Goal: Task Accomplishment & Management: Manage account settings

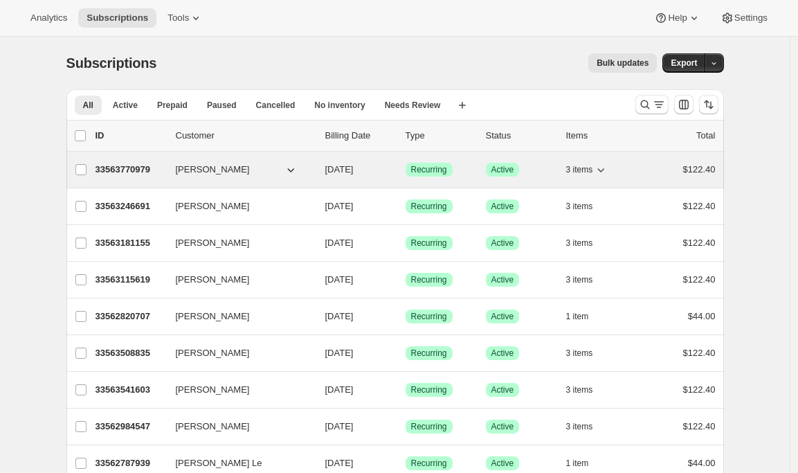
click at [129, 174] on p "33563770979" at bounding box center [130, 170] width 69 height 14
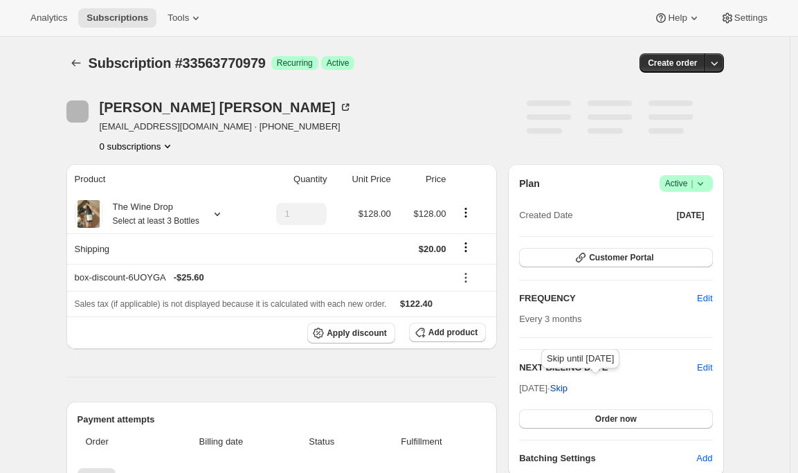
click at [568, 387] on span "Skip" at bounding box center [558, 388] width 17 height 14
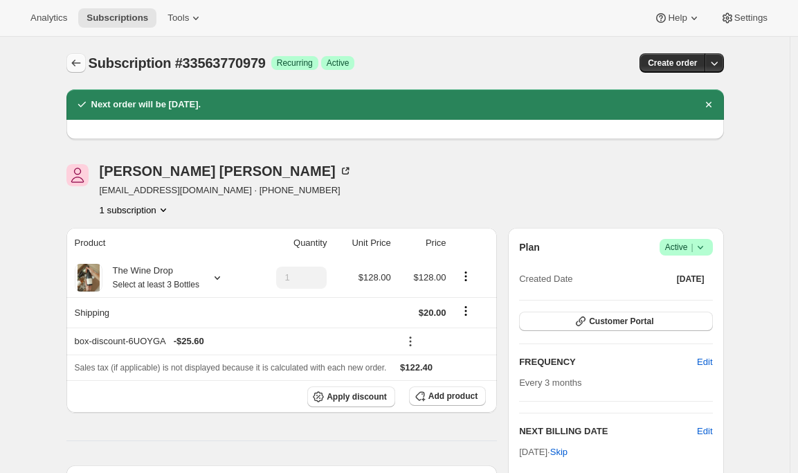
click at [76, 69] on icon "Subscriptions" at bounding box center [76, 63] width 14 height 14
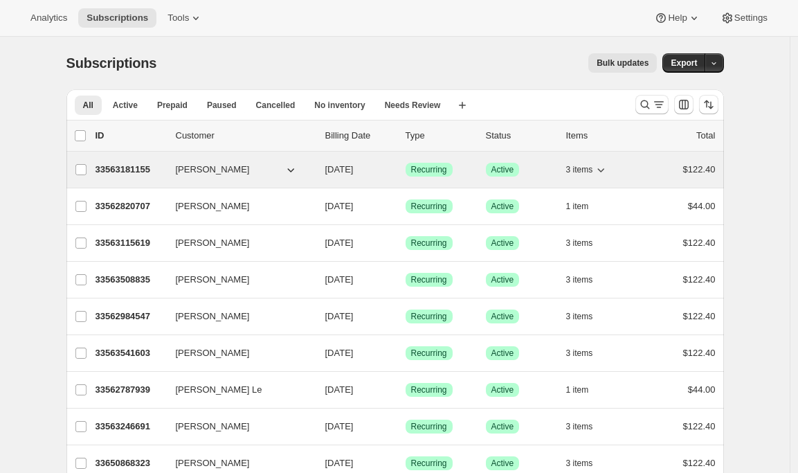
click at [125, 177] on div "33563181155 [PERSON_NAME] [DATE] Success Recurring Success Active 3 items $122.…" at bounding box center [406, 169] width 620 height 19
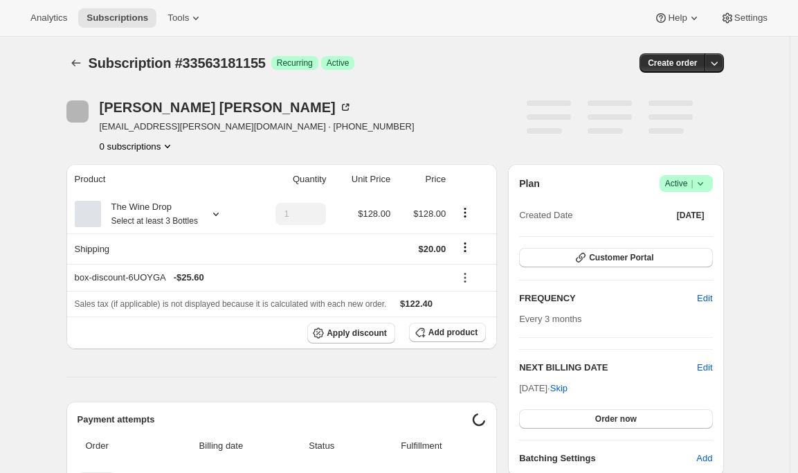
scroll to position [195, 0]
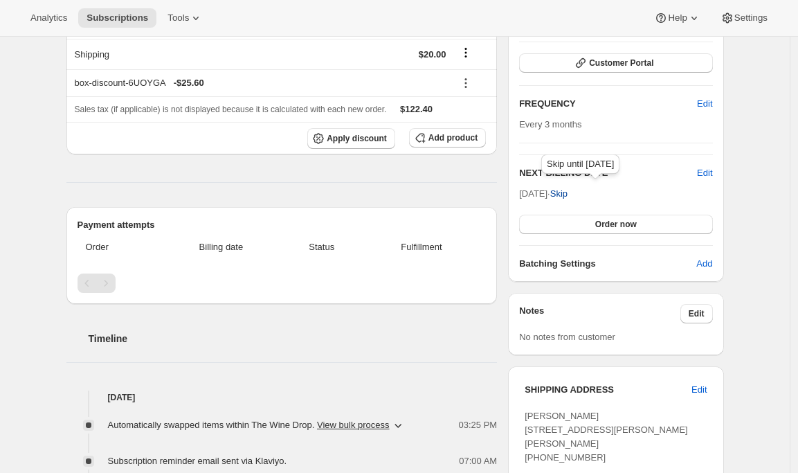
click at [568, 194] on span "Skip" at bounding box center [558, 194] width 17 height 14
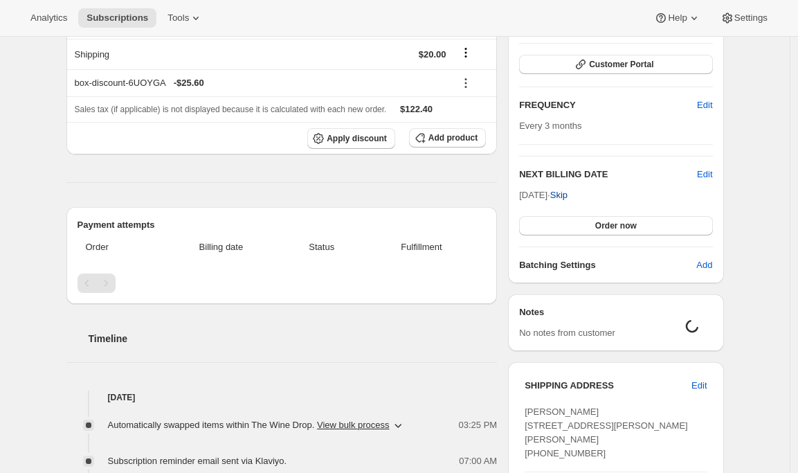
scroll to position [0, 0]
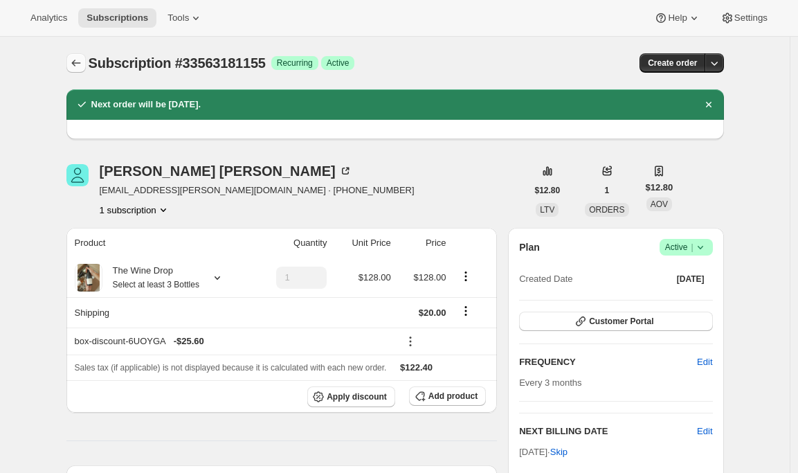
click at [73, 56] on icon "Subscriptions" at bounding box center [76, 63] width 14 height 14
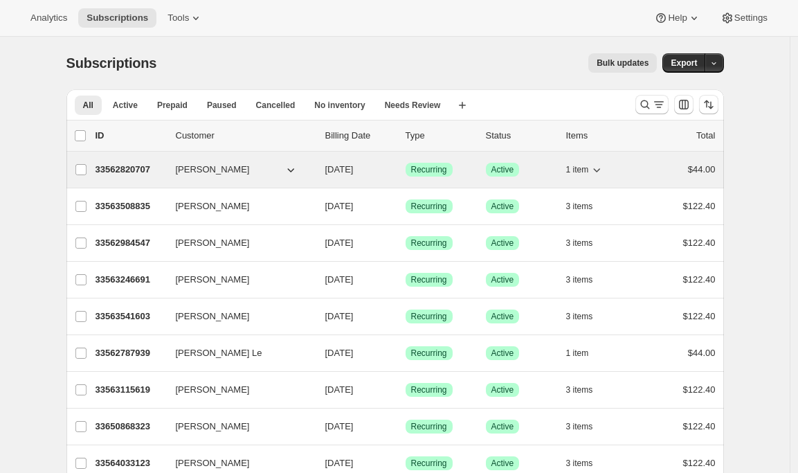
click at [115, 161] on div "33562820707 [PERSON_NAME] [DATE] Success Recurring Success Active 1 item $44.00" at bounding box center [406, 169] width 620 height 19
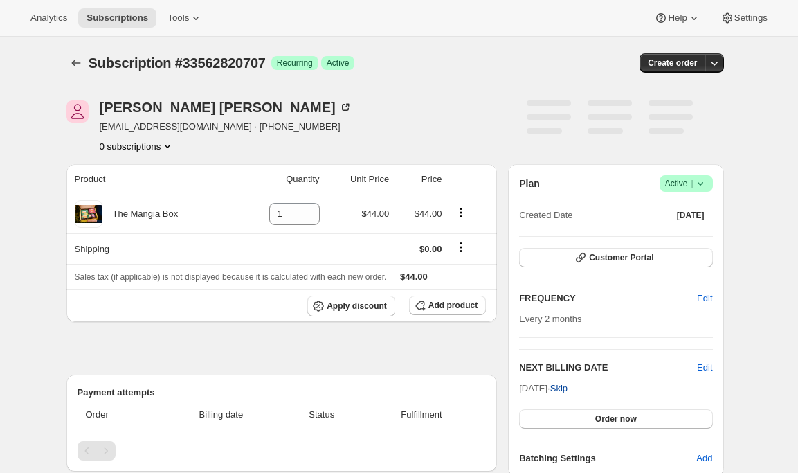
click at [568, 391] on span "Skip" at bounding box center [558, 388] width 17 height 14
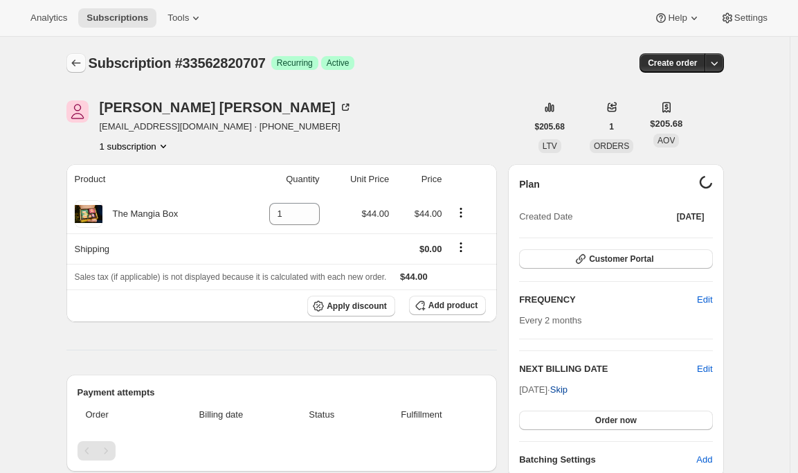
click at [73, 64] on icon "Subscriptions" at bounding box center [76, 63] width 14 height 14
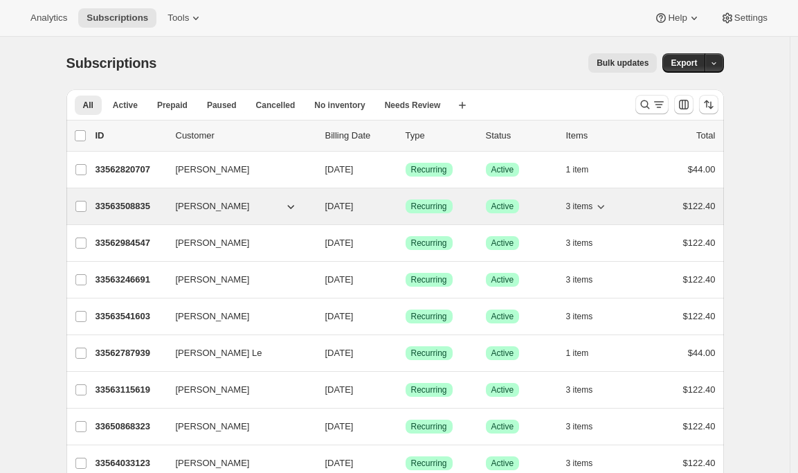
click at [120, 208] on p "33563508835" at bounding box center [130, 206] width 69 height 14
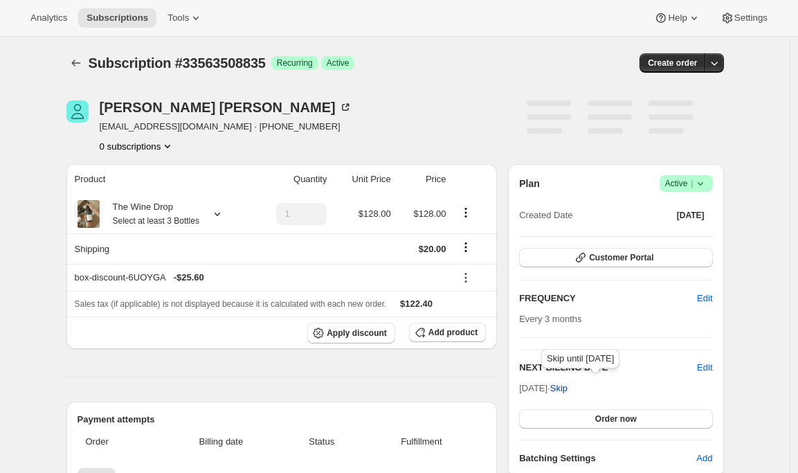
click at [568, 385] on span "Skip" at bounding box center [558, 388] width 17 height 14
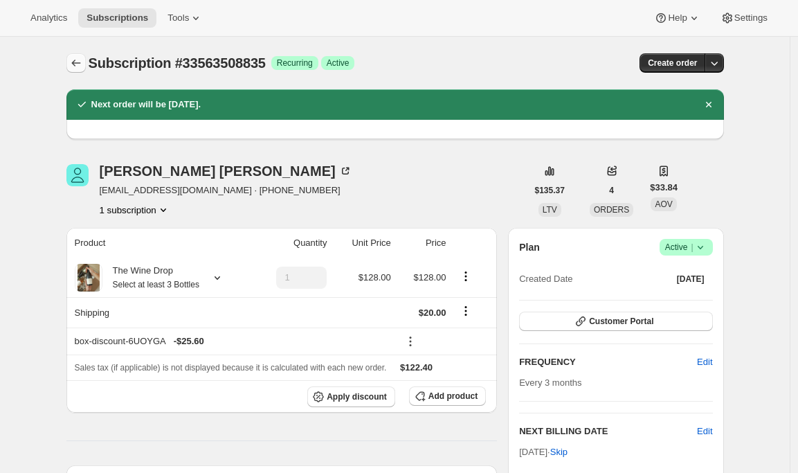
click at [77, 66] on icon "Subscriptions" at bounding box center [76, 63] width 14 height 14
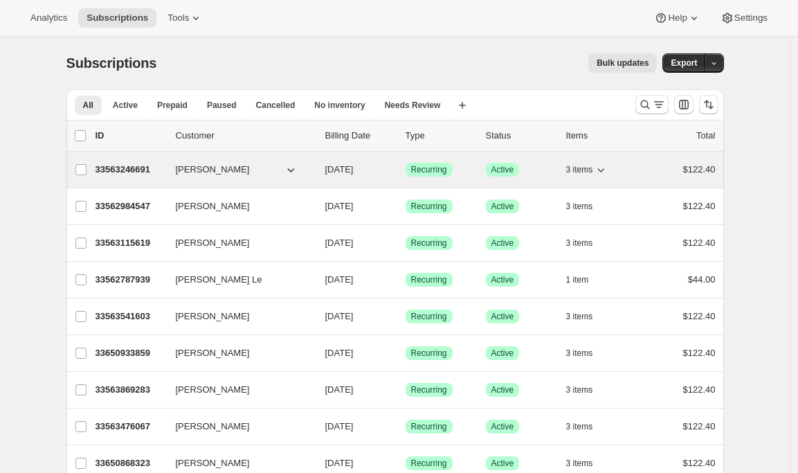
click at [121, 168] on p "33563246691" at bounding box center [130, 170] width 69 height 14
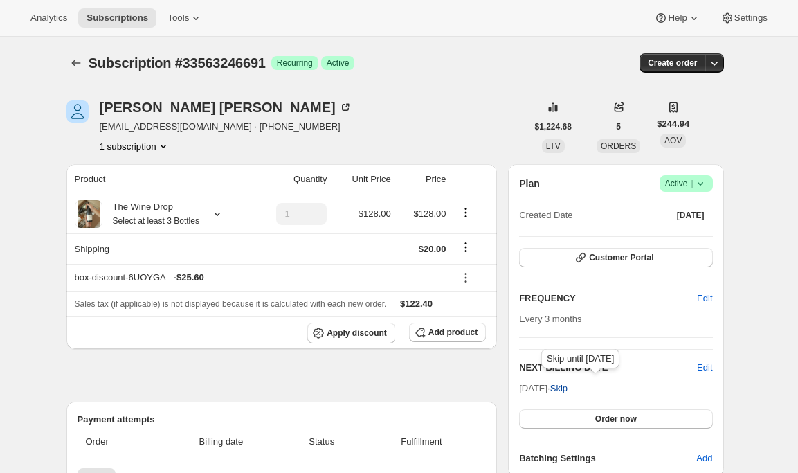
click at [568, 386] on span "Skip" at bounding box center [558, 388] width 17 height 14
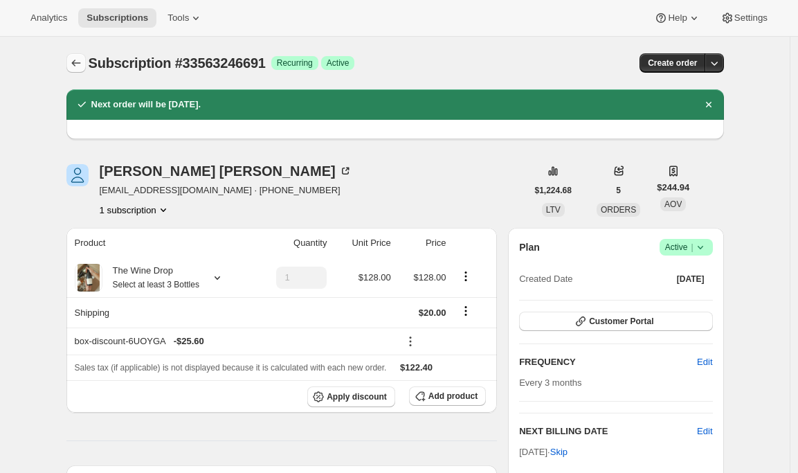
click at [75, 63] on icon "Subscriptions" at bounding box center [75, 63] width 9 height 7
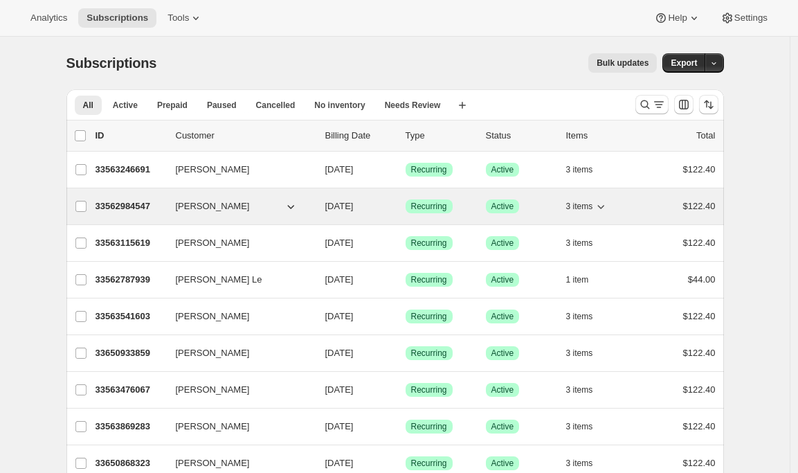
click at [136, 206] on p "33562984547" at bounding box center [130, 206] width 69 height 14
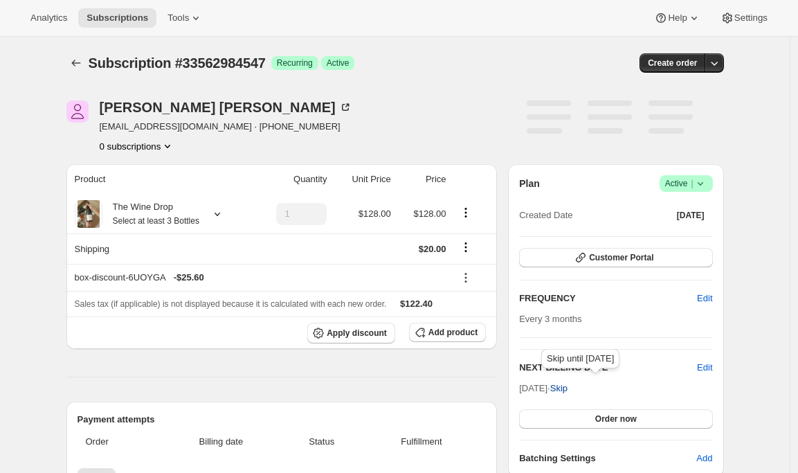
click at [568, 391] on span "Skip" at bounding box center [558, 388] width 17 height 14
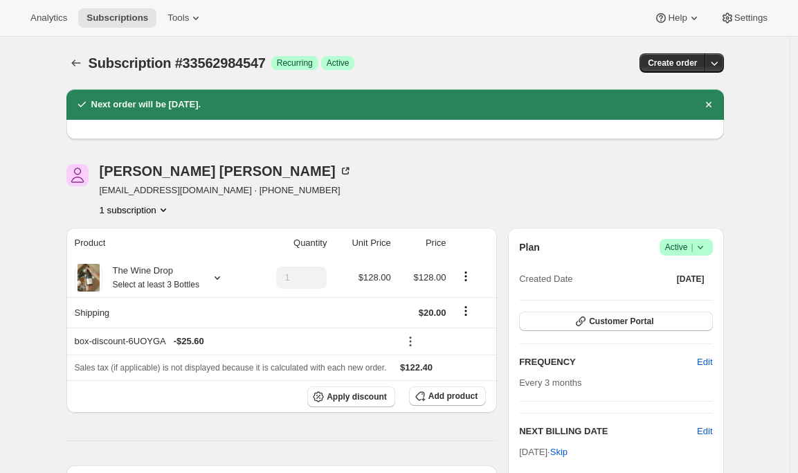
click at [75, 63] on icon "Subscriptions" at bounding box center [76, 63] width 14 height 14
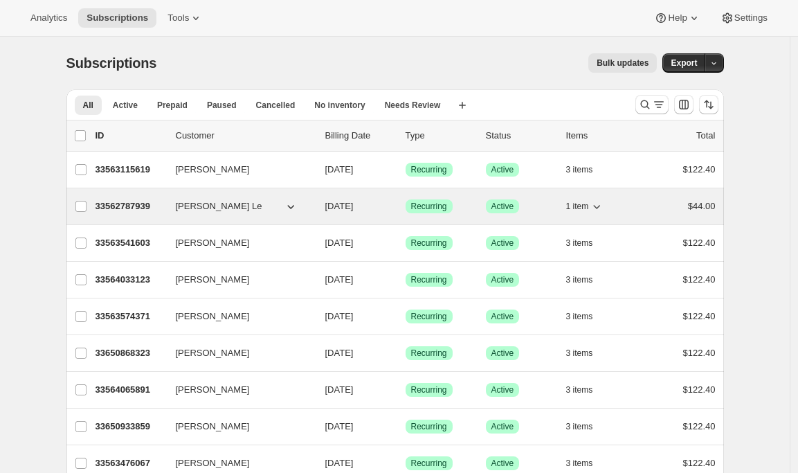
click at [118, 205] on p "33562787939" at bounding box center [130, 206] width 69 height 14
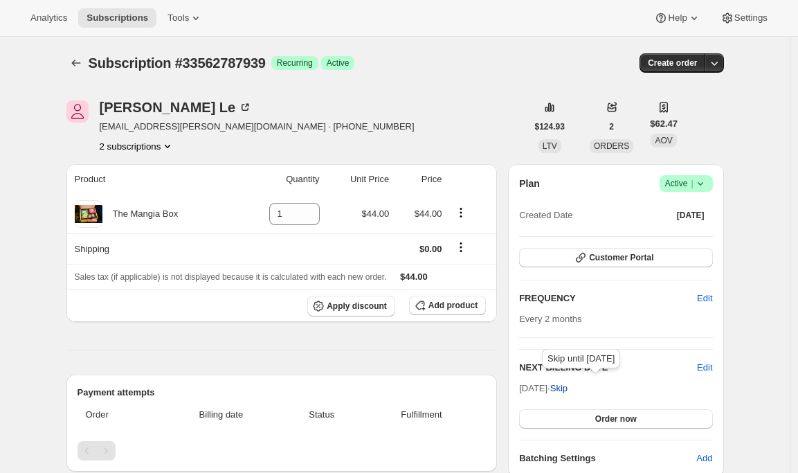
click at [568, 389] on span "Skip" at bounding box center [558, 388] width 17 height 14
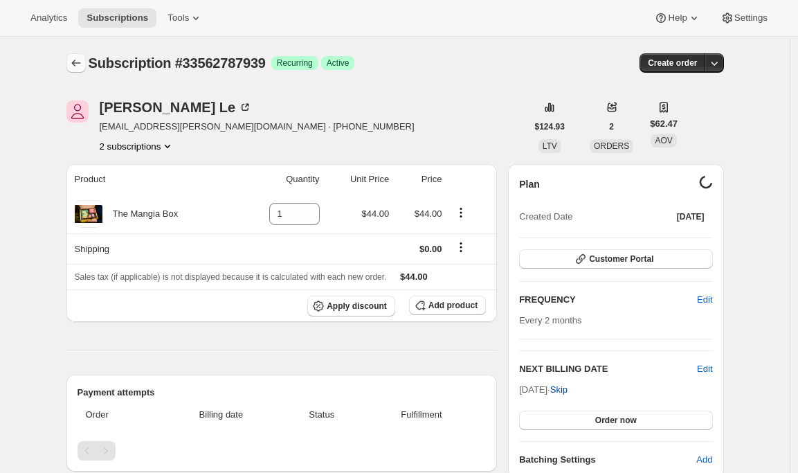
click at [78, 63] on icon "Subscriptions" at bounding box center [75, 63] width 9 height 7
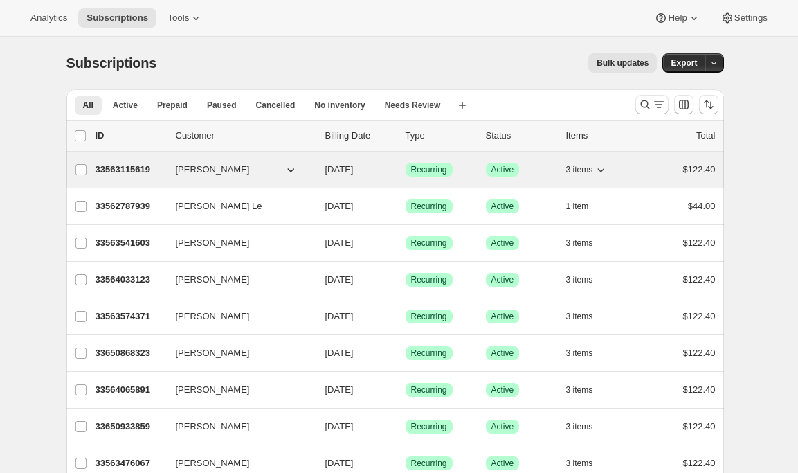
click at [124, 170] on p "33563115619" at bounding box center [130, 170] width 69 height 14
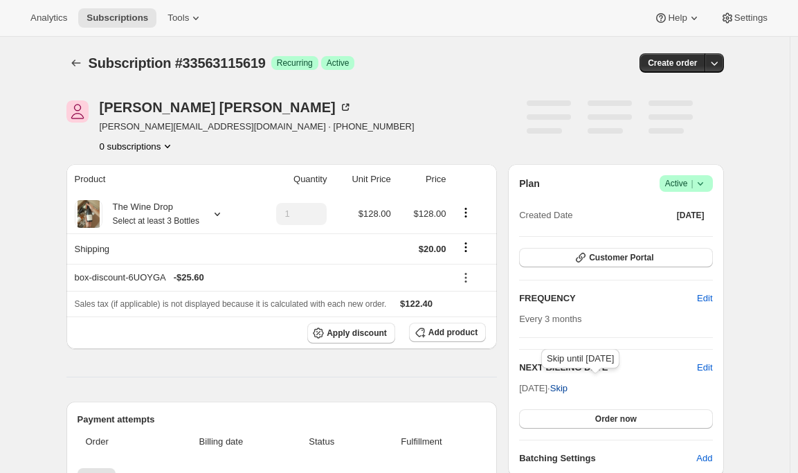
click at [568, 388] on span "Skip" at bounding box center [558, 388] width 17 height 14
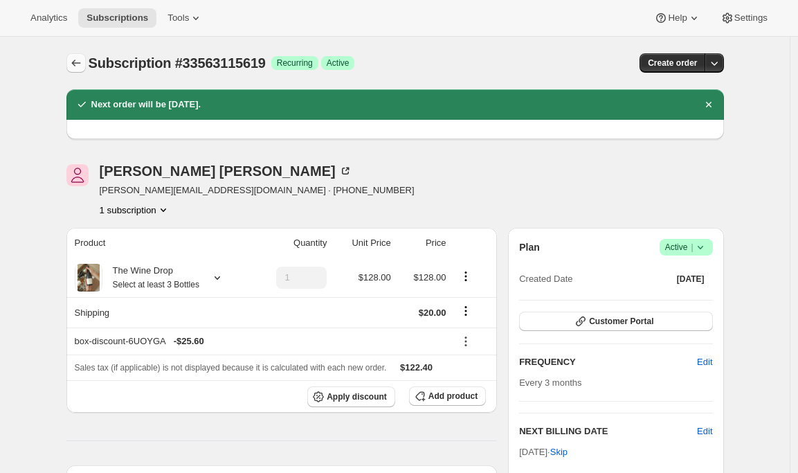
click at [75, 66] on icon "Subscriptions" at bounding box center [76, 63] width 14 height 14
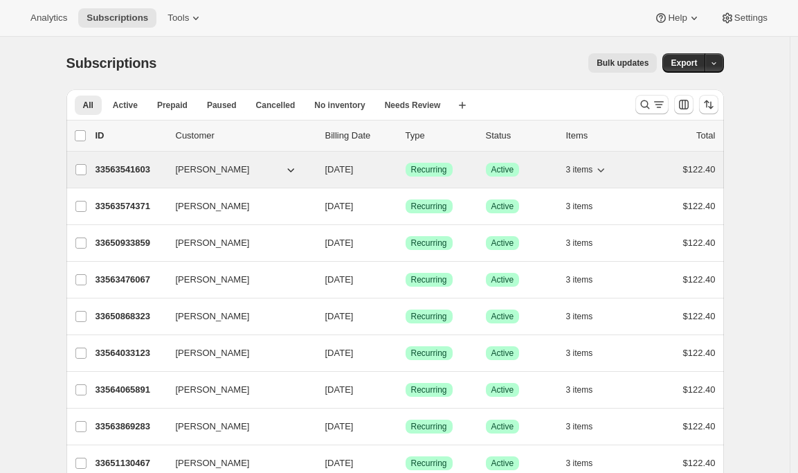
click at [132, 169] on p "33563541603" at bounding box center [130, 170] width 69 height 14
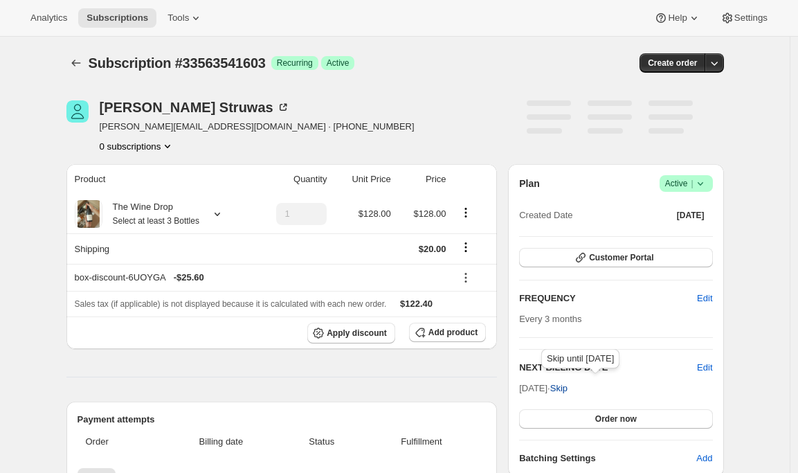
click at [568, 388] on span "Skip" at bounding box center [558, 388] width 17 height 14
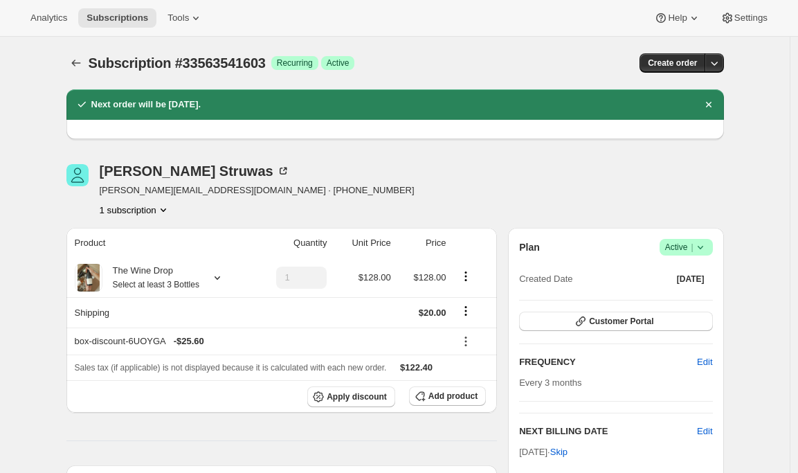
click at [83, 62] on icon "Subscriptions" at bounding box center [76, 63] width 14 height 14
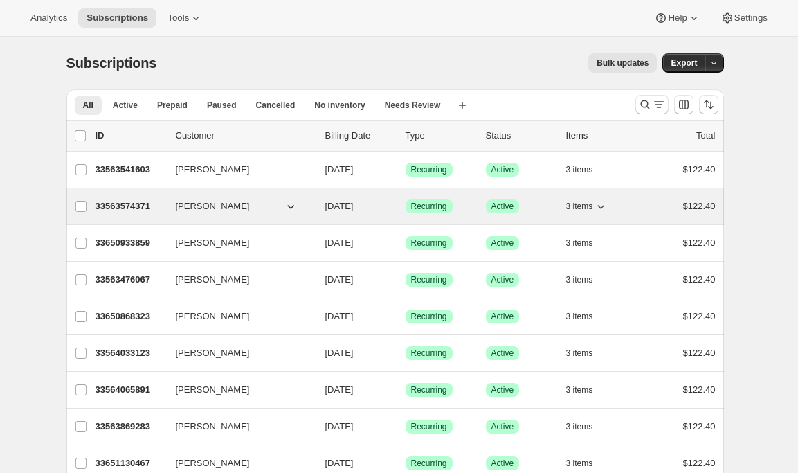
click at [105, 208] on p "33563574371" at bounding box center [130, 206] width 69 height 14
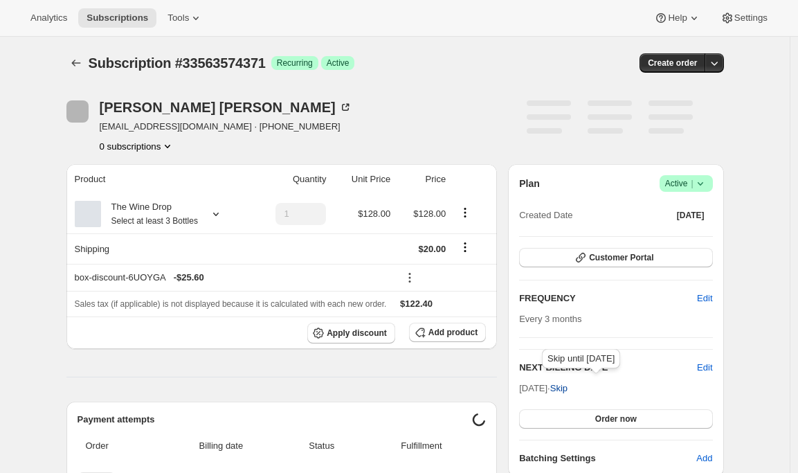
click at [568, 390] on span "Skip" at bounding box center [558, 388] width 17 height 14
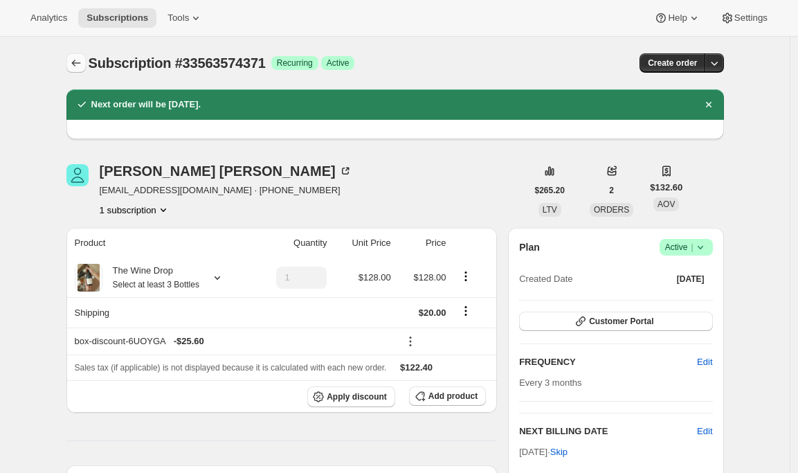
click at [79, 59] on icon "Subscriptions" at bounding box center [76, 63] width 14 height 14
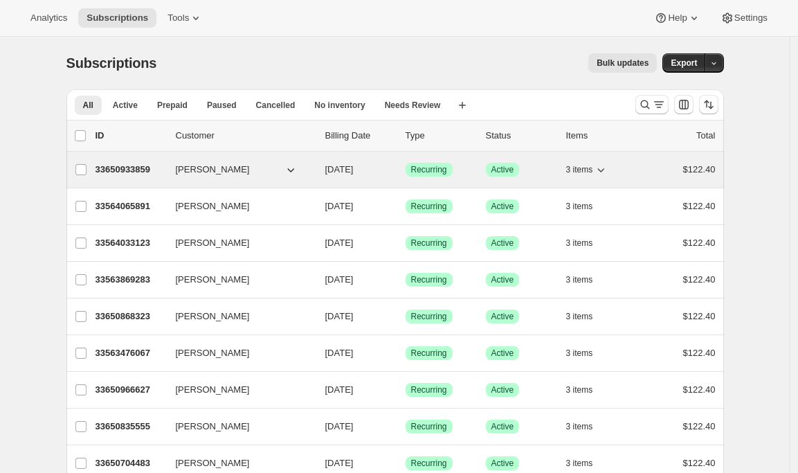
click at [122, 176] on p "33650933859" at bounding box center [130, 170] width 69 height 14
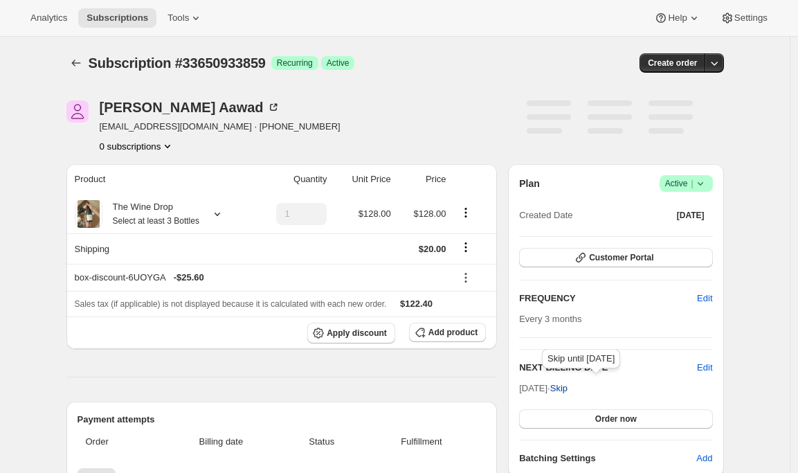
click at [568, 385] on span "Skip" at bounding box center [558, 388] width 17 height 14
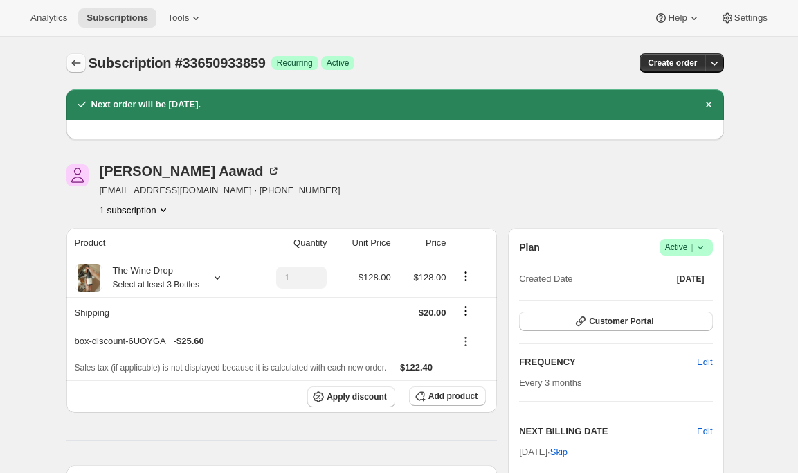
click at [78, 62] on icon "Subscriptions" at bounding box center [76, 63] width 14 height 14
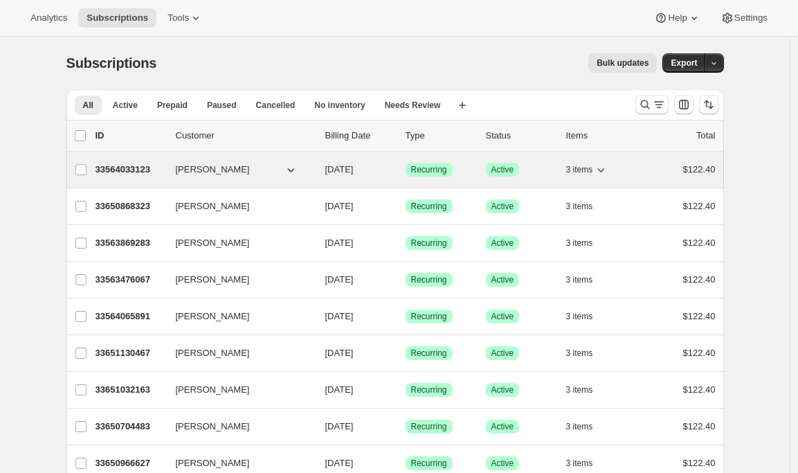
click at [118, 165] on p "33564033123" at bounding box center [130, 170] width 69 height 14
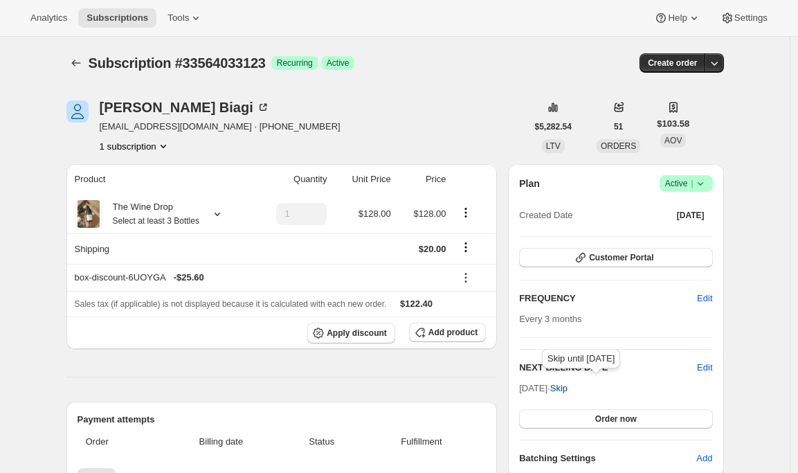
click at [568, 390] on span "Skip" at bounding box center [558, 388] width 17 height 14
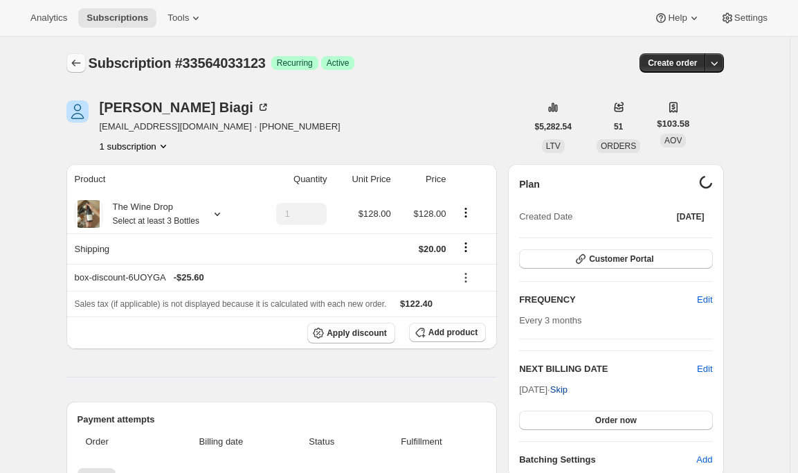
click at [76, 63] on icon "Subscriptions" at bounding box center [75, 63] width 9 height 7
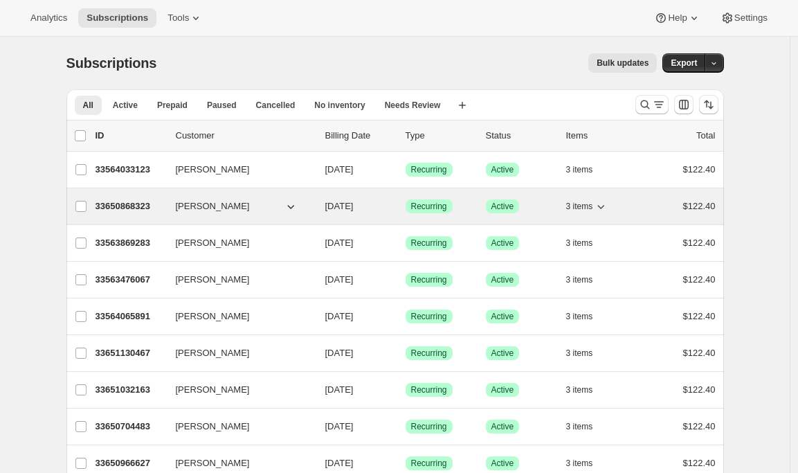
click at [131, 201] on p "33650868323" at bounding box center [130, 206] width 69 height 14
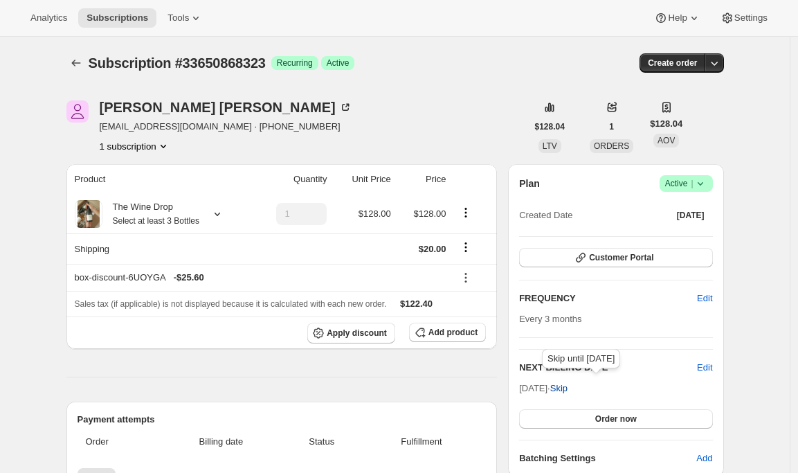
click at [568, 388] on span "Skip" at bounding box center [558, 388] width 17 height 14
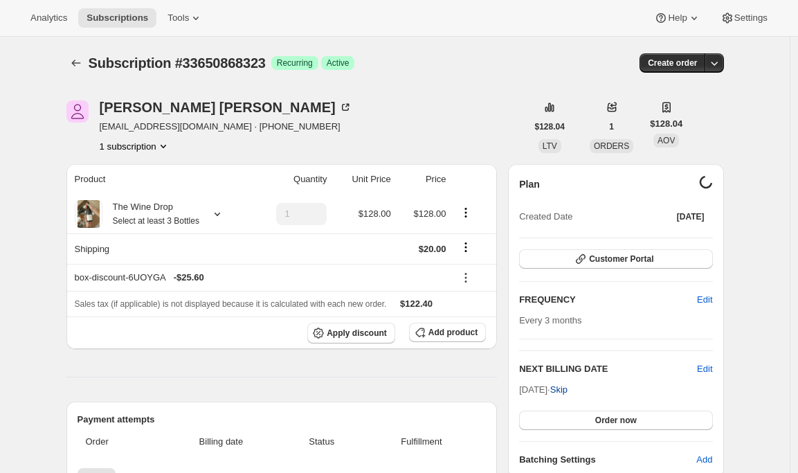
click at [67, 64] on div "Subscription #33650868323. This page is ready Subscription #33650868323 Success…" at bounding box center [395, 444] width 691 height 814
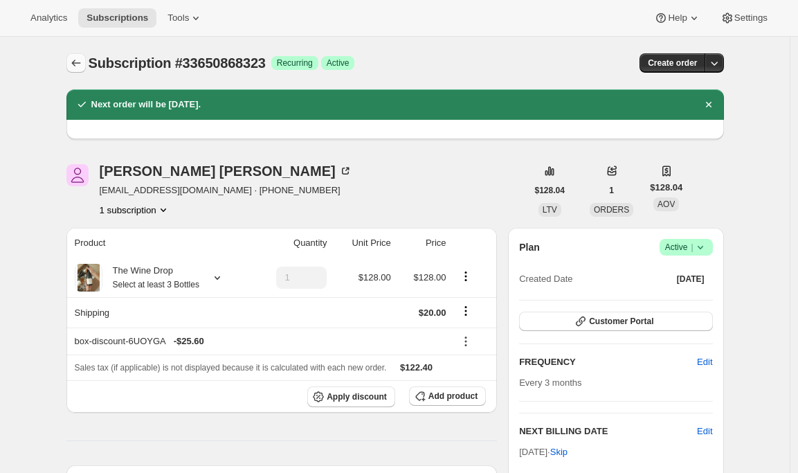
click at [78, 66] on icon "Subscriptions" at bounding box center [76, 63] width 14 height 14
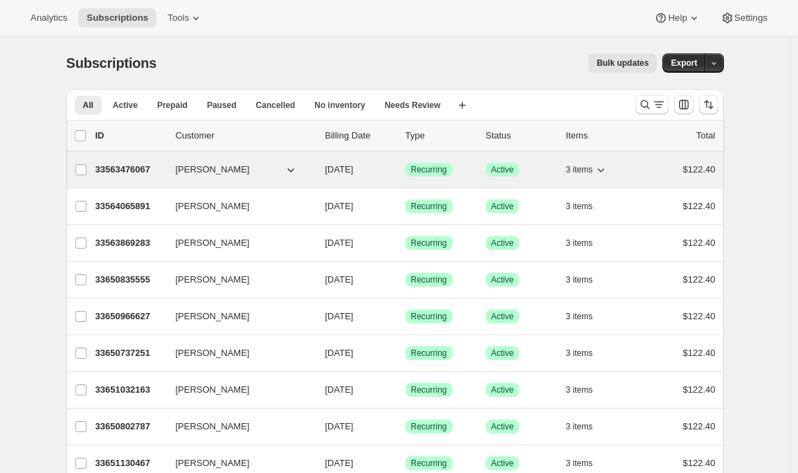
click at [135, 168] on p "33563476067" at bounding box center [130, 170] width 69 height 14
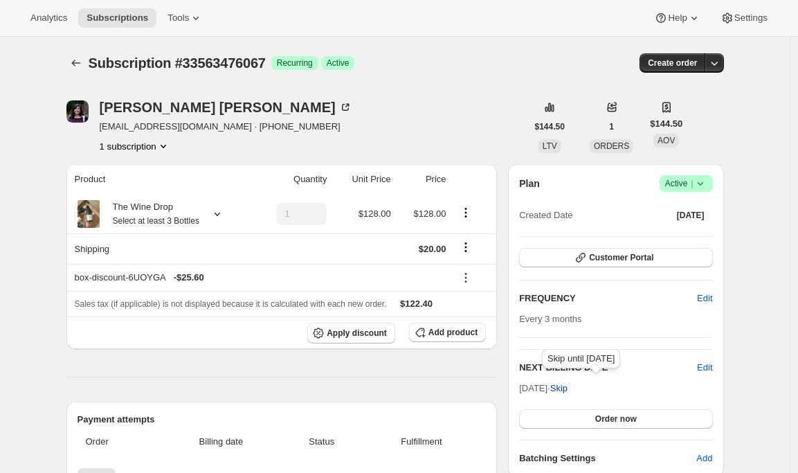
click at [568, 386] on span "Skip" at bounding box center [558, 388] width 17 height 14
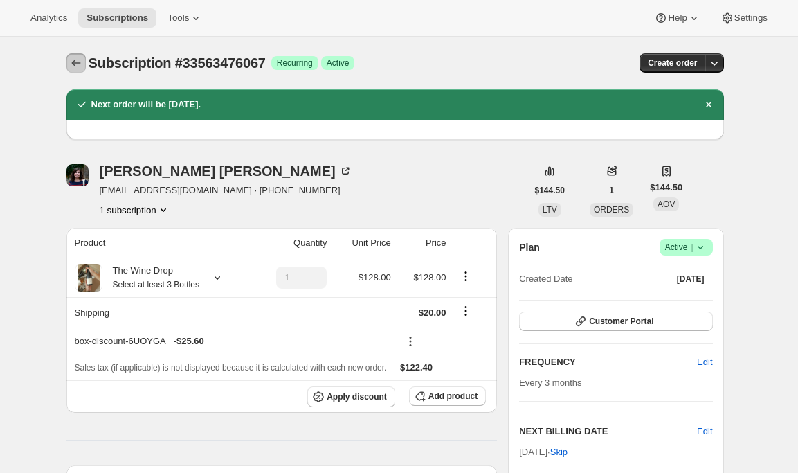
click at [72, 60] on icon "Subscriptions" at bounding box center [76, 63] width 14 height 14
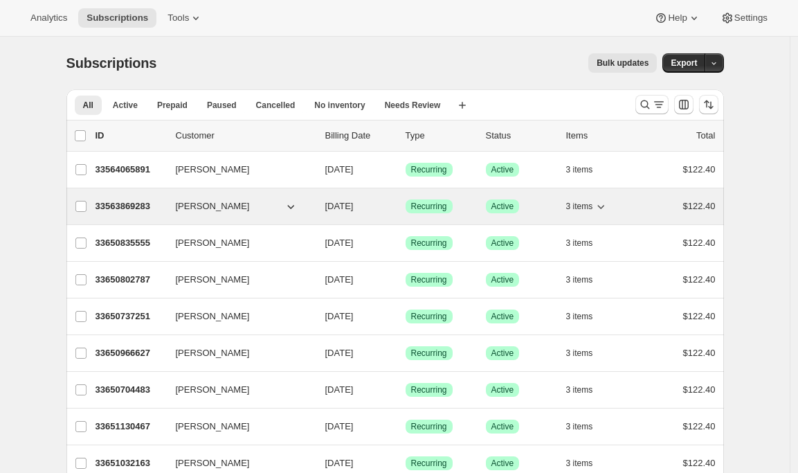
click at [115, 207] on p "33563869283" at bounding box center [130, 206] width 69 height 14
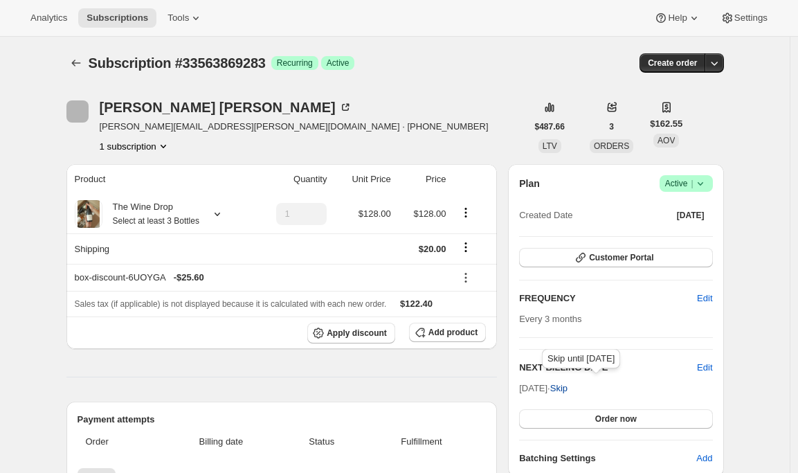
click at [568, 388] on span "Skip" at bounding box center [558, 388] width 17 height 14
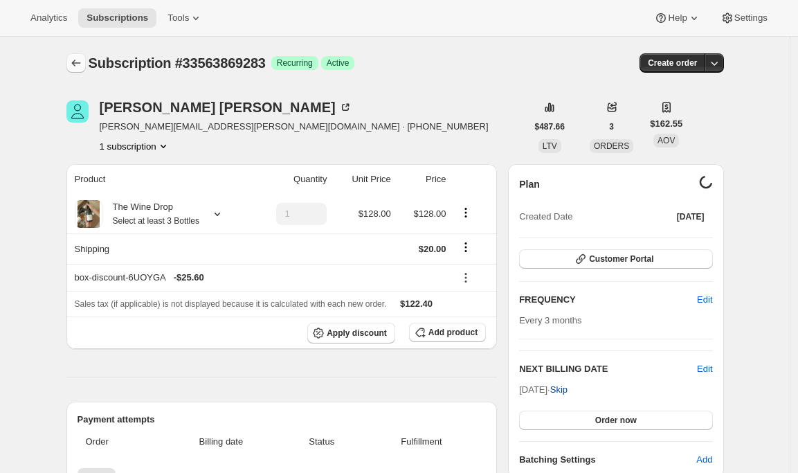
click at [76, 61] on icon "Subscriptions" at bounding box center [76, 63] width 14 height 14
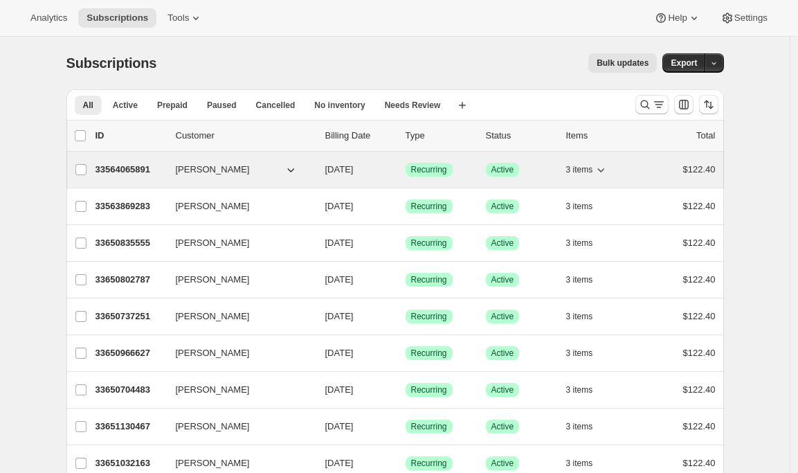
click at [125, 165] on p "33564065891" at bounding box center [130, 170] width 69 height 14
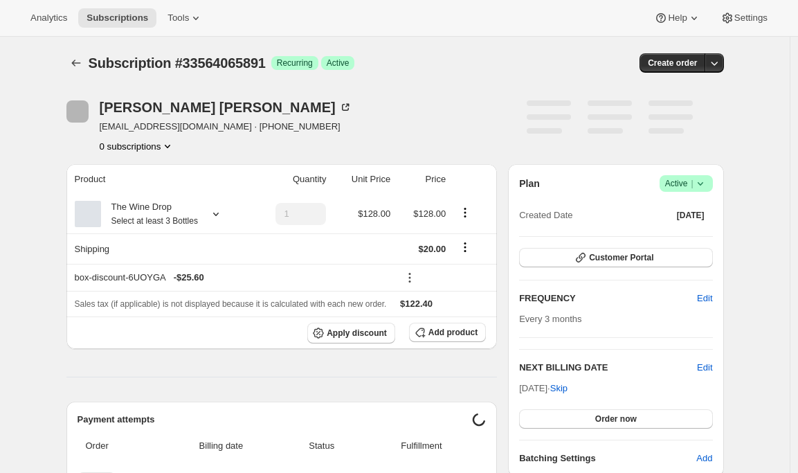
scroll to position [24, 0]
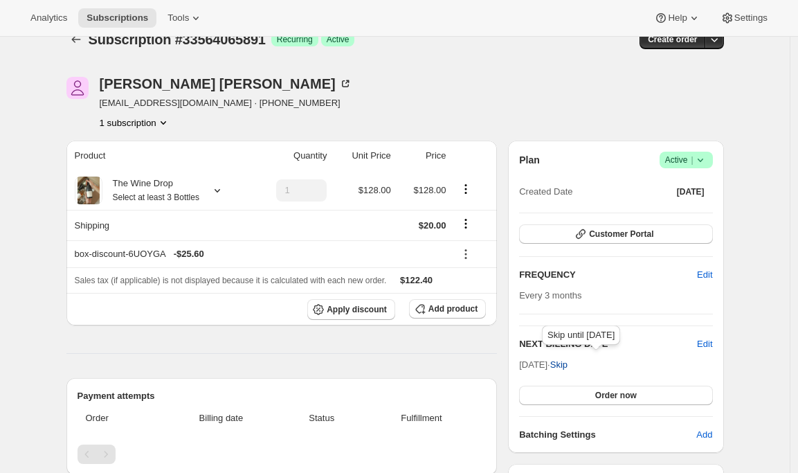
click at [568, 363] on span "Skip" at bounding box center [558, 365] width 17 height 14
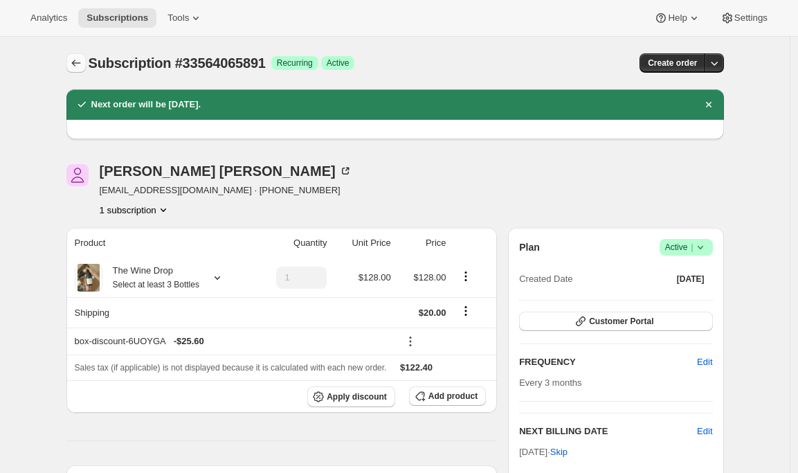
click at [78, 63] on icon "Subscriptions" at bounding box center [75, 63] width 9 height 7
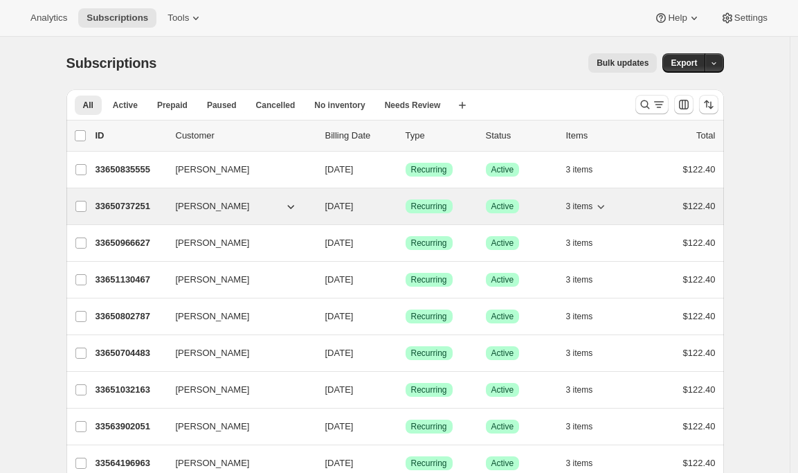
click at [106, 202] on p "33650737251" at bounding box center [130, 206] width 69 height 14
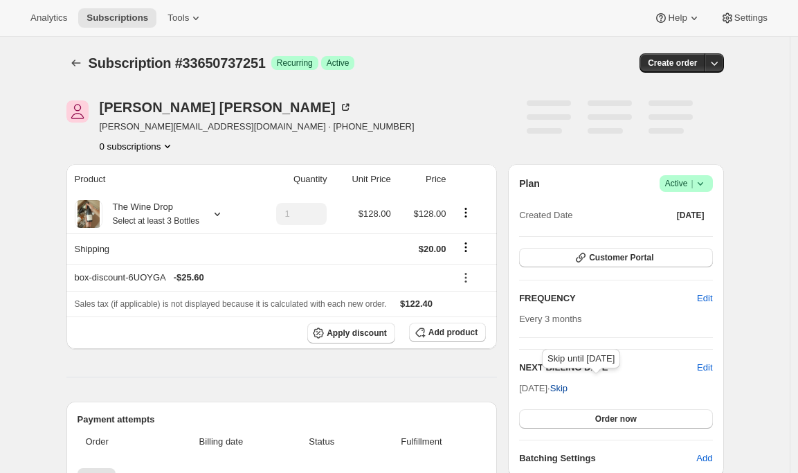
click at [568, 388] on span "Skip" at bounding box center [558, 388] width 17 height 14
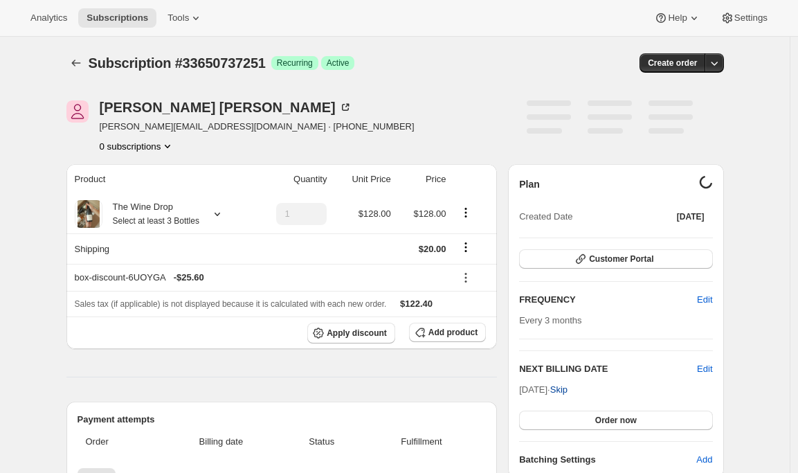
click at [568, 388] on span "Skip" at bounding box center [558, 389] width 17 height 10
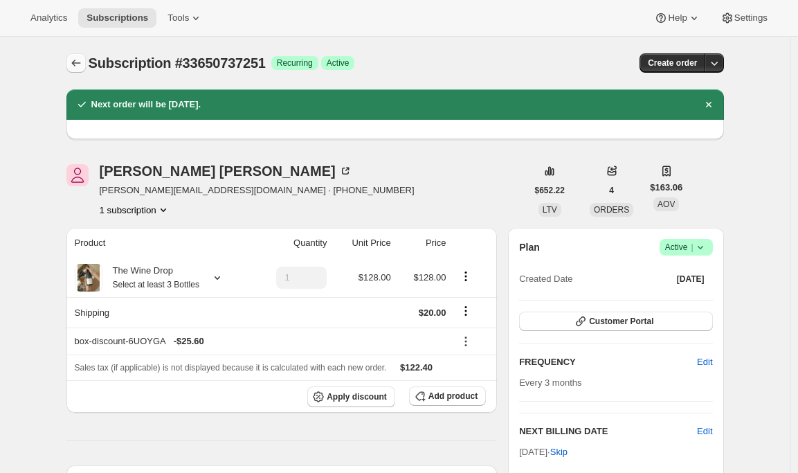
click at [78, 54] on button "Subscriptions" at bounding box center [75, 62] width 19 height 19
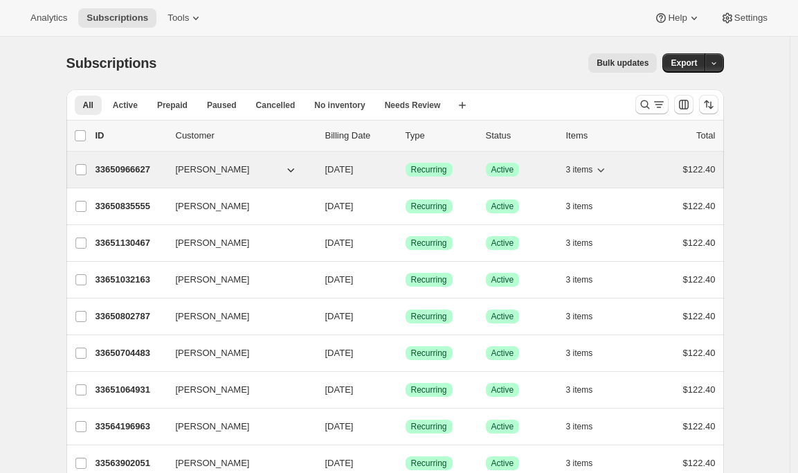
click at [130, 175] on p "33650966627" at bounding box center [130, 170] width 69 height 14
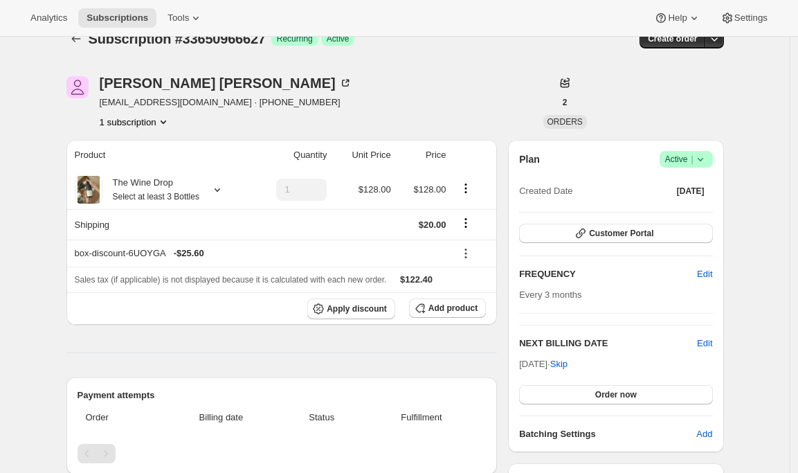
scroll to position [25, 0]
click at [568, 366] on span "Skip" at bounding box center [558, 364] width 17 height 14
click at [79, 44] on icon "Subscriptions" at bounding box center [76, 38] width 14 height 14
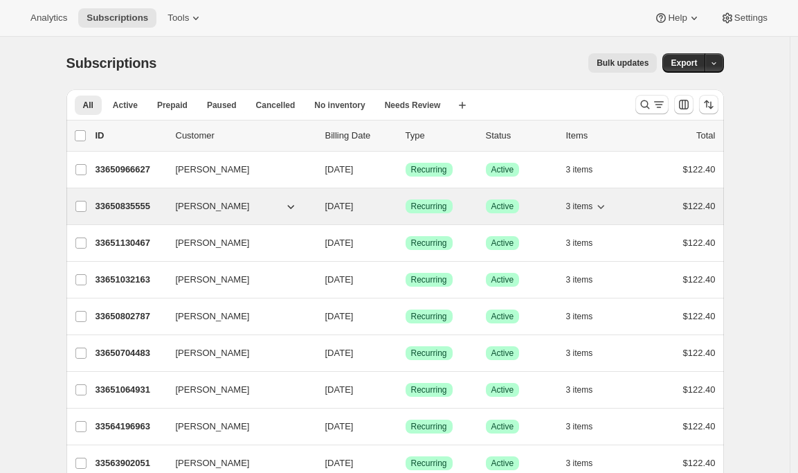
click at [122, 204] on p "33650835555" at bounding box center [130, 206] width 69 height 14
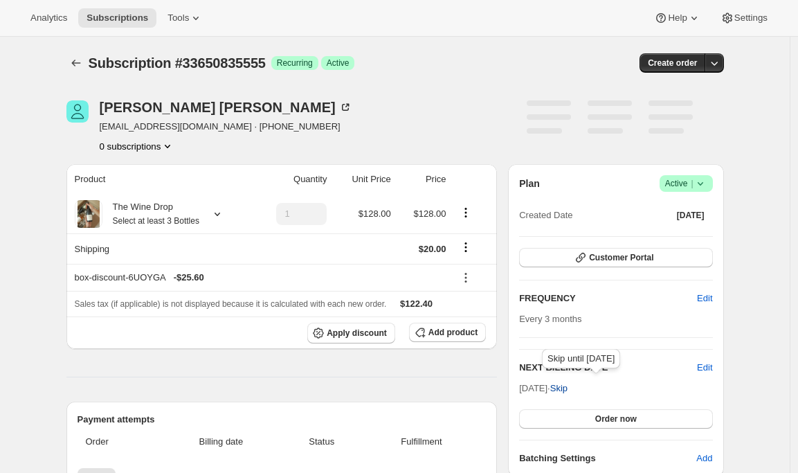
click at [568, 393] on span "Skip" at bounding box center [558, 388] width 17 height 14
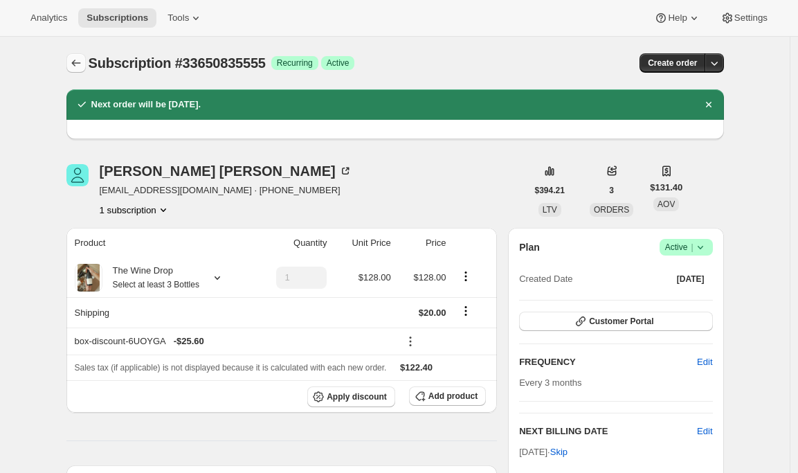
click at [73, 59] on icon "Subscriptions" at bounding box center [76, 63] width 14 height 14
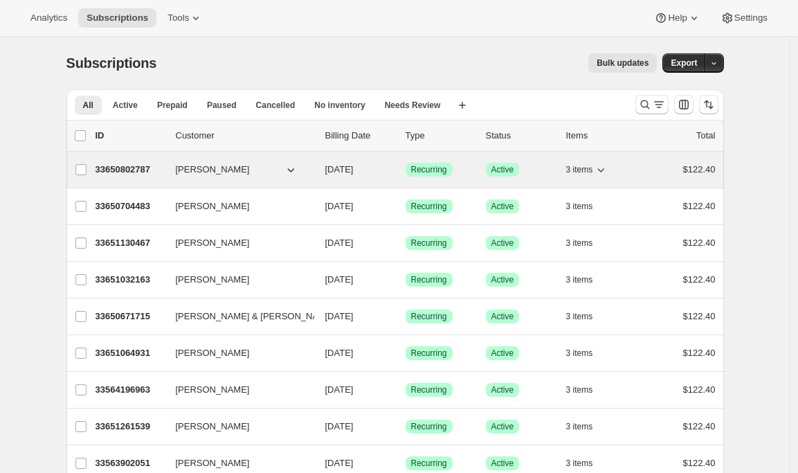
click at [118, 168] on p "33650802787" at bounding box center [130, 170] width 69 height 14
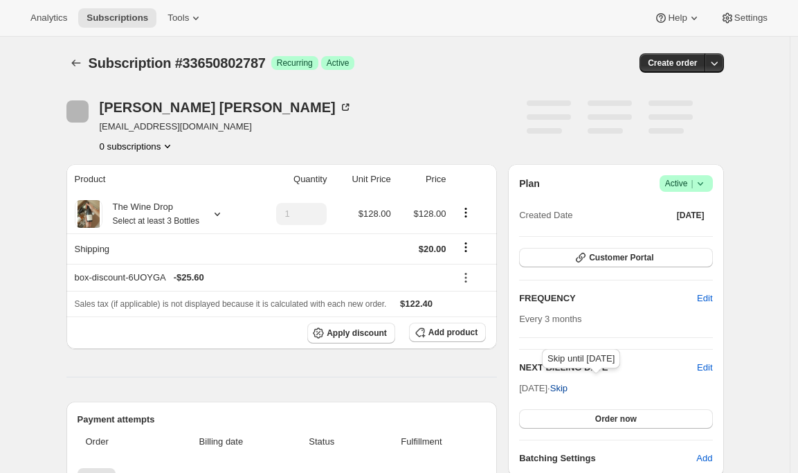
click at [568, 391] on span "Skip" at bounding box center [558, 388] width 17 height 14
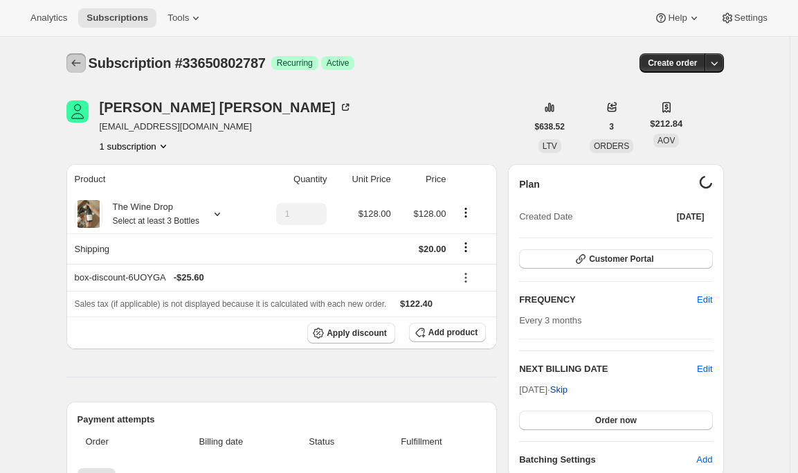
click at [80, 62] on icon "Subscriptions" at bounding box center [76, 63] width 14 height 14
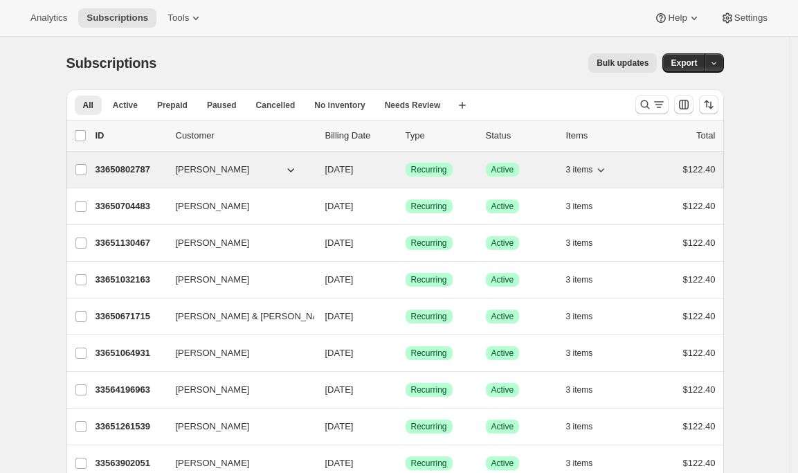
click at [137, 175] on p "33650802787" at bounding box center [130, 170] width 69 height 14
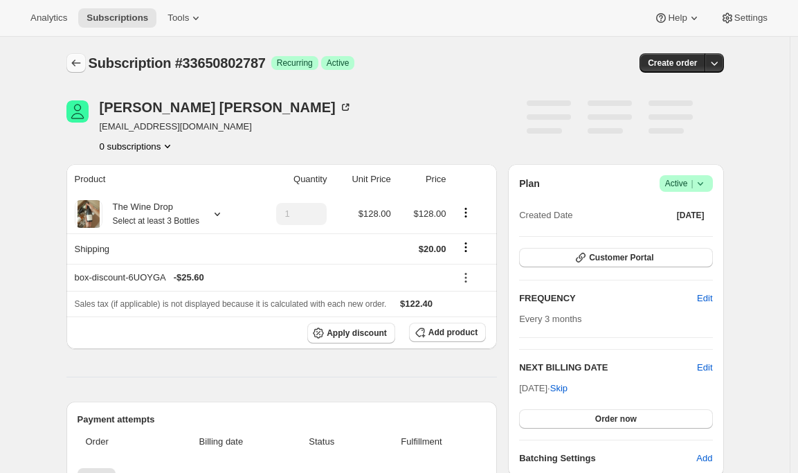
click at [74, 60] on icon "Subscriptions" at bounding box center [76, 63] width 14 height 14
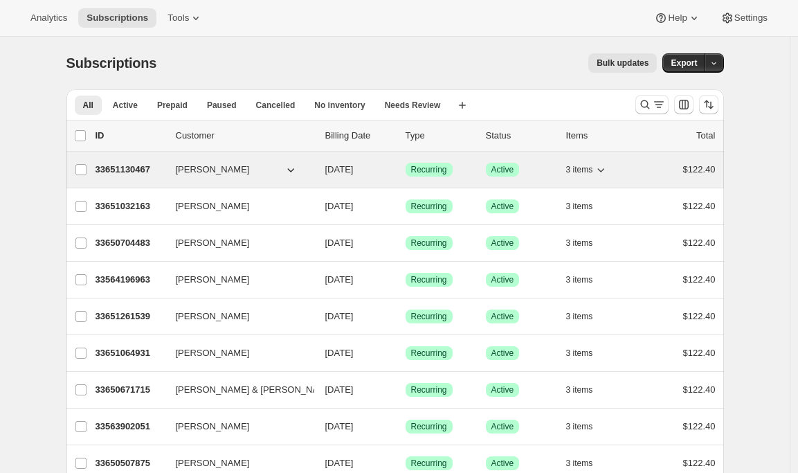
click at [131, 167] on p "33651130467" at bounding box center [130, 170] width 69 height 14
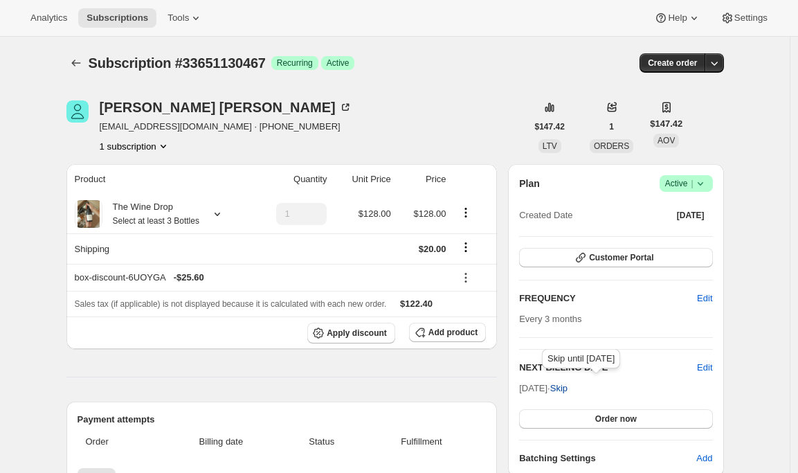
click at [568, 390] on span "Skip" at bounding box center [558, 388] width 17 height 14
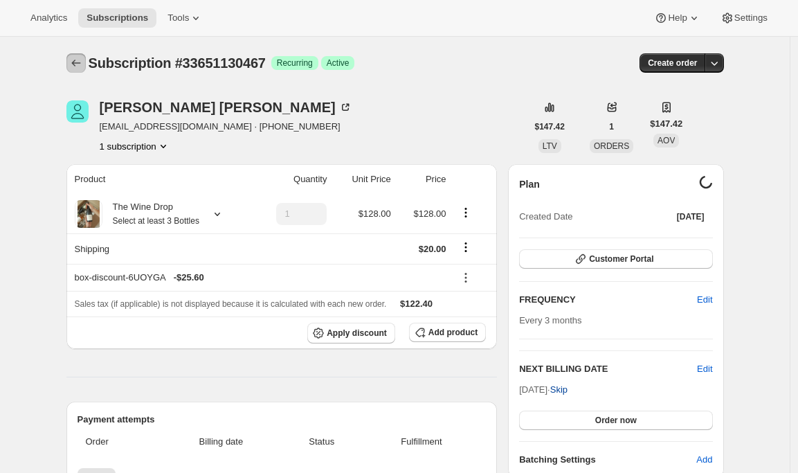
click at [78, 59] on icon "Subscriptions" at bounding box center [76, 63] width 14 height 14
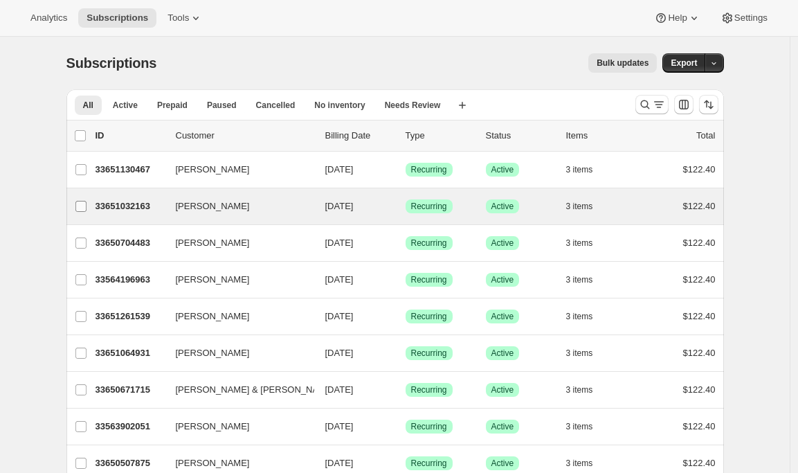
click at [91, 212] on label "[PERSON_NAME]" at bounding box center [80, 206] width 29 height 36
click at [87, 212] on input "[PERSON_NAME]" at bounding box center [80, 206] width 11 height 11
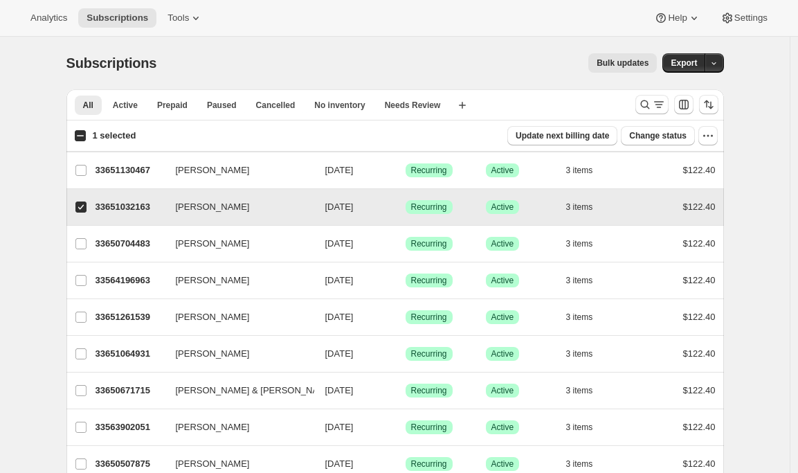
click at [83, 208] on input "[PERSON_NAME]" at bounding box center [80, 206] width 11 height 11
checkbox input "false"
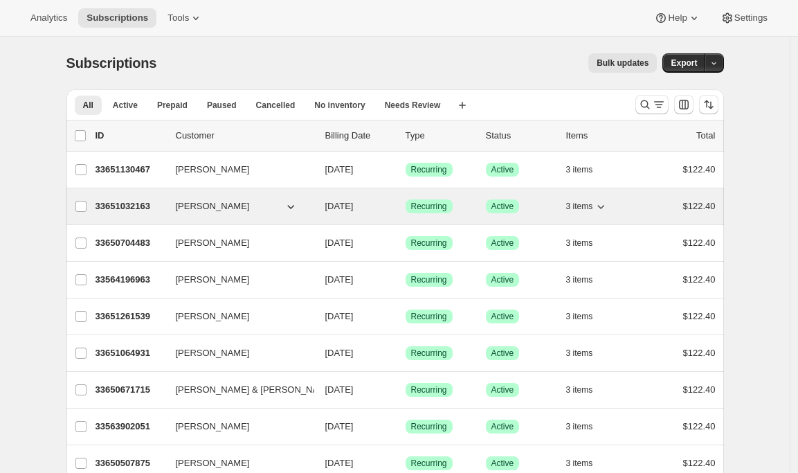
click at [123, 210] on p "33651032163" at bounding box center [130, 206] width 69 height 14
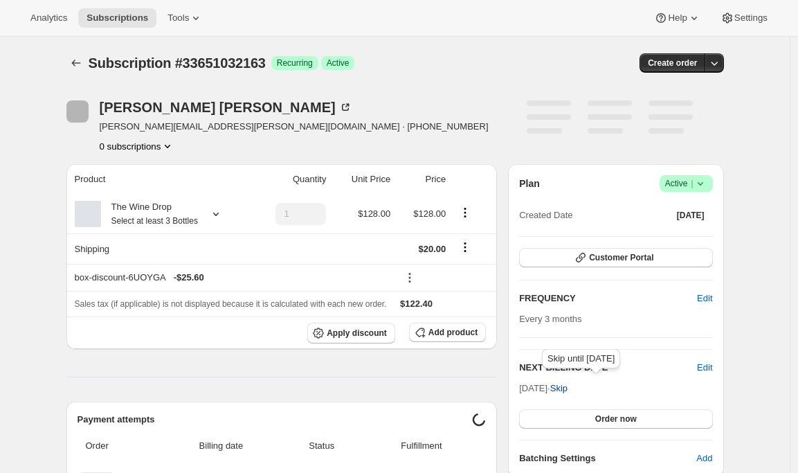
click at [568, 386] on span "Skip" at bounding box center [558, 388] width 17 height 14
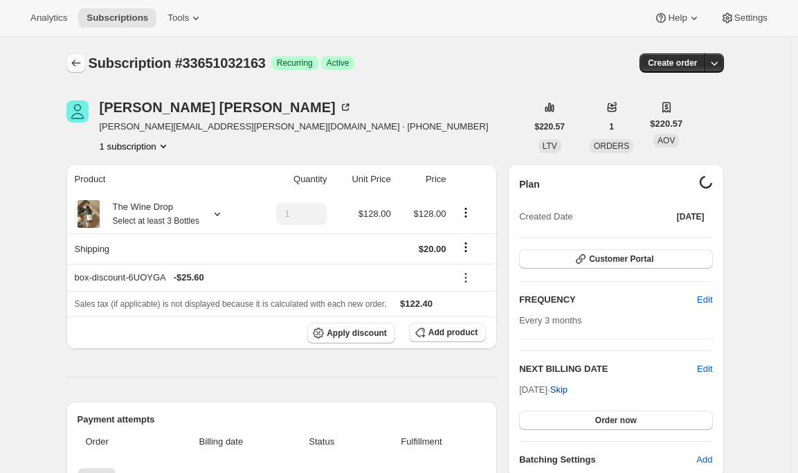
click at [73, 62] on icon "Subscriptions" at bounding box center [76, 63] width 14 height 14
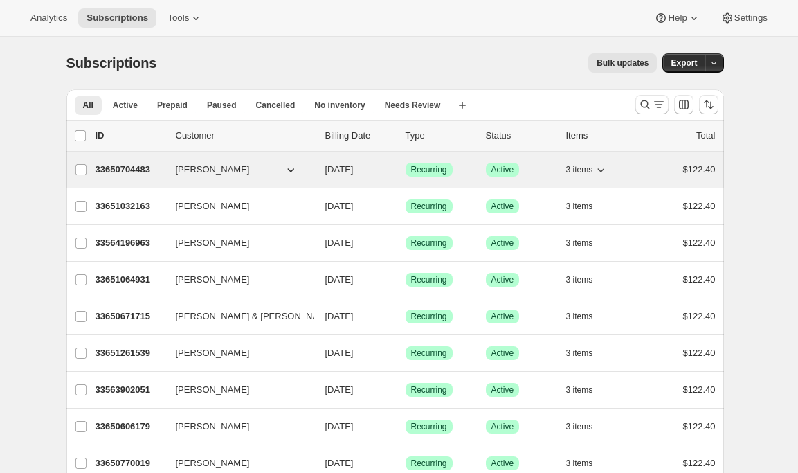
click at [113, 168] on p "33650704483" at bounding box center [130, 170] width 69 height 14
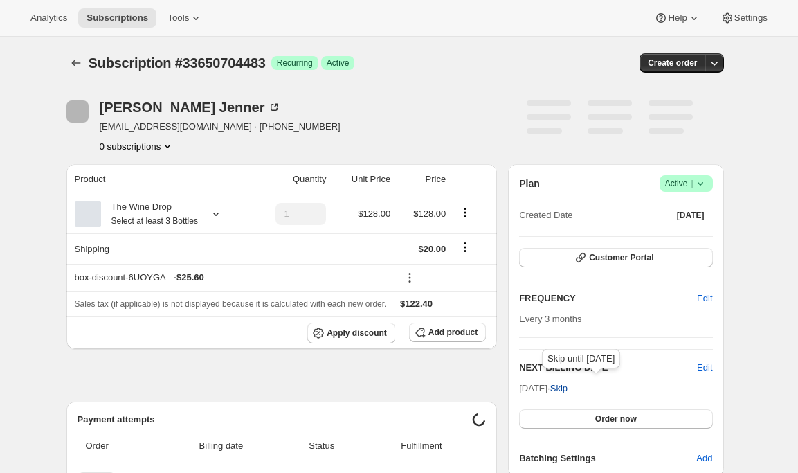
click at [568, 384] on span "Skip" at bounding box center [558, 388] width 17 height 14
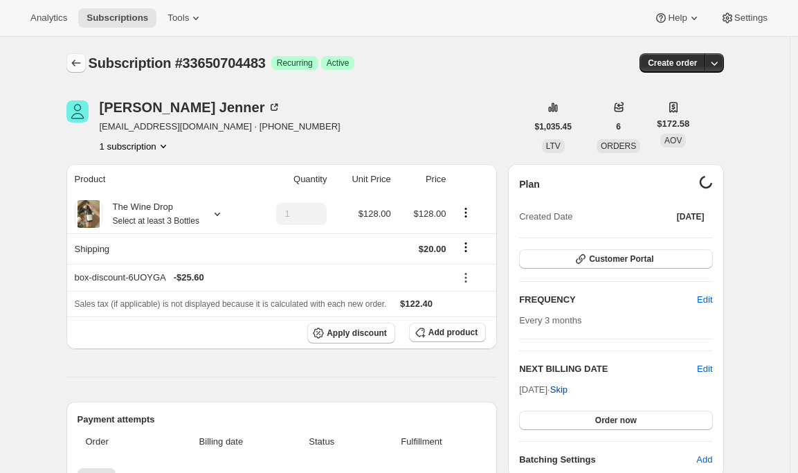
click at [75, 62] on icon "Subscriptions" at bounding box center [76, 63] width 14 height 14
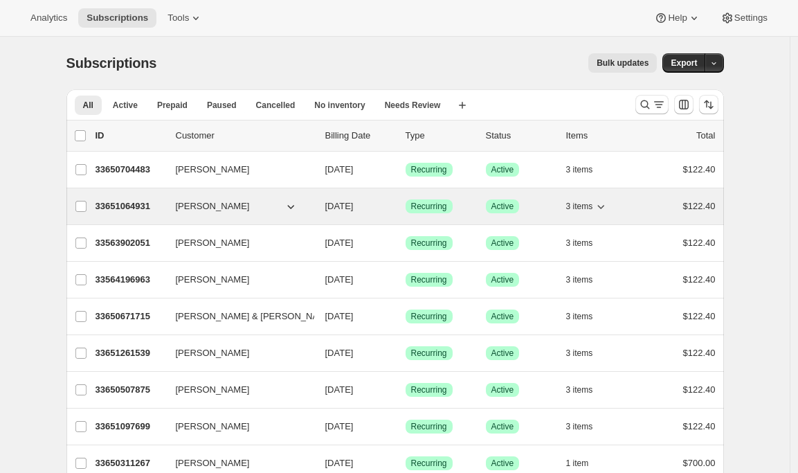
click at [129, 197] on div "33651064931 [PERSON_NAME] [DATE] Success Recurring Success Active 3 items $122.…" at bounding box center [406, 206] width 620 height 19
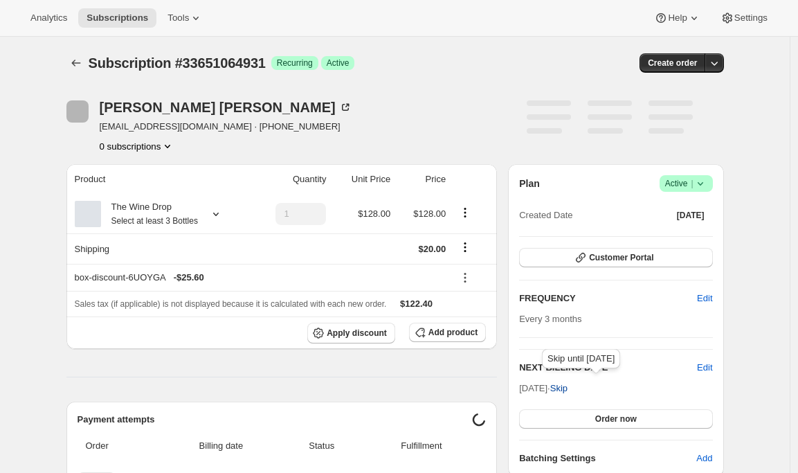
click at [568, 387] on span "Skip" at bounding box center [558, 388] width 17 height 14
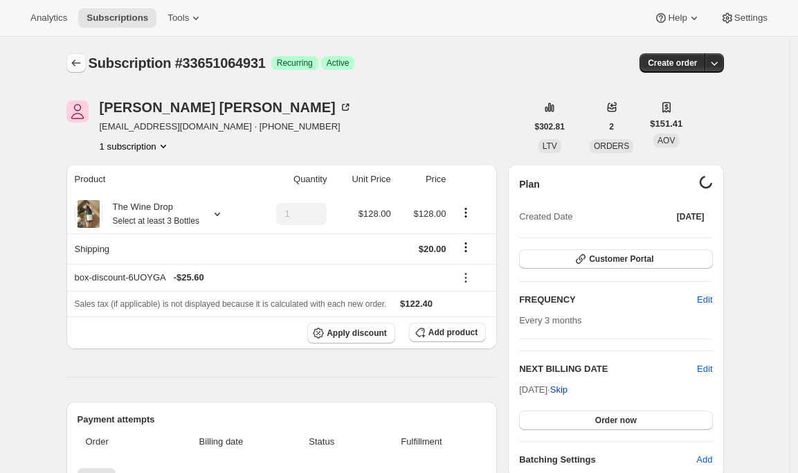
click at [74, 64] on icon "Subscriptions" at bounding box center [76, 63] width 14 height 14
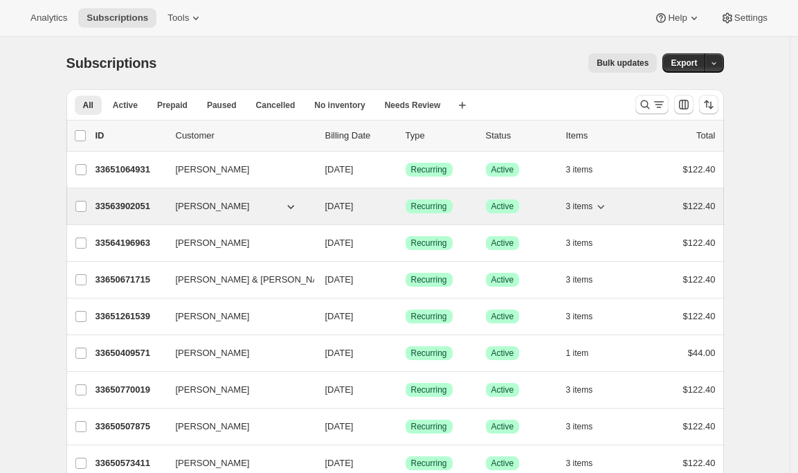
click at [120, 207] on p "33563902051" at bounding box center [130, 206] width 69 height 14
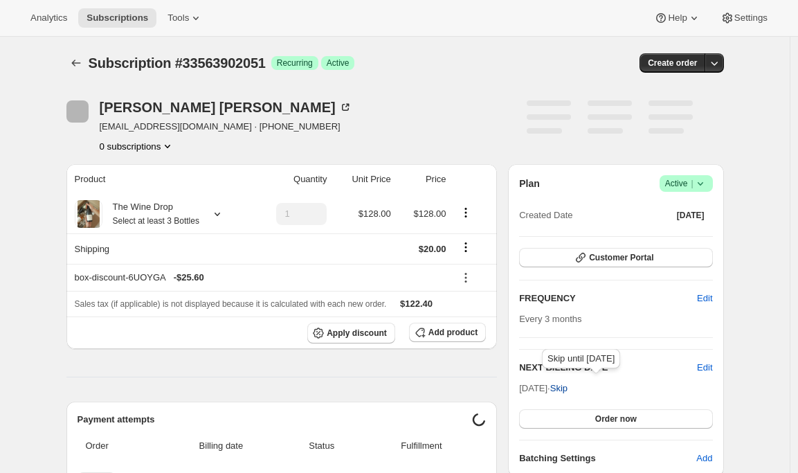
click at [568, 389] on span "Skip" at bounding box center [558, 388] width 17 height 14
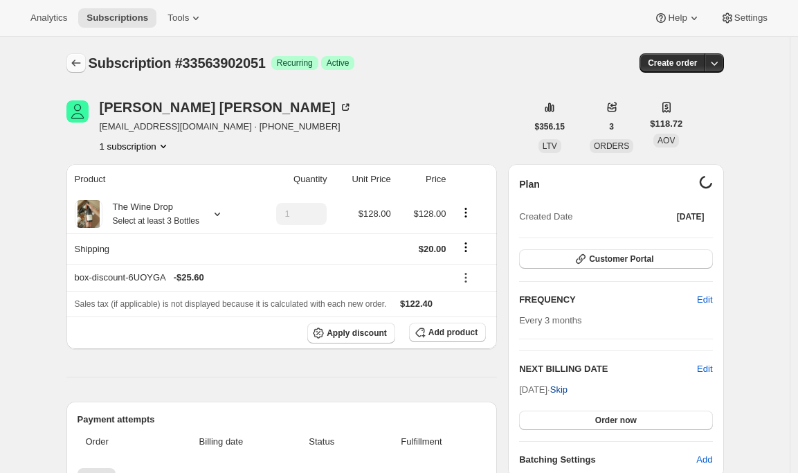
click at [82, 61] on icon "Subscriptions" at bounding box center [76, 63] width 14 height 14
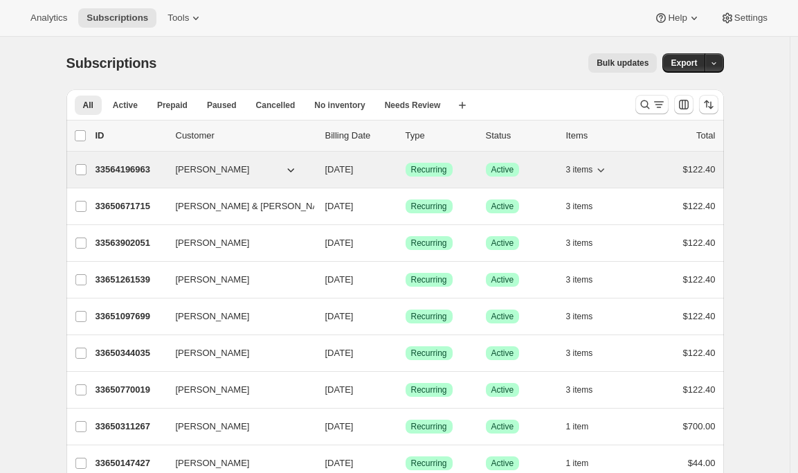
click at [130, 165] on p "33564196963" at bounding box center [130, 170] width 69 height 14
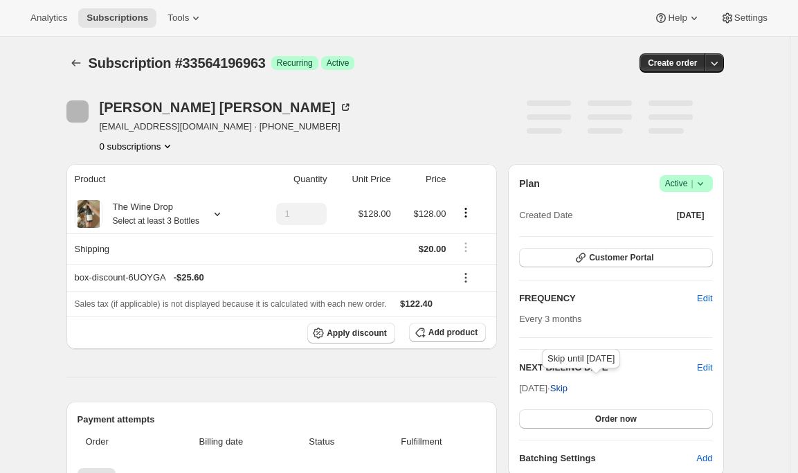
click at [568, 386] on span "Skip" at bounding box center [558, 388] width 17 height 14
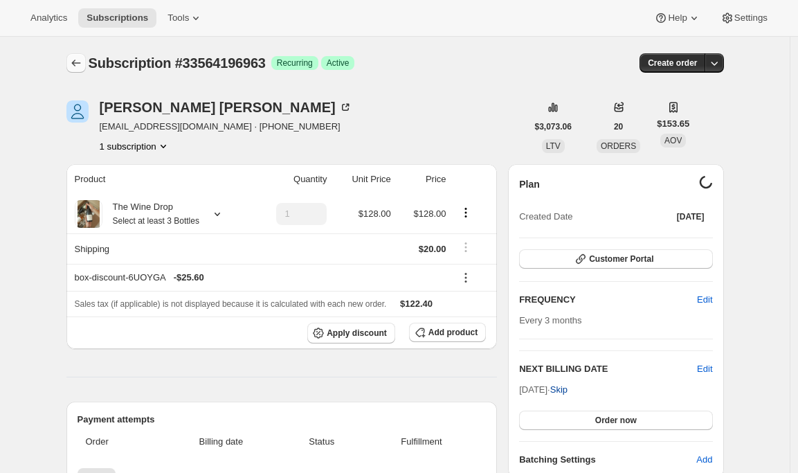
click at [80, 66] on icon "Subscriptions" at bounding box center [76, 63] width 14 height 14
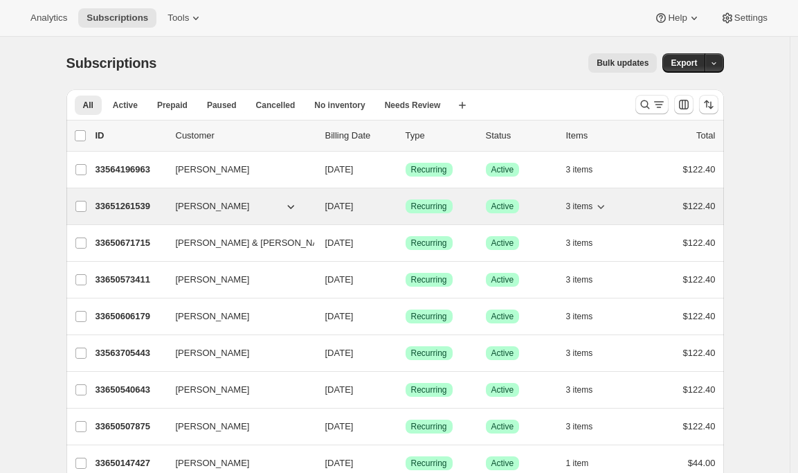
click at [123, 208] on p "33651261539" at bounding box center [130, 206] width 69 height 14
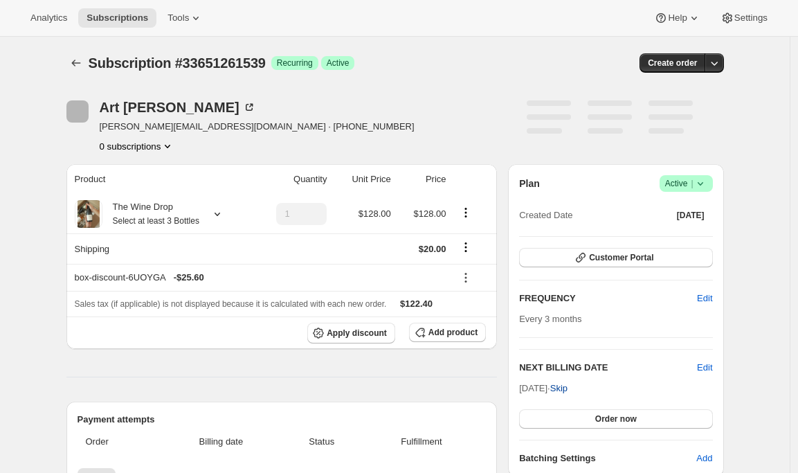
click at [568, 391] on span "Skip" at bounding box center [558, 388] width 17 height 14
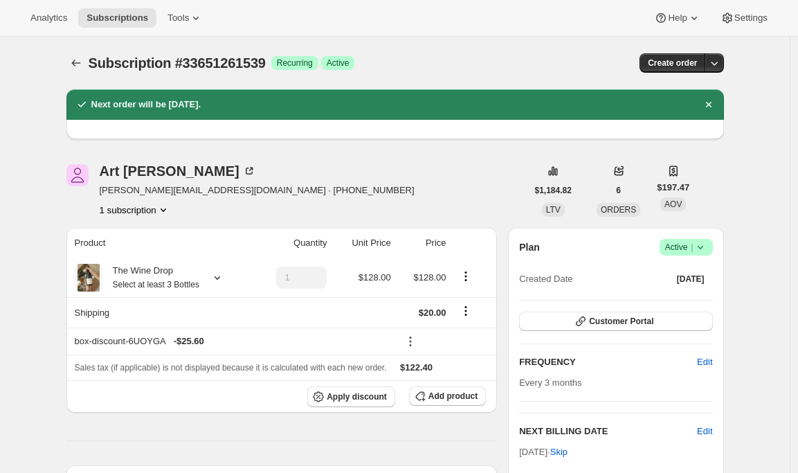
click at [78, 63] on icon "Subscriptions" at bounding box center [75, 63] width 9 height 7
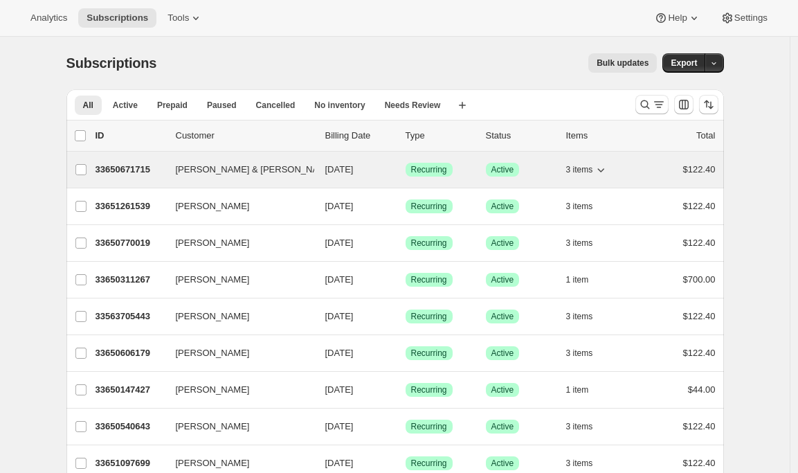
click at [129, 168] on p "33650671715" at bounding box center [130, 170] width 69 height 14
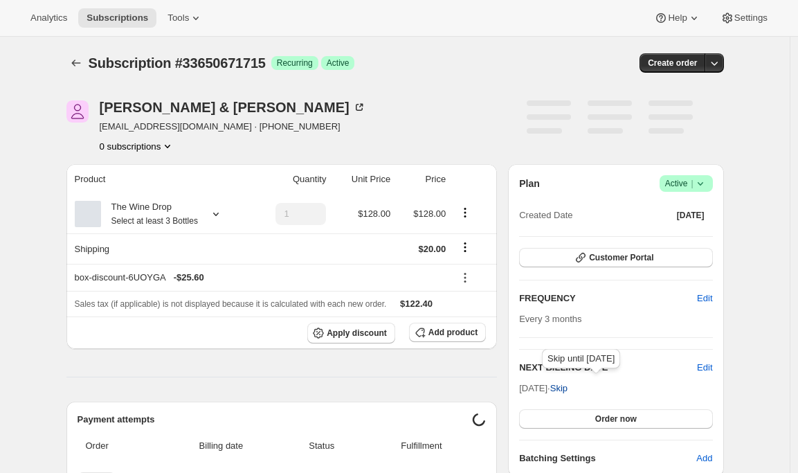
click at [568, 390] on span "Skip" at bounding box center [558, 388] width 17 height 14
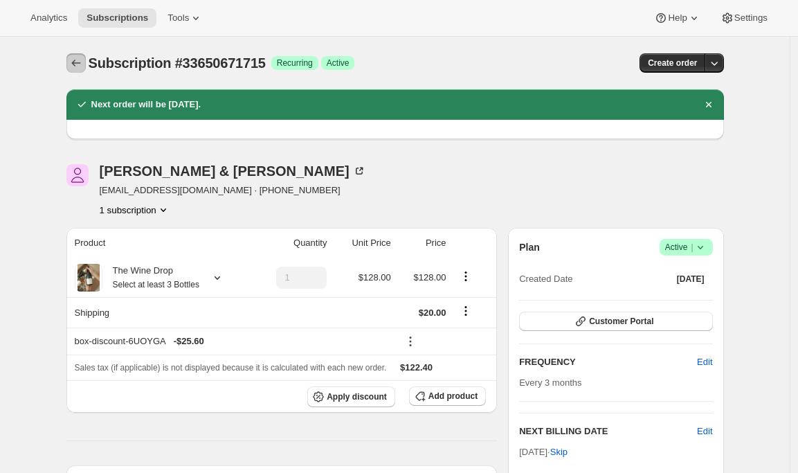
click at [74, 58] on icon "Subscriptions" at bounding box center [76, 63] width 14 height 14
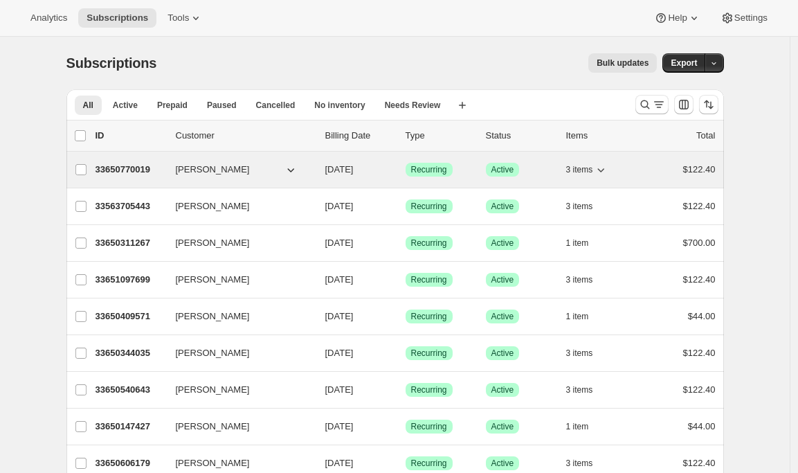
click at [132, 172] on p "33650770019" at bounding box center [130, 170] width 69 height 14
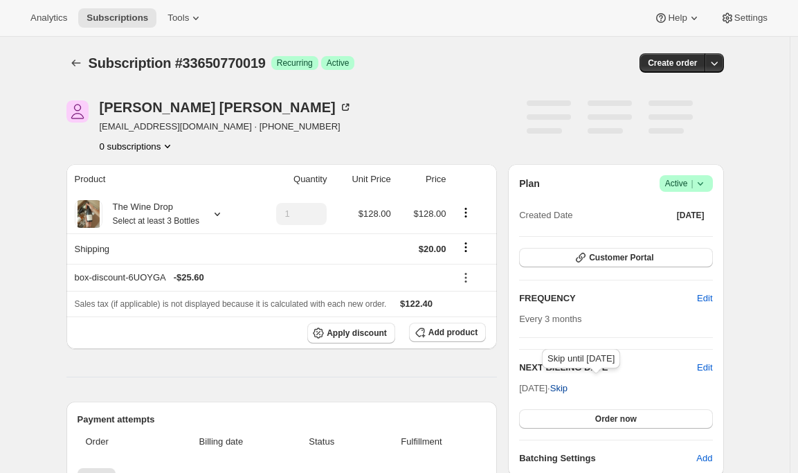
click at [568, 390] on span "Skip" at bounding box center [558, 388] width 17 height 14
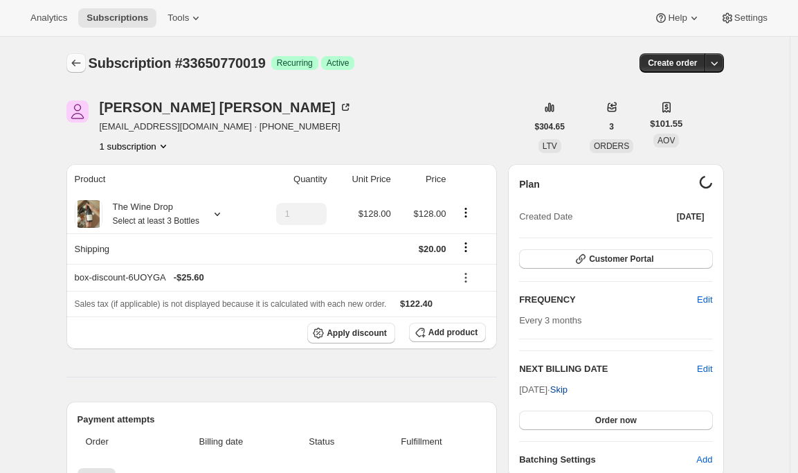
click at [78, 60] on icon "Subscriptions" at bounding box center [76, 63] width 14 height 14
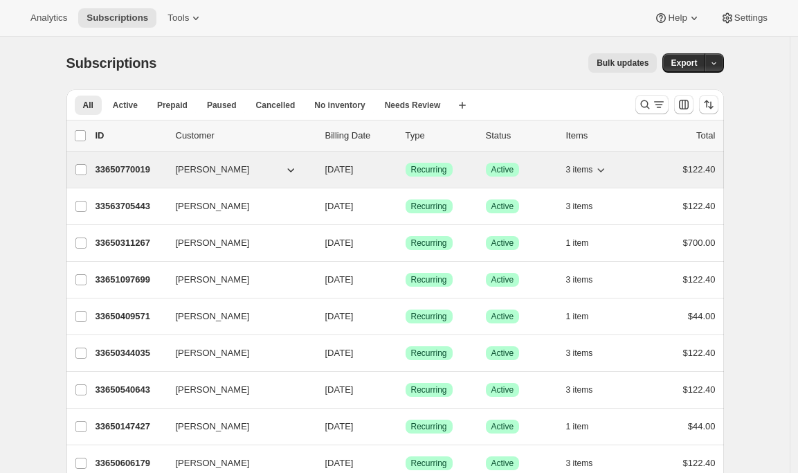
click at [130, 170] on p "33650770019" at bounding box center [130, 170] width 69 height 14
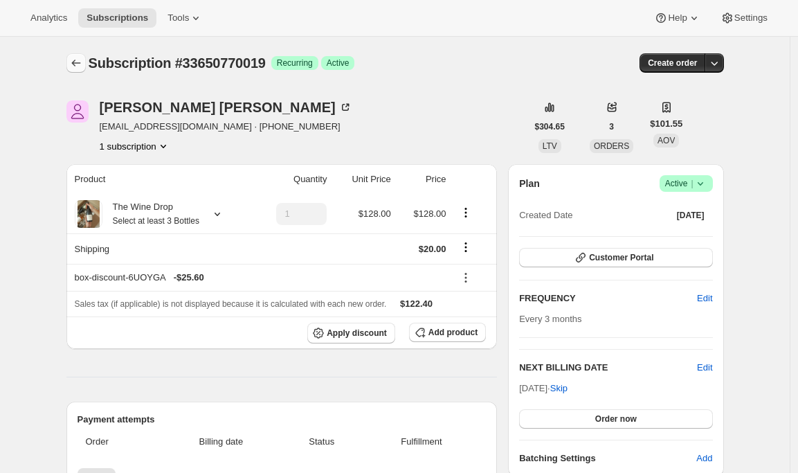
click at [71, 57] on button "Subscriptions" at bounding box center [75, 62] width 19 height 19
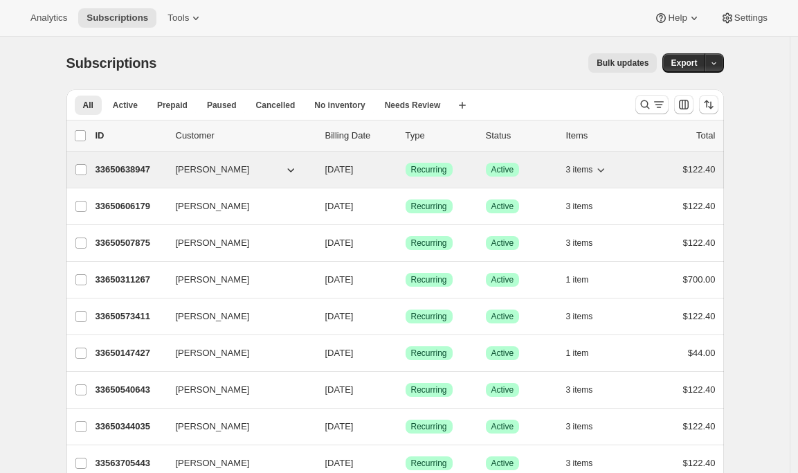
click at [133, 170] on p "33650638947" at bounding box center [130, 170] width 69 height 14
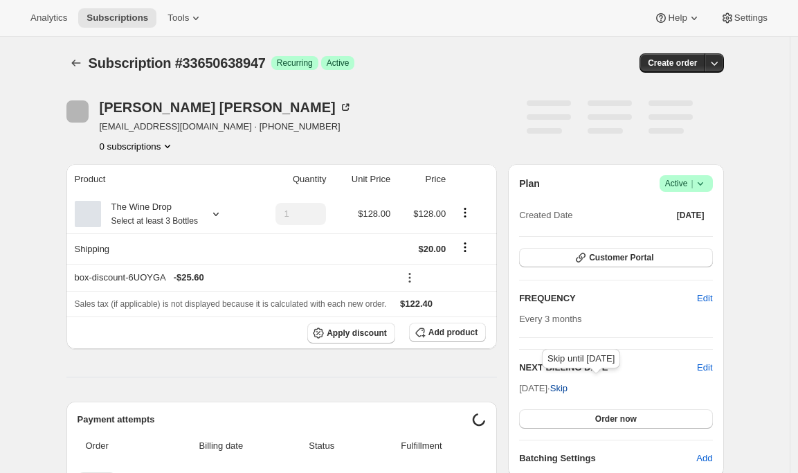
click at [568, 381] on span "Skip" at bounding box center [558, 388] width 17 height 14
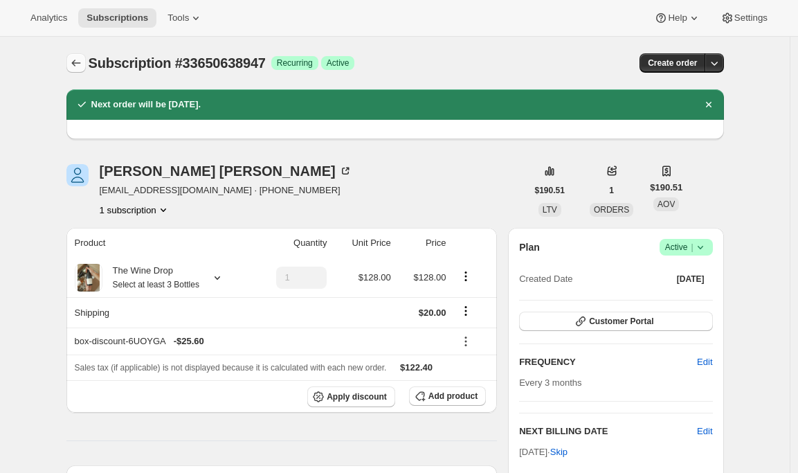
click at [80, 67] on icon "Subscriptions" at bounding box center [76, 63] width 14 height 14
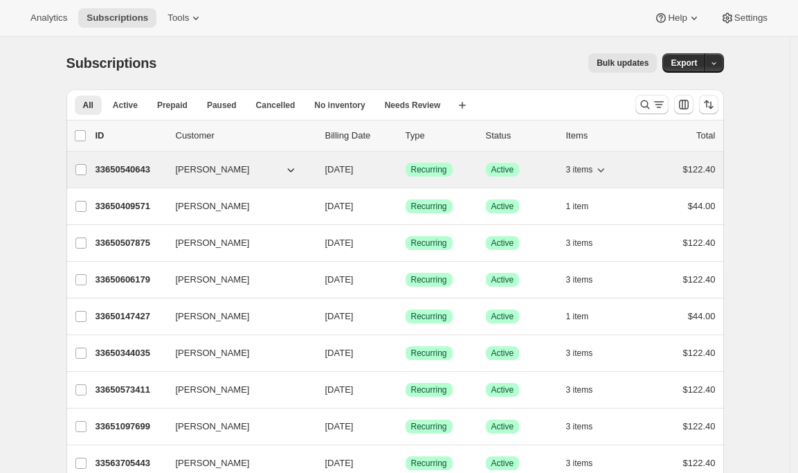
click at [129, 170] on p "33650540643" at bounding box center [130, 170] width 69 height 14
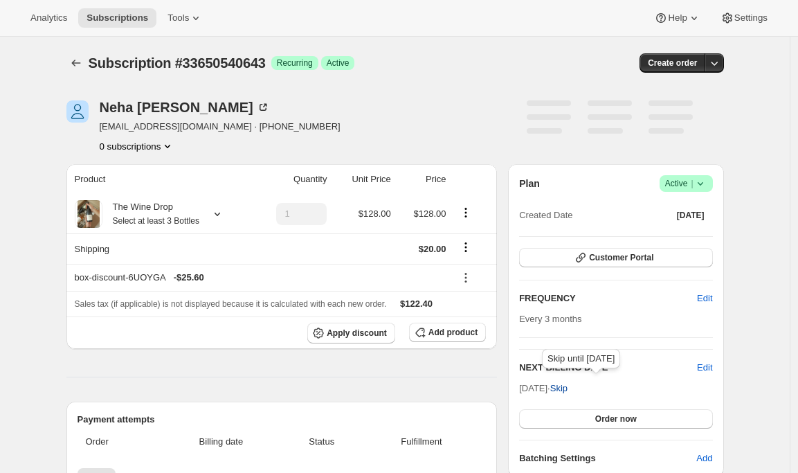
click at [568, 388] on span "Skip" at bounding box center [558, 388] width 17 height 14
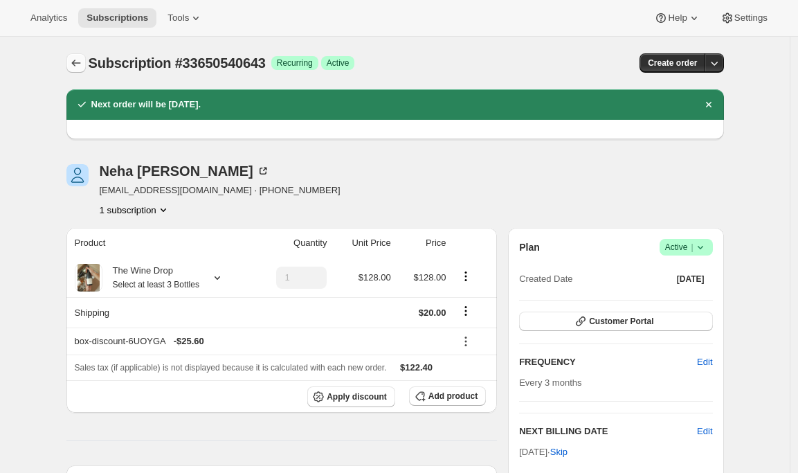
click at [73, 63] on icon "Subscriptions" at bounding box center [76, 63] width 14 height 14
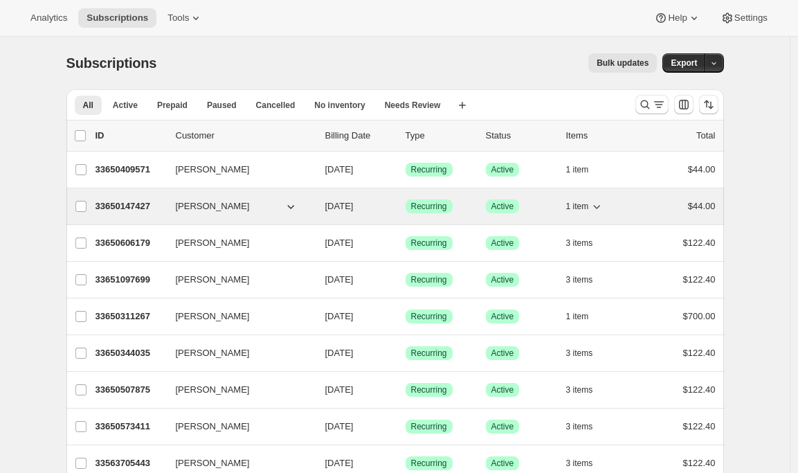
click at [123, 199] on p "33650147427" at bounding box center [130, 206] width 69 height 14
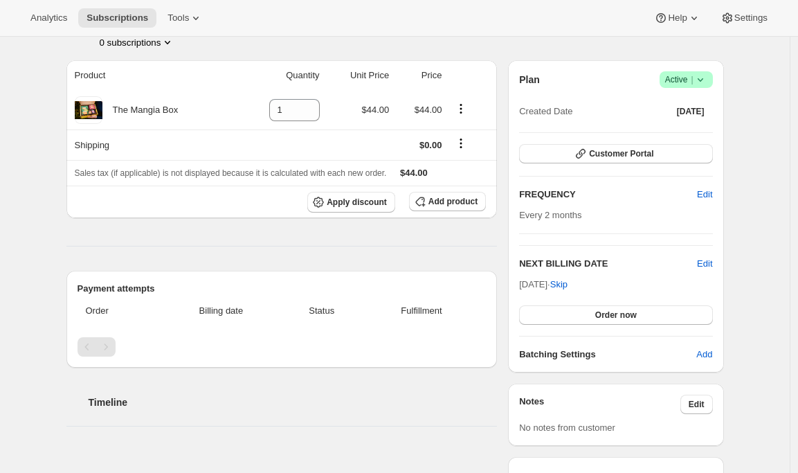
scroll to position [107, 0]
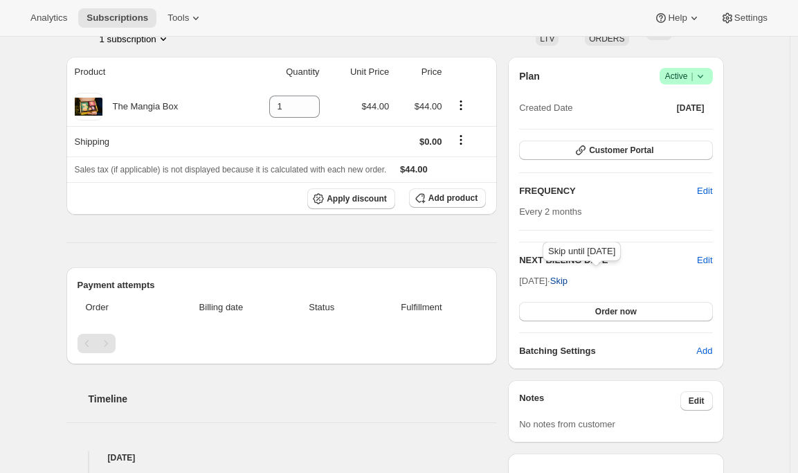
click at [568, 282] on span "Skip" at bounding box center [558, 281] width 17 height 14
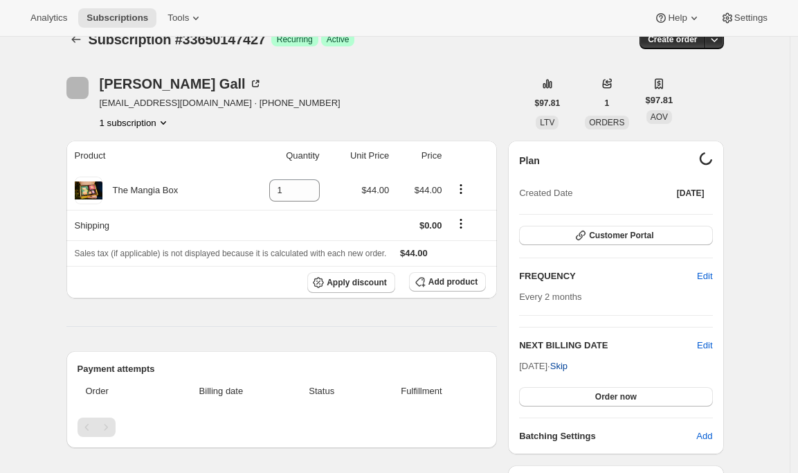
scroll to position [0, 0]
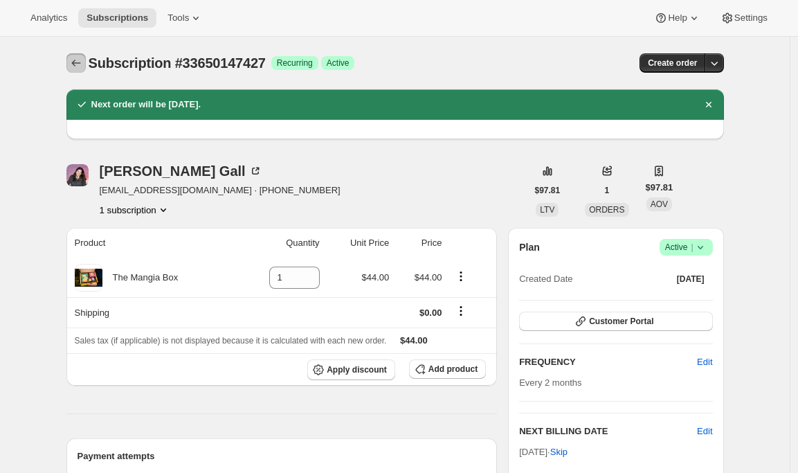
click at [76, 69] on icon "Subscriptions" at bounding box center [76, 63] width 14 height 14
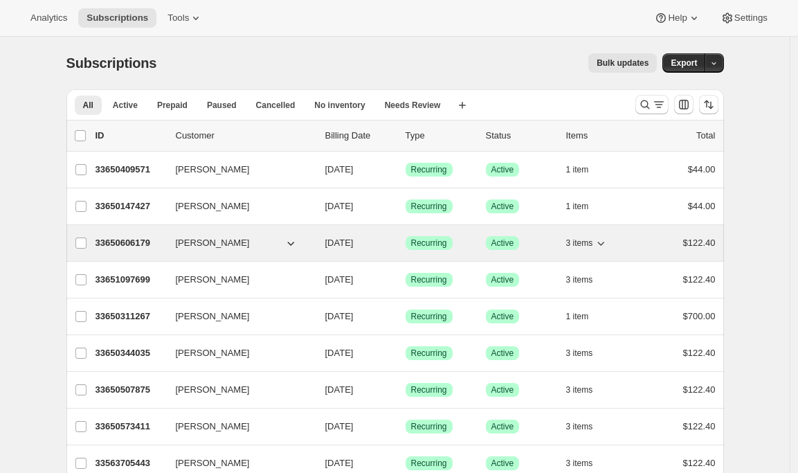
click at [102, 248] on p "33650606179" at bounding box center [130, 243] width 69 height 14
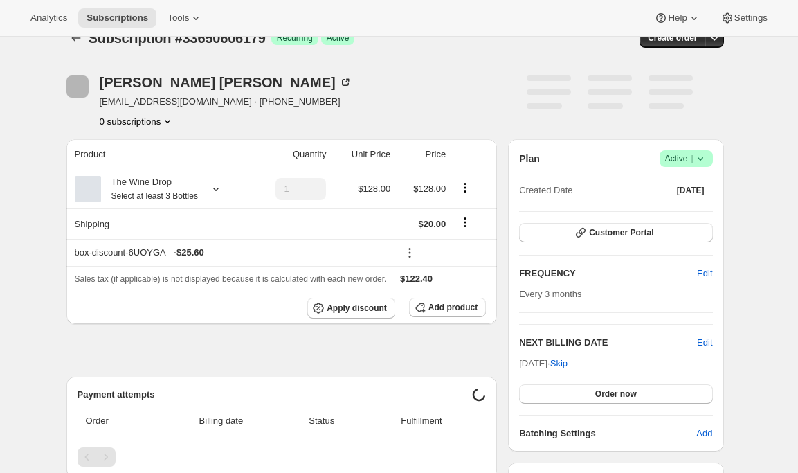
scroll to position [28, 0]
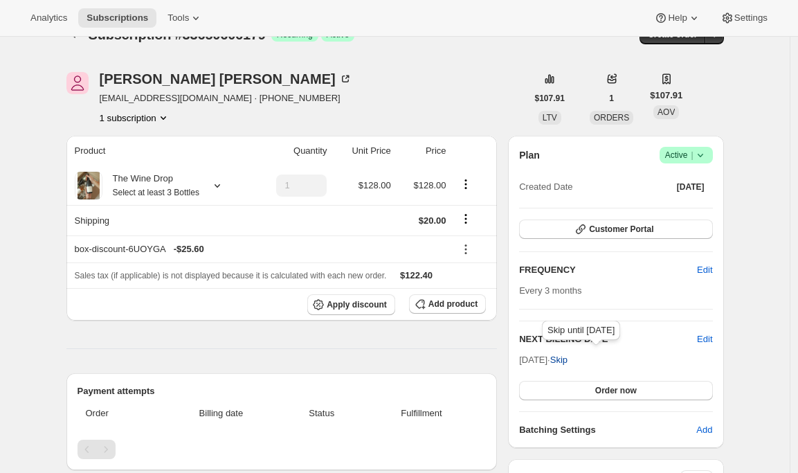
click at [568, 361] on span "Skip" at bounding box center [558, 360] width 17 height 14
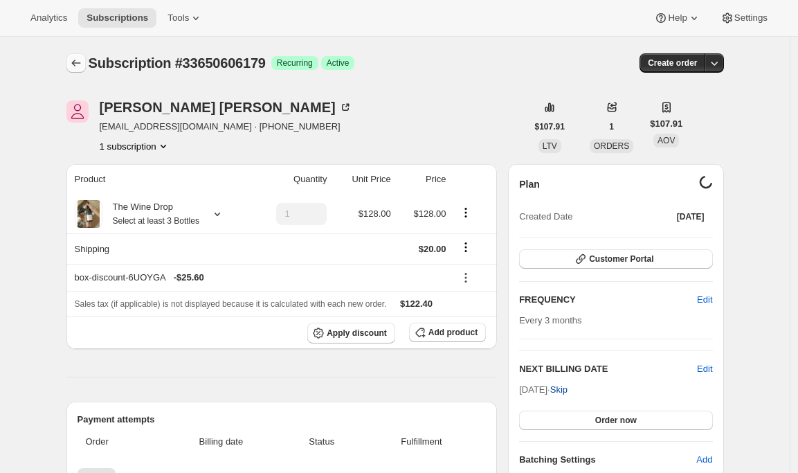
click at [71, 56] on button "Subscriptions" at bounding box center [75, 62] width 19 height 19
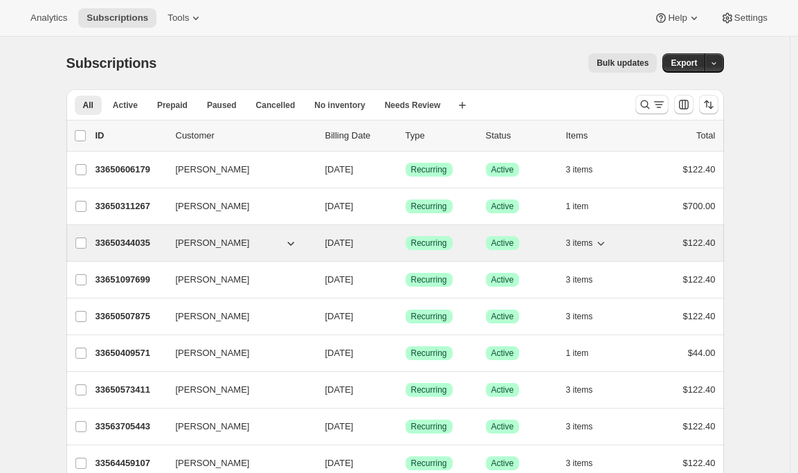
click at [119, 242] on p "33650344035" at bounding box center [130, 243] width 69 height 14
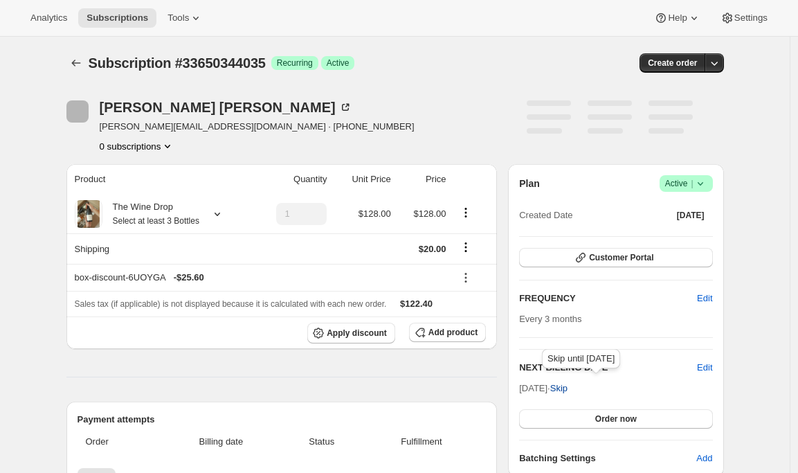
click at [568, 386] on span "Skip" at bounding box center [558, 388] width 17 height 14
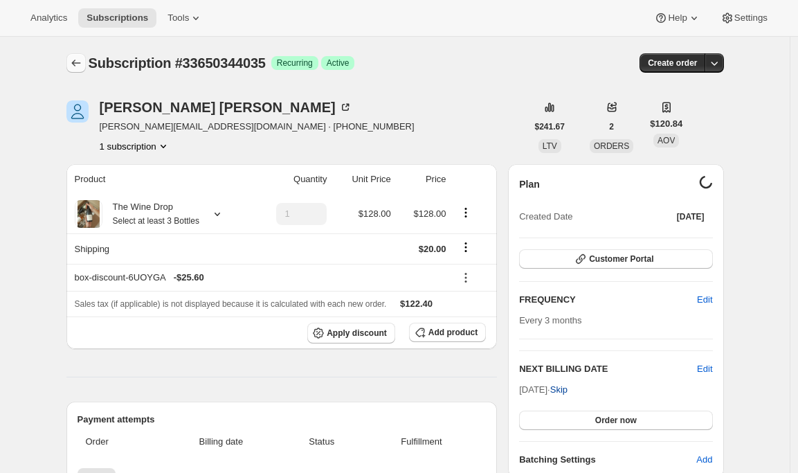
click at [83, 65] on icon "Subscriptions" at bounding box center [76, 63] width 14 height 14
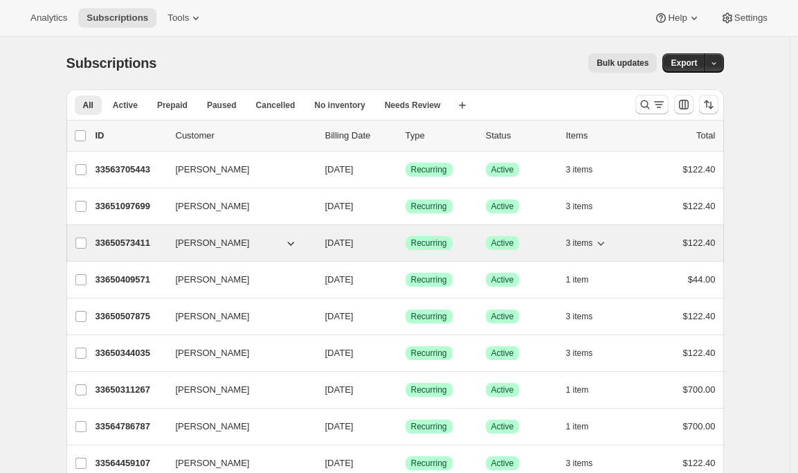
click at [120, 238] on p "33650573411" at bounding box center [130, 243] width 69 height 14
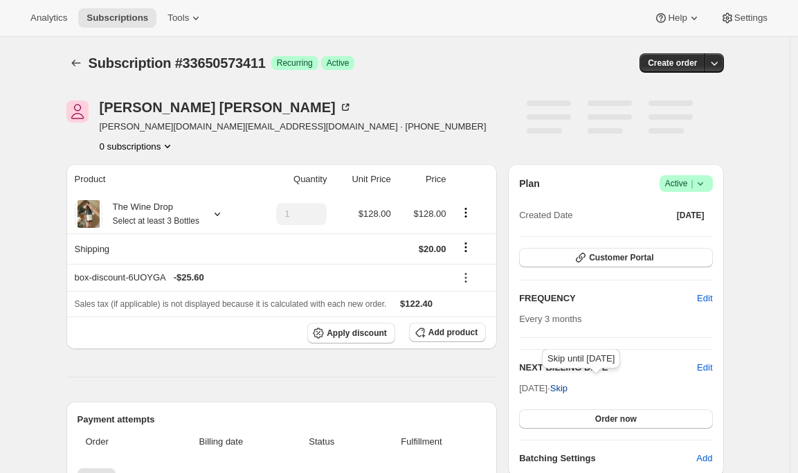
click at [568, 391] on span "Skip" at bounding box center [558, 388] width 17 height 14
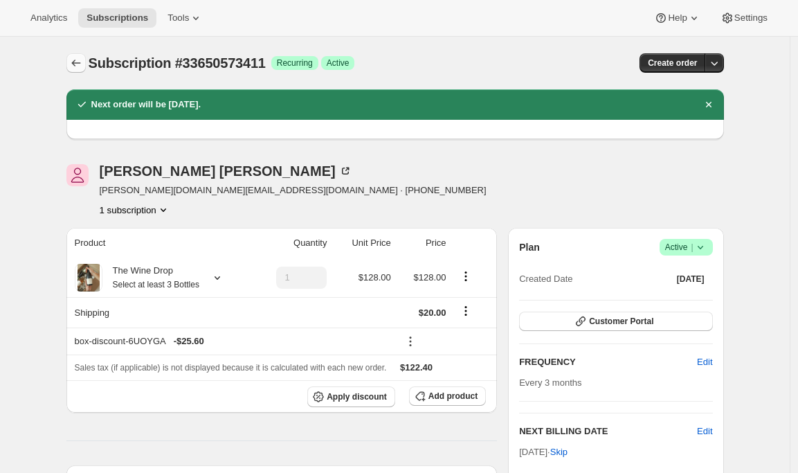
click at [78, 66] on icon "Subscriptions" at bounding box center [76, 63] width 14 height 14
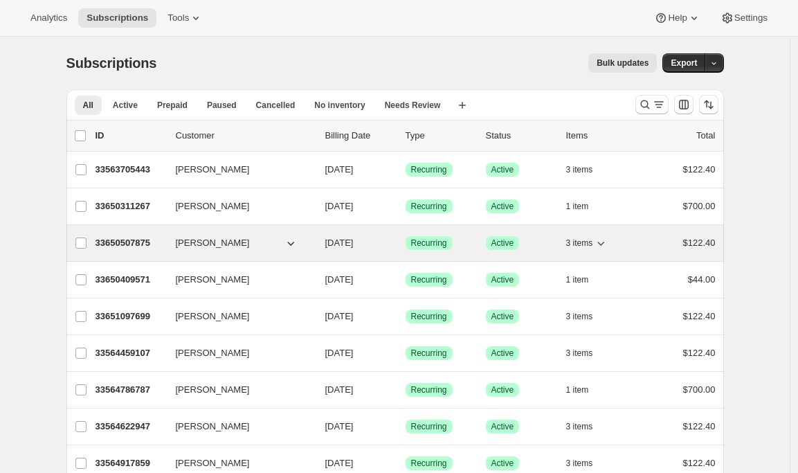
click at [127, 239] on p "33650507875" at bounding box center [130, 243] width 69 height 14
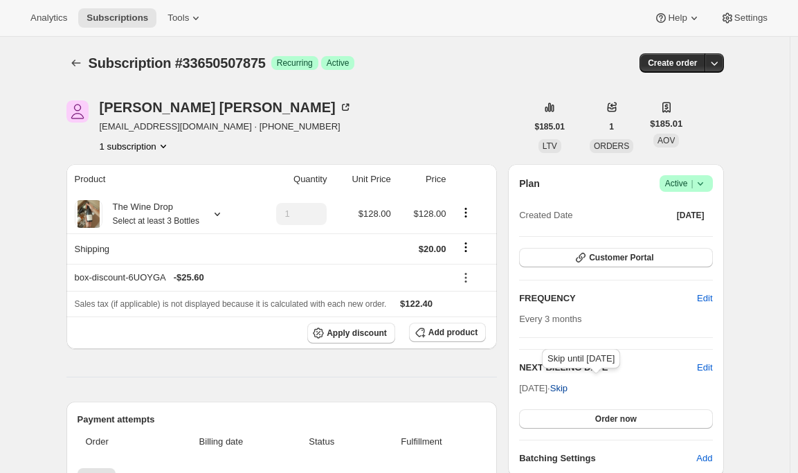
click at [568, 390] on span "Skip" at bounding box center [558, 388] width 17 height 14
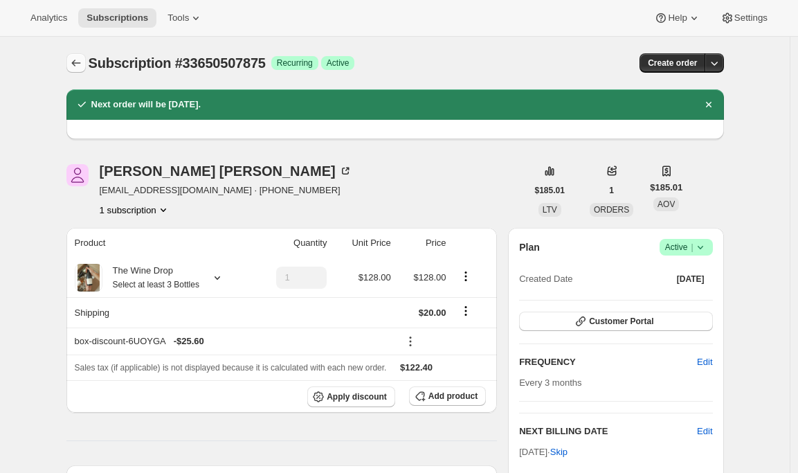
click at [78, 66] on icon "Subscriptions" at bounding box center [76, 63] width 14 height 14
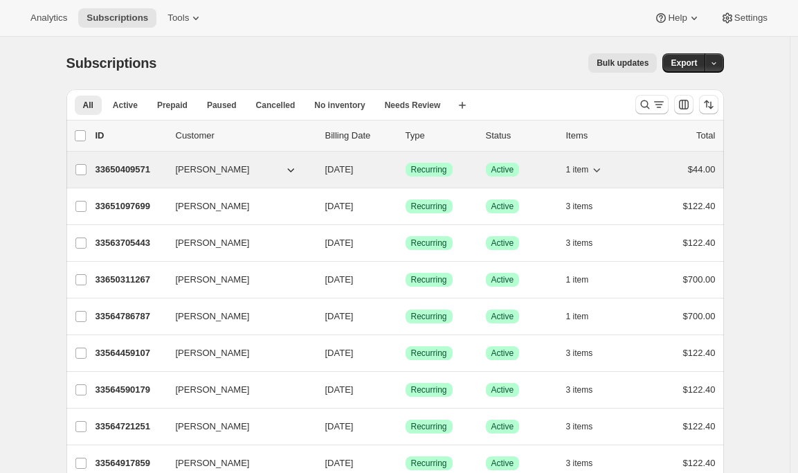
click at [128, 173] on p "33650409571" at bounding box center [130, 170] width 69 height 14
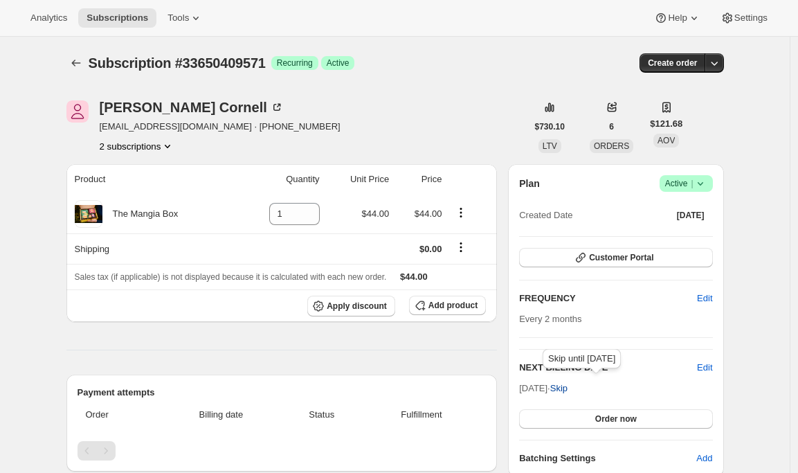
click at [568, 384] on span "Skip" at bounding box center [558, 388] width 17 height 14
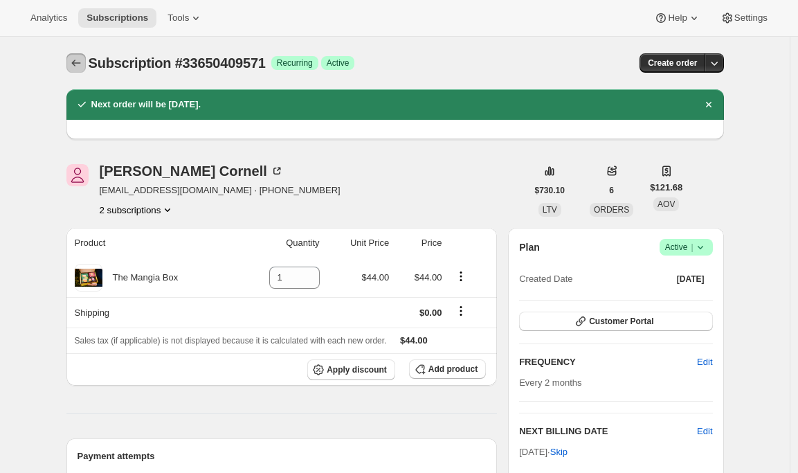
click at [77, 62] on icon "Subscriptions" at bounding box center [75, 63] width 9 height 7
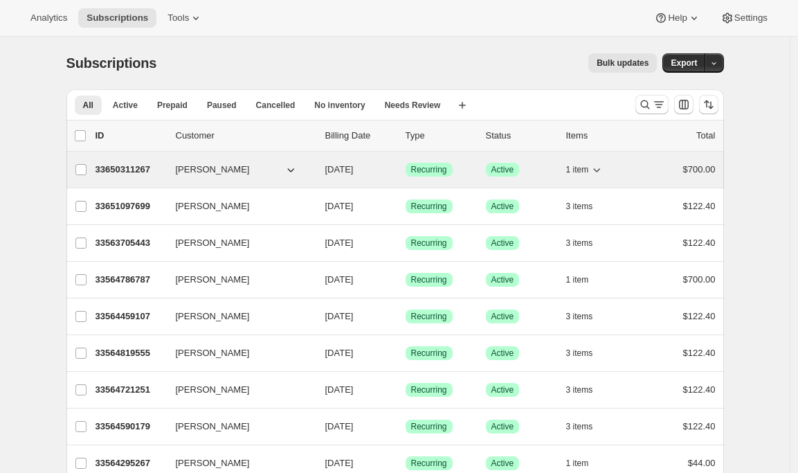
click at [136, 171] on p "33650311267" at bounding box center [130, 170] width 69 height 14
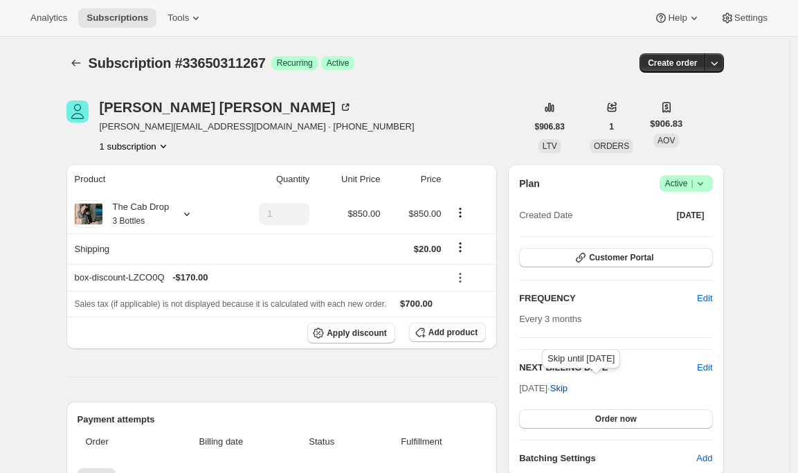
click at [568, 387] on span "Skip" at bounding box center [558, 388] width 17 height 14
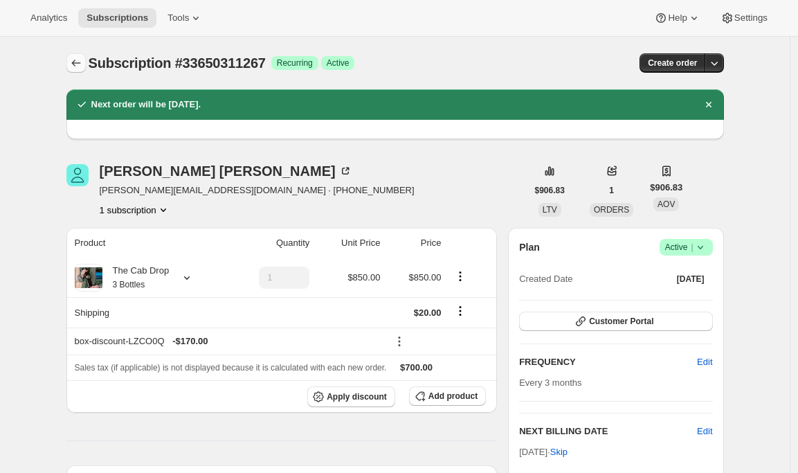
click at [74, 66] on icon "Subscriptions" at bounding box center [76, 63] width 14 height 14
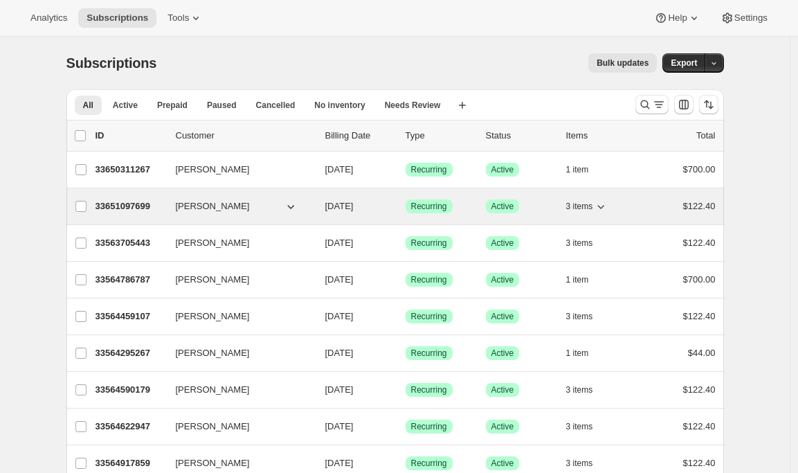
click at [129, 204] on p "33651097699" at bounding box center [130, 206] width 69 height 14
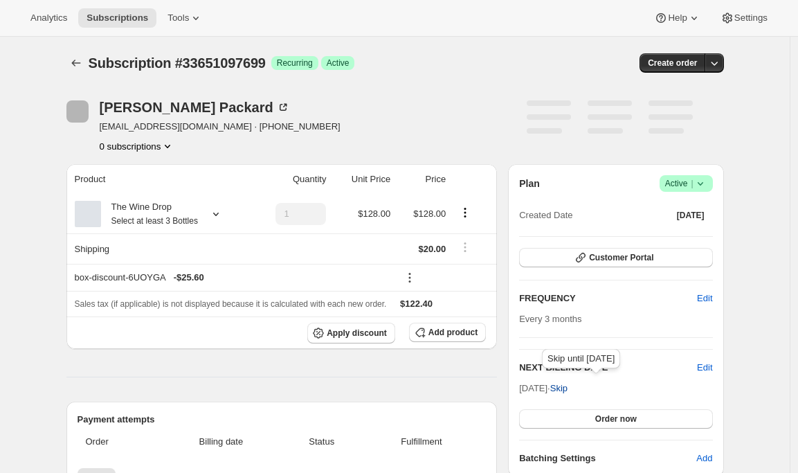
click at [568, 390] on span "Skip" at bounding box center [558, 388] width 17 height 14
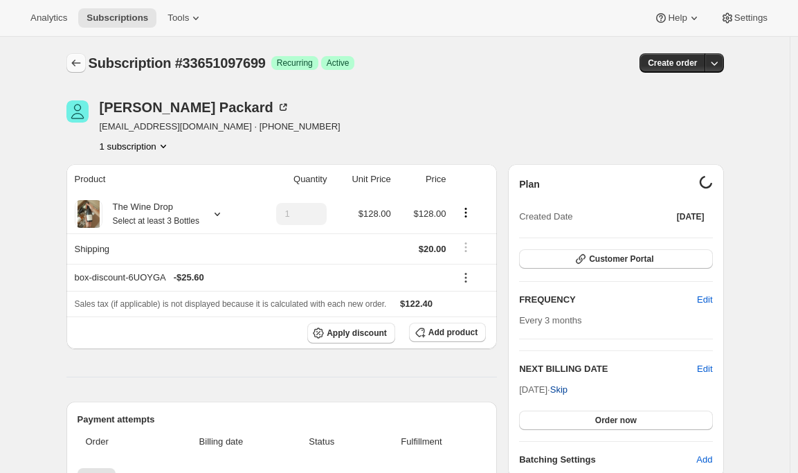
click at [74, 63] on icon "Subscriptions" at bounding box center [76, 63] width 14 height 14
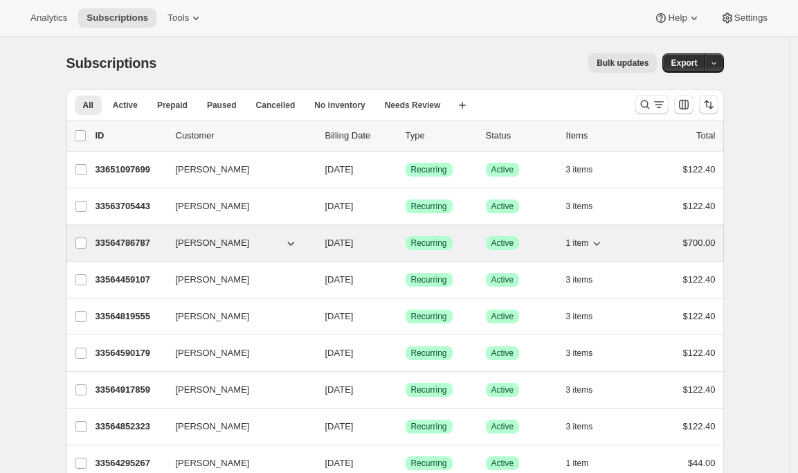
click at [136, 251] on div "33564786787 [PERSON_NAME] [DATE] Success Recurring Success Active 1 item $700.00" at bounding box center [406, 242] width 620 height 19
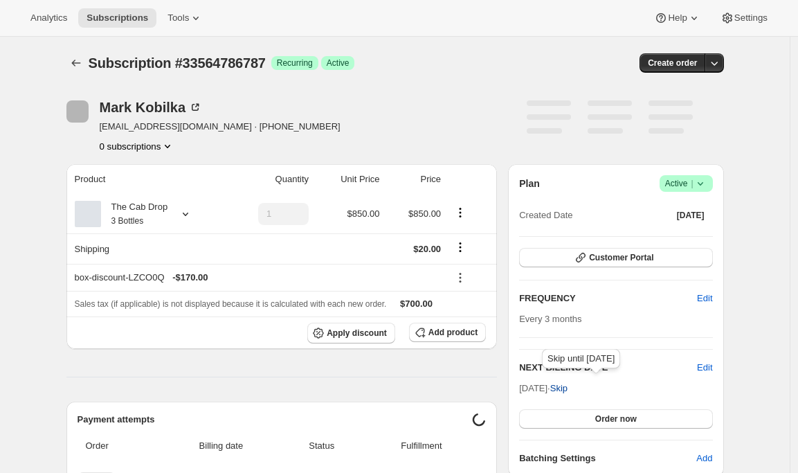
click at [568, 386] on span "Skip" at bounding box center [558, 388] width 17 height 14
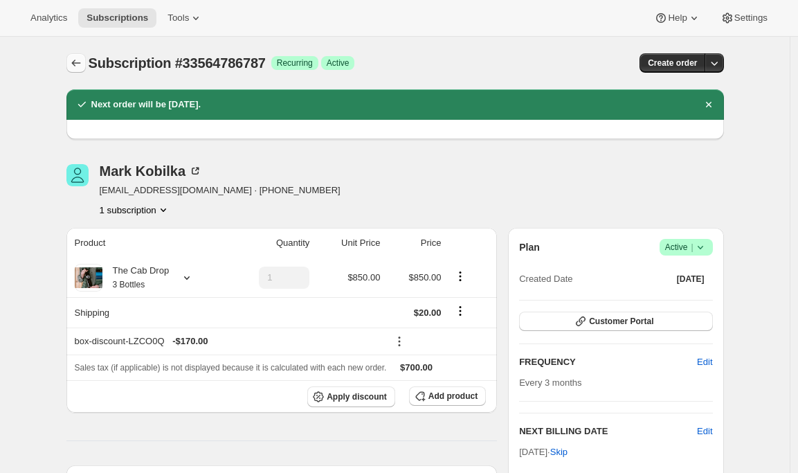
click at [78, 69] on icon "Subscriptions" at bounding box center [76, 63] width 14 height 14
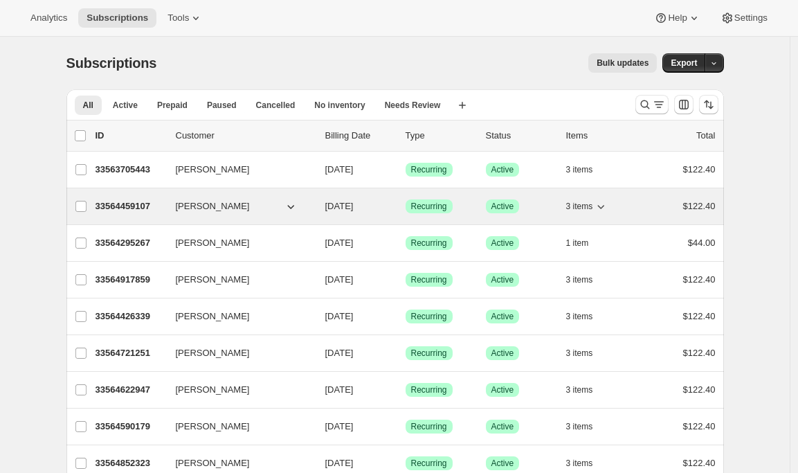
click at [125, 201] on p "33564459107" at bounding box center [130, 206] width 69 height 14
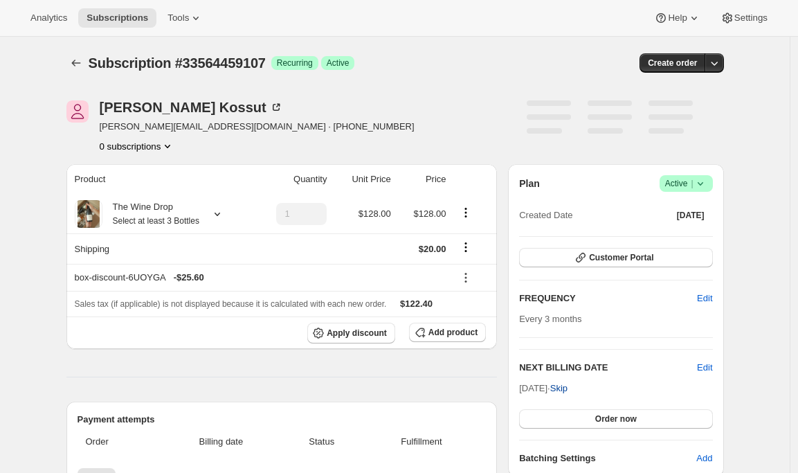
click at [568, 388] on span "Skip" at bounding box center [558, 388] width 17 height 14
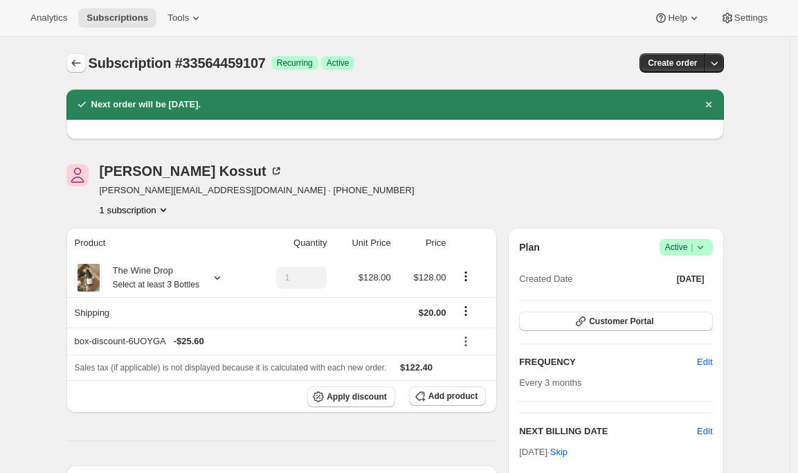
click at [82, 60] on icon "Subscriptions" at bounding box center [76, 63] width 14 height 14
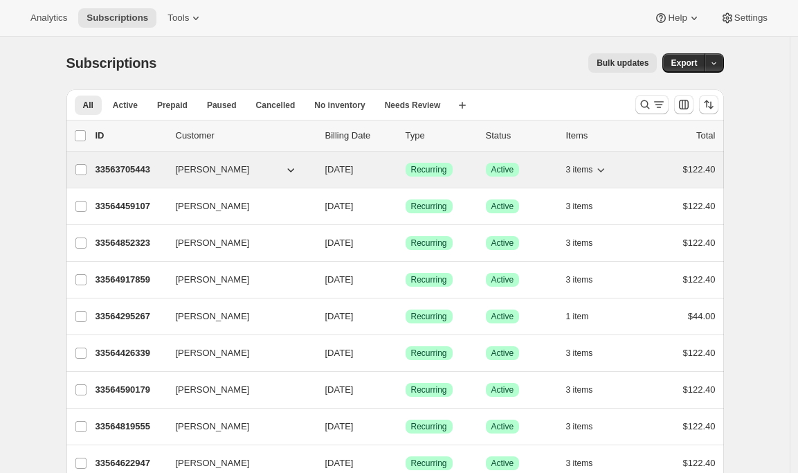
click at [113, 163] on p "33563705443" at bounding box center [130, 170] width 69 height 14
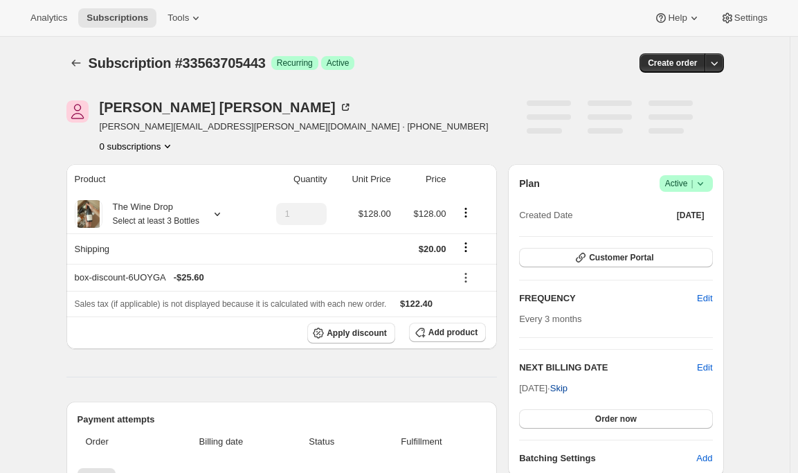
click at [568, 390] on span "Skip" at bounding box center [558, 388] width 17 height 14
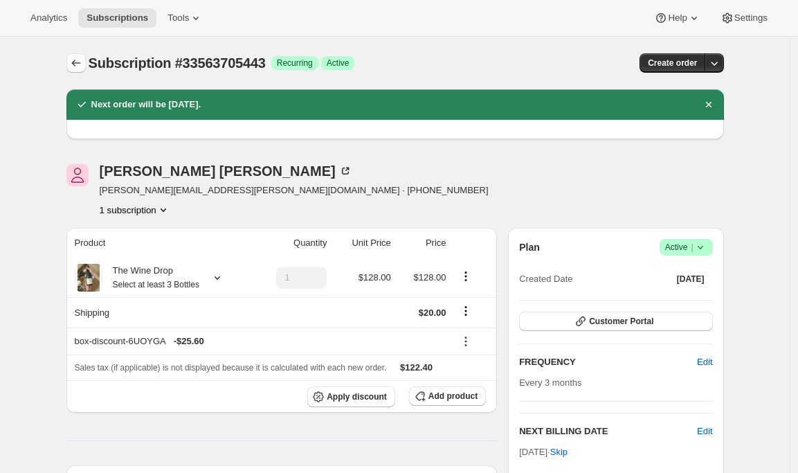
click at [77, 62] on icon "Subscriptions" at bounding box center [75, 63] width 9 height 7
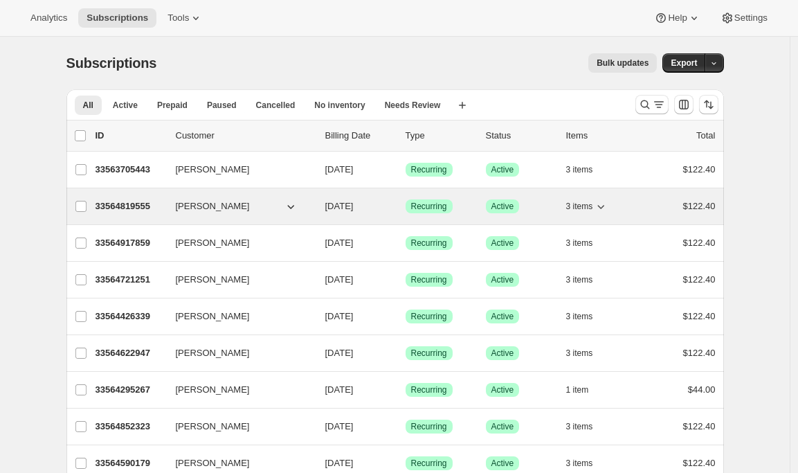
click at [123, 203] on p "33564819555" at bounding box center [130, 206] width 69 height 14
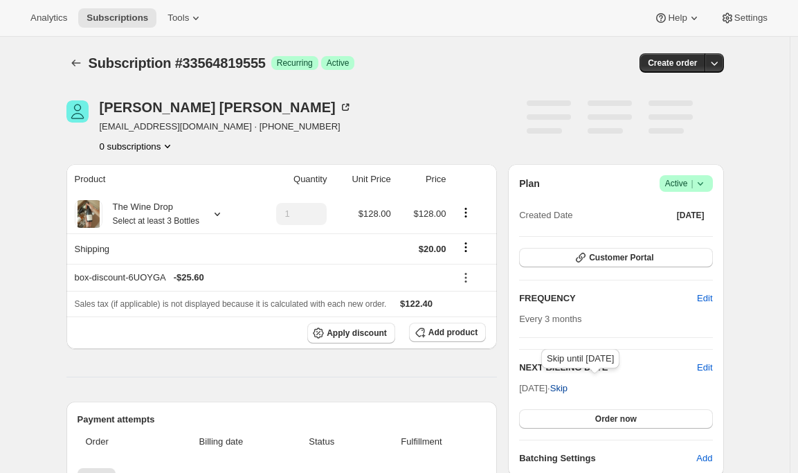
click at [568, 386] on span "Skip" at bounding box center [558, 388] width 17 height 14
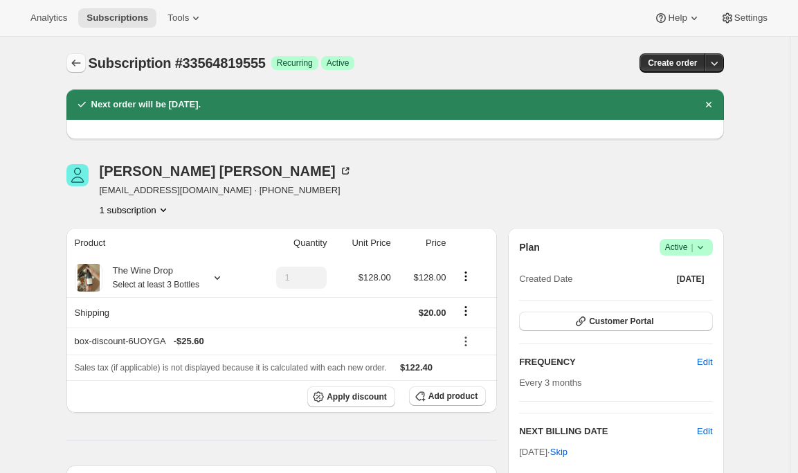
click at [79, 62] on icon "Subscriptions" at bounding box center [76, 63] width 14 height 14
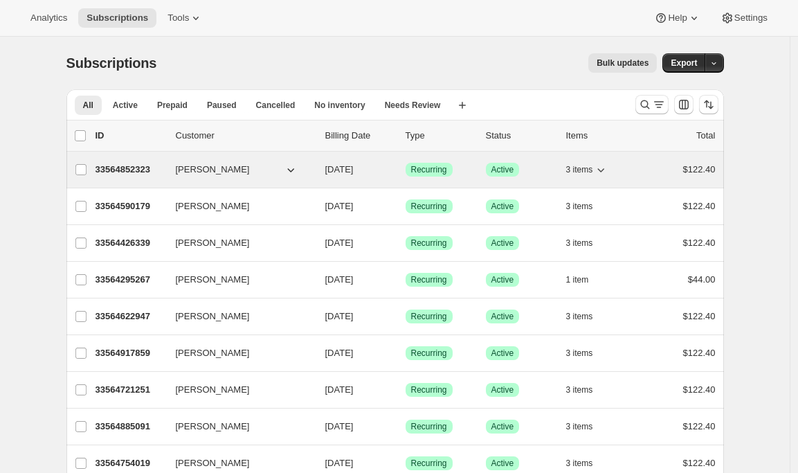
click at [134, 170] on p "33564852323" at bounding box center [130, 170] width 69 height 14
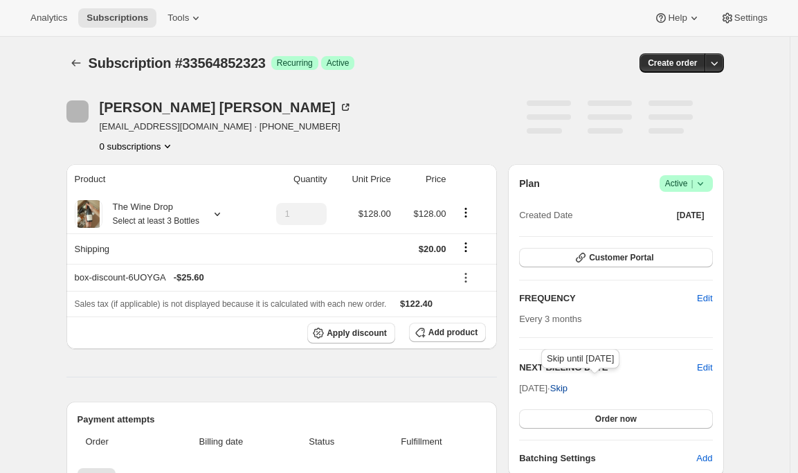
click at [568, 386] on span "Skip" at bounding box center [558, 388] width 17 height 14
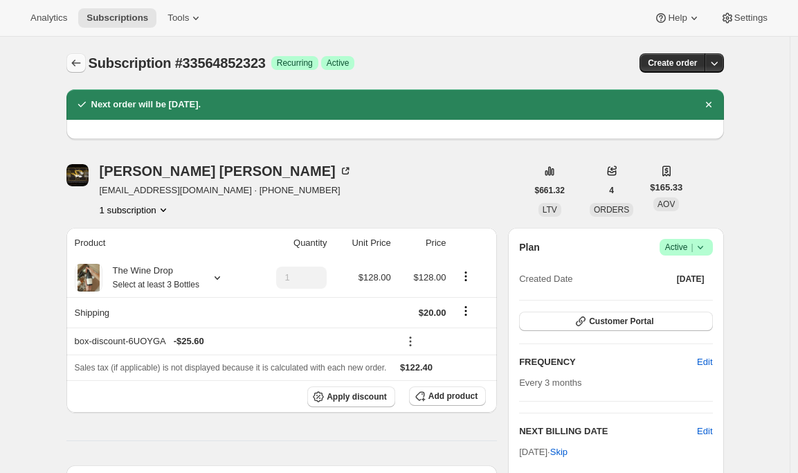
click at [75, 66] on icon "Subscriptions" at bounding box center [76, 63] width 14 height 14
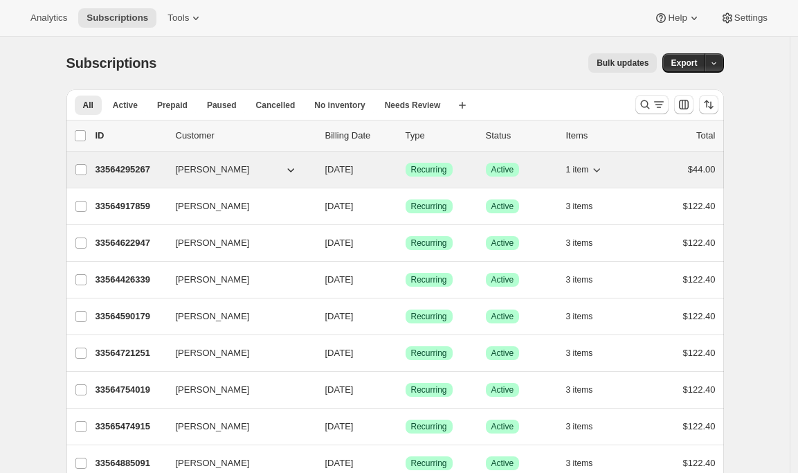
click at [135, 173] on p "33564295267" at bounding box center [130, 170] width 69 height 14
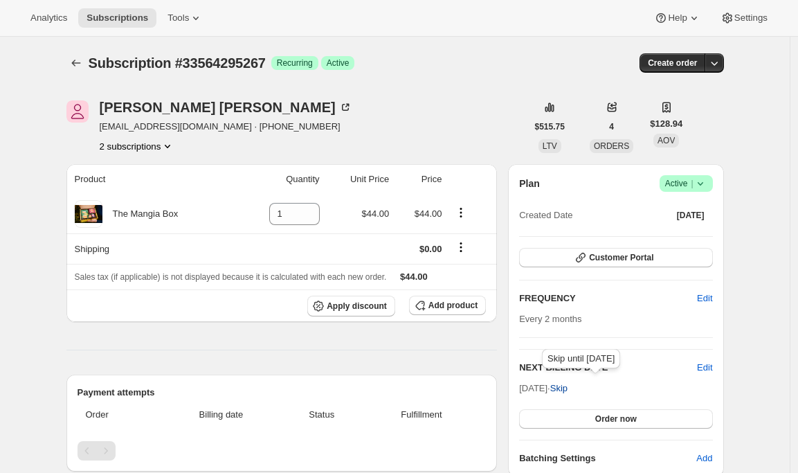
click at [568, 390] on span "Skip" at bounding box center [558, 388] width 17 height 14
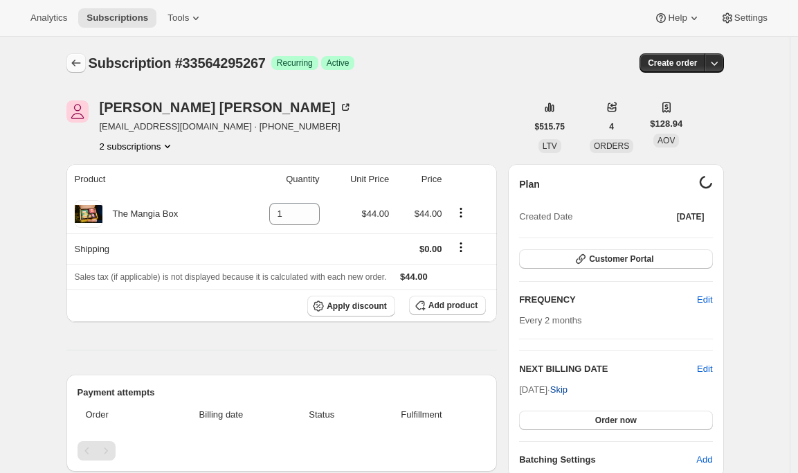
click at [73, 66] on icon "Subscriptions" at bounding box center [76, 63] width 14 height 14
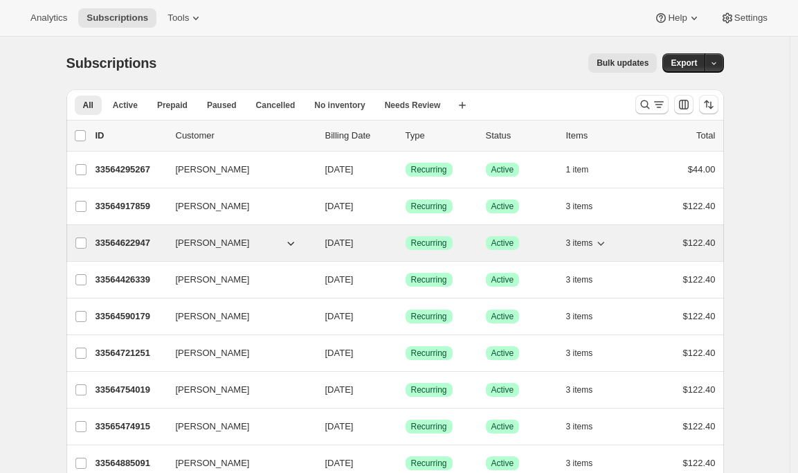
click at [119, 247] on p "33564622947" at bounding box center [130, 243] width 69 height 14
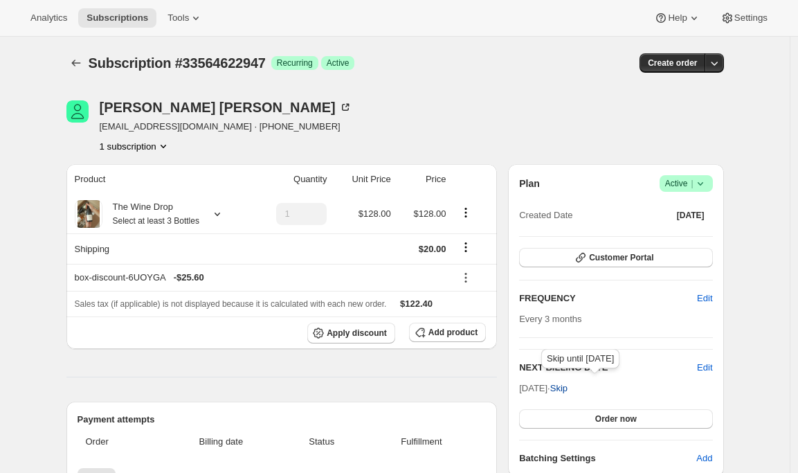
click at [568, 383] on span "Skip" at bounding box center [558, 388] width 17 height 14
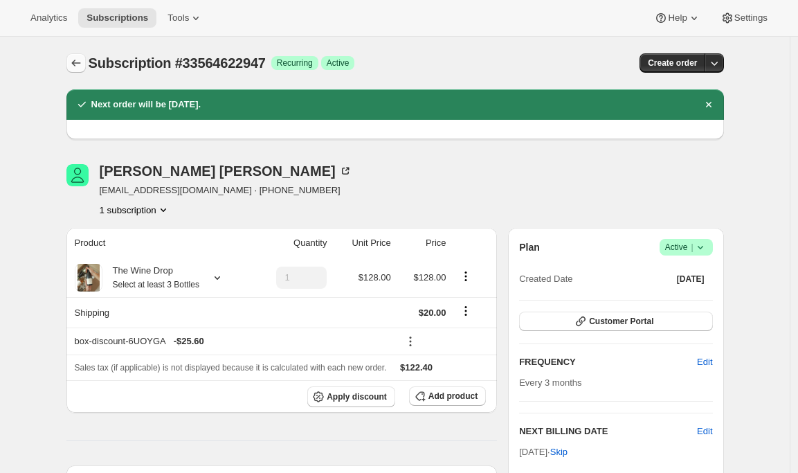
click at [86, 61] on button "Subscriptions" at bounding box center [75, 62] width 19 height 19
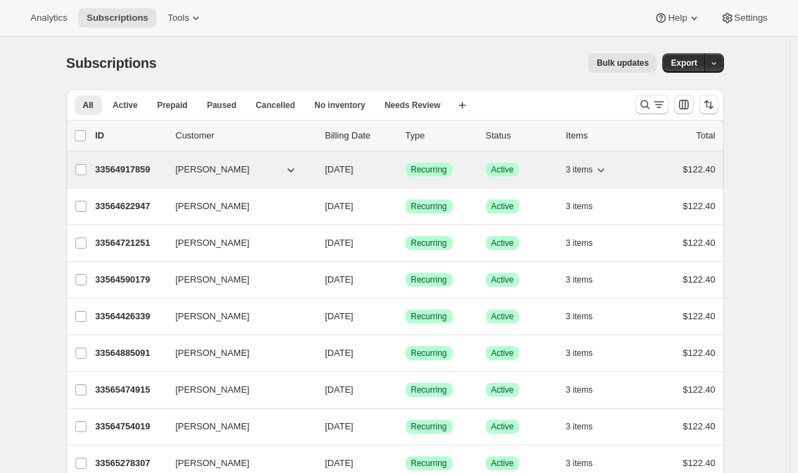
click at [106, 168] on p "33564917859" at bounding box center [130, 170] width 69 height 14
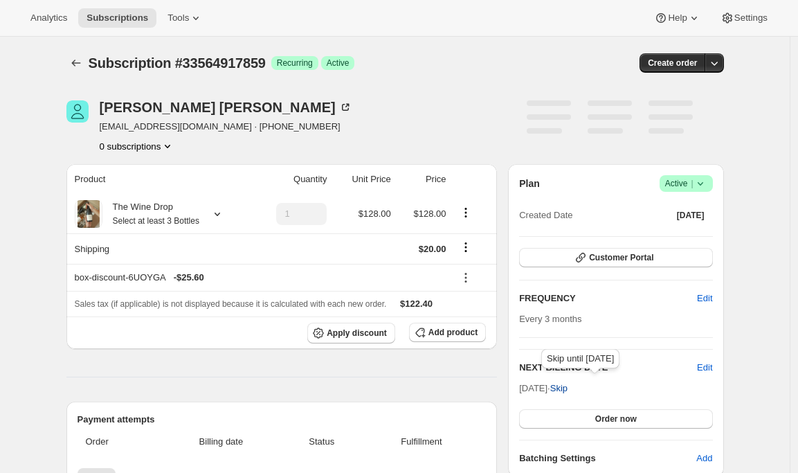
click at [568, 387] on span "Skip" at bounding box center [558, 388] width 17 height 14
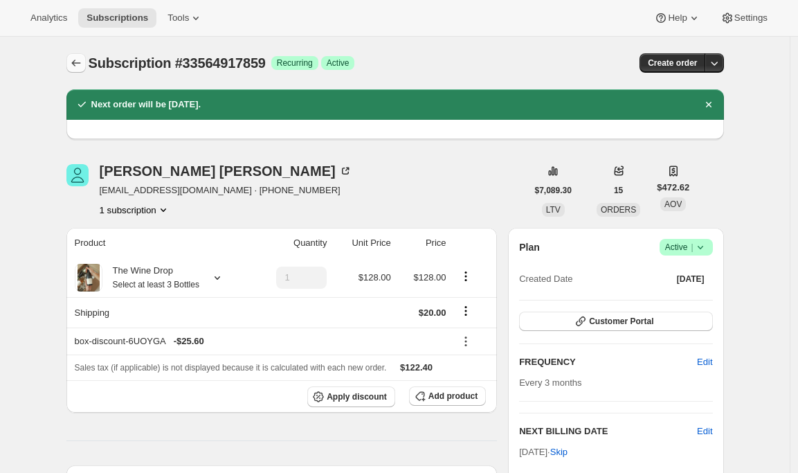
click at [75, 66] on icon "Subscriptions" at bounding box center [76, 63] width 14 height 14
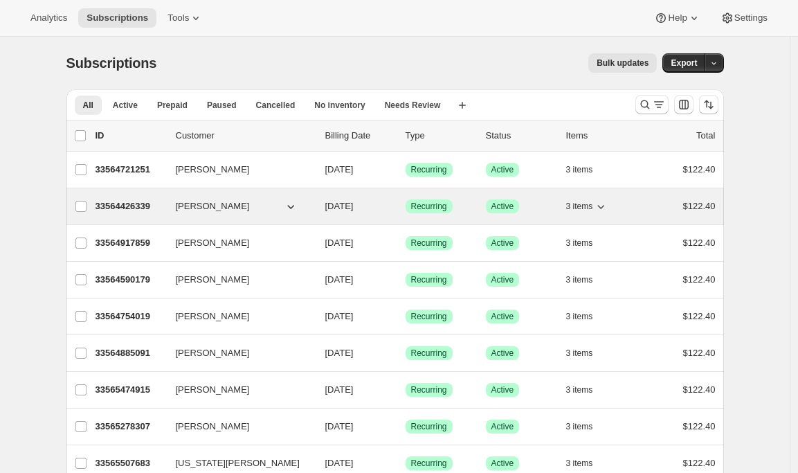
click at [134, 198] on div "33564426339 [PERSON_NAME] [DATE] Success Recurring Success Active 3 items $122.…" at bounding box center [406, 206] width 620 height 19
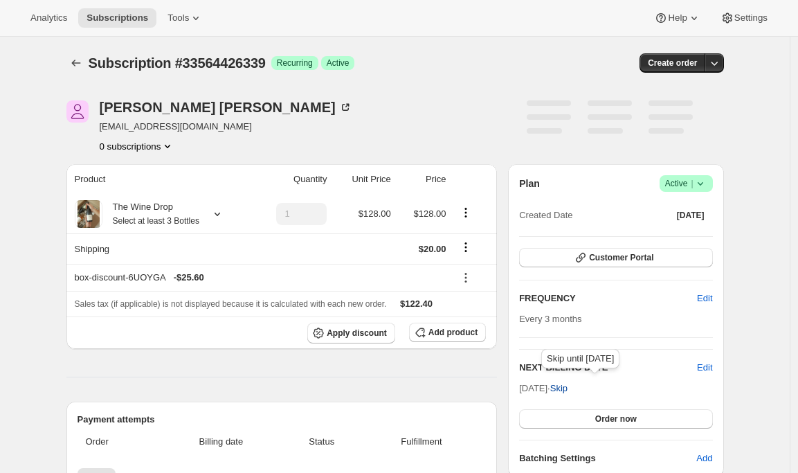
click at [568, 388] on span "Skip" at bounding box center [558, 388] width 17 height 14
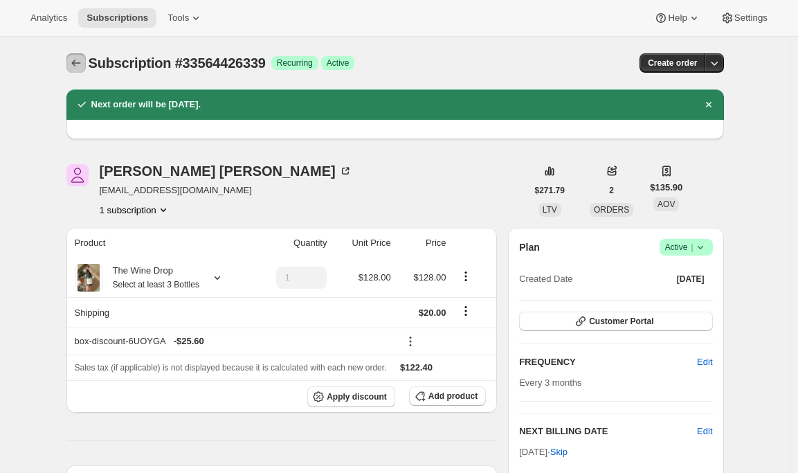
click at [74, 60] on icon "Subscriptions" at bounding box center [76, 63] width 14 height 14
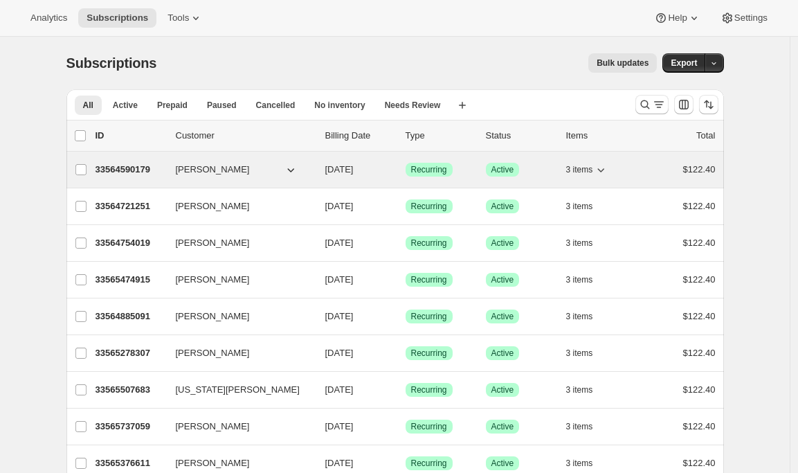
click at [132, 163] on p "33564590179" at bounding box center [130, 170] width 69 height 14
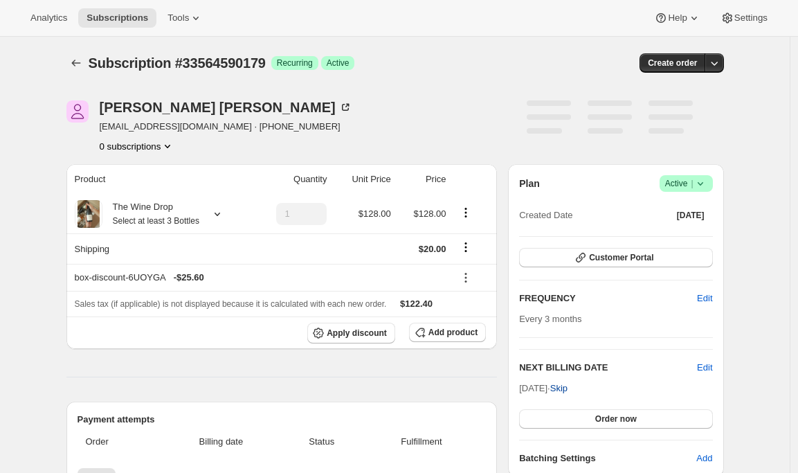
click at [568, 389] on span "Skip" at bounding box center [558, 388] width 17 height 14
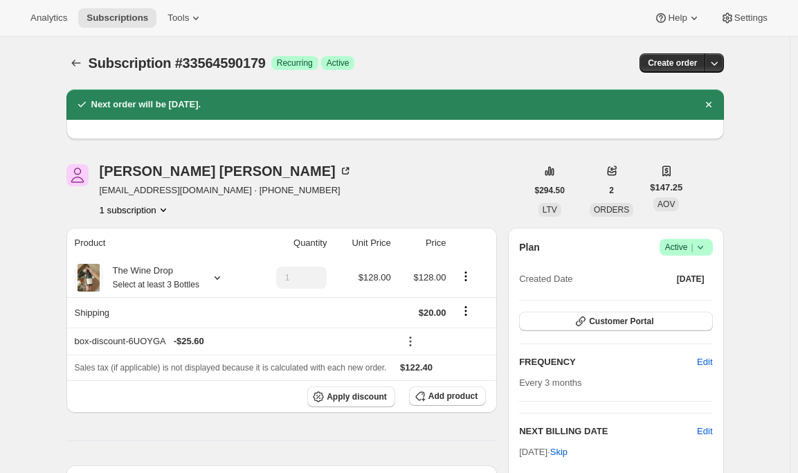
click at [76, 66] on icon "Subscriptions" at bounding box center [76, 63] width 14 height 14
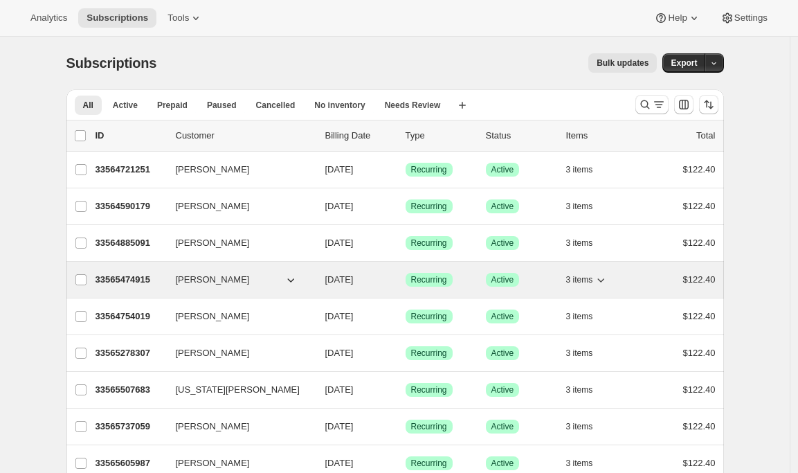
click at [124, 271] on div "33565474915 [PERSON_NAME] [DATE] Success Recurring Success Active 3 items $122.…" at bounding box center [406, 279] width 620 height 19
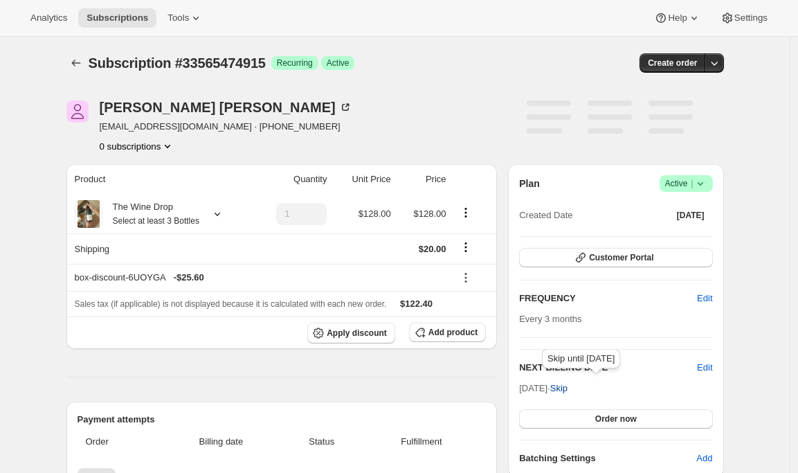
click at [568, 388] on span "Skip" at bounding box center [558, 388] width 17 height 14
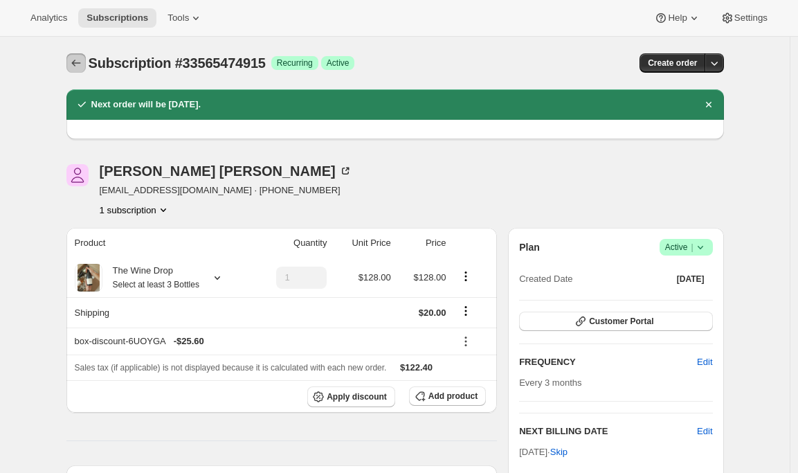
click at [76, 62] on icon "Subscriptions" at bounding box center [76, 63] width 14 height 14
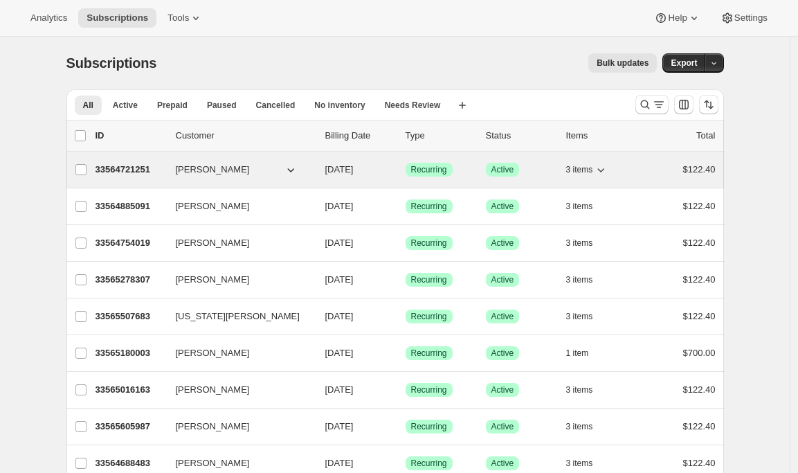
click at [118, 167] on p "33564721251" at bounding box center [130, 170] width 69 height 14
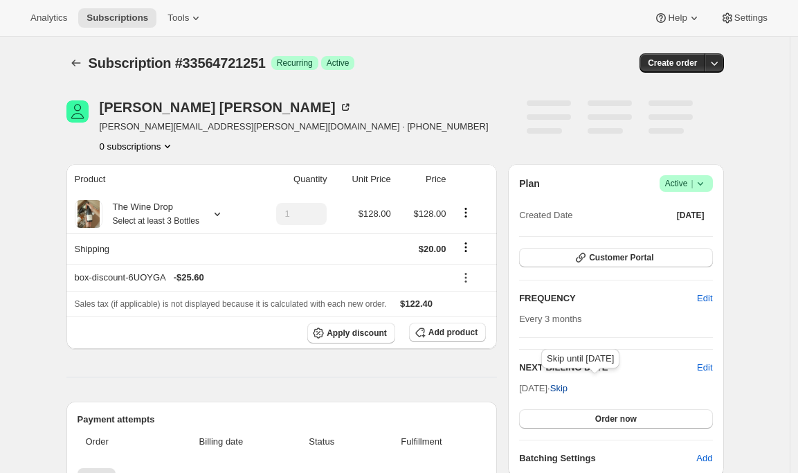
click at [568, 390] on span "Skip" at bounding box center [558, 388] width 17 height 14
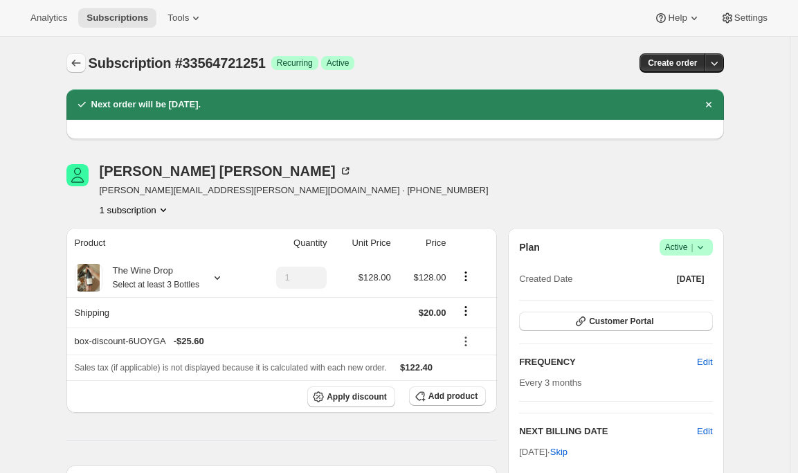
click at [82, 62] on icon "Subscriptions" at bounding box center [76, 63] width 14 height 14
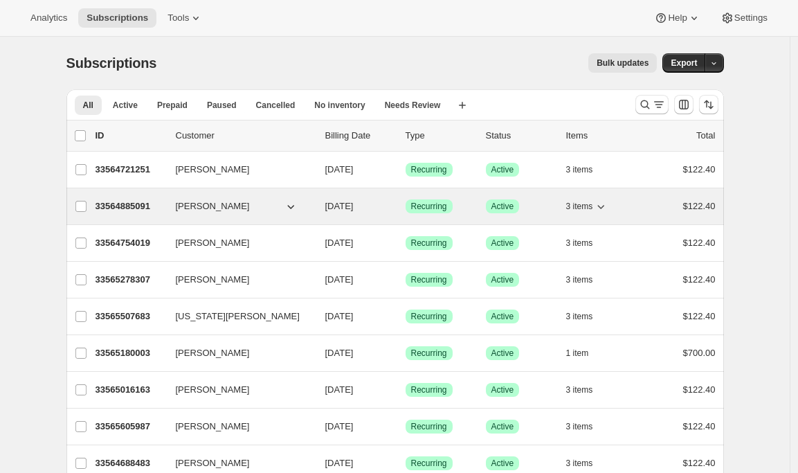
click at [120, 213] on p "33564885091" at bounding box center [130, 206] width 69 height 14
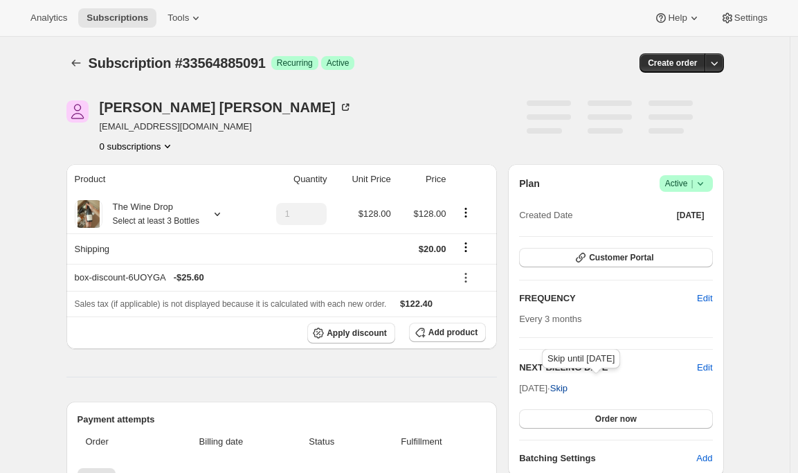
click at [568, 387] on span "Skip" at bounding box center [558, 388] width 17 height 14
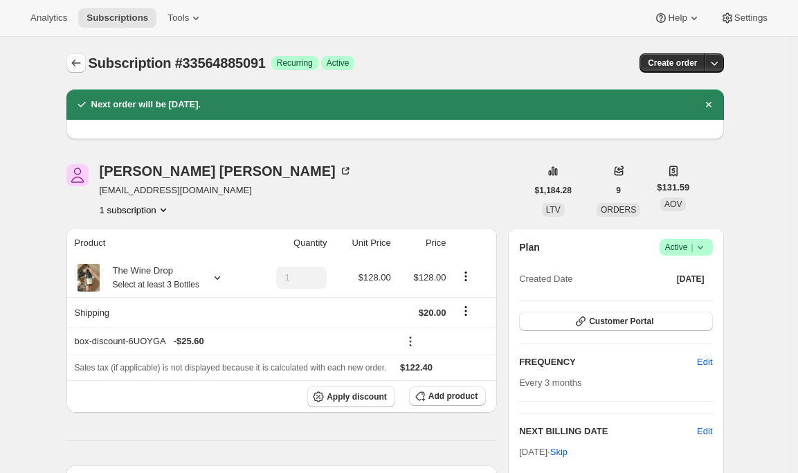
click at [80, 57] on icon "Subscriptions" at bounding box center [76, 63] width 14 height 14
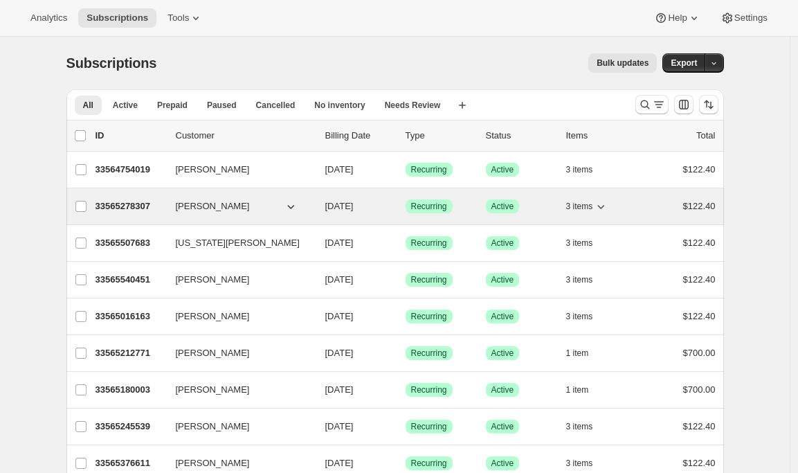
click at [132, 210] on p "33565278307" at bounding box center [130, 206] width 69 height 14
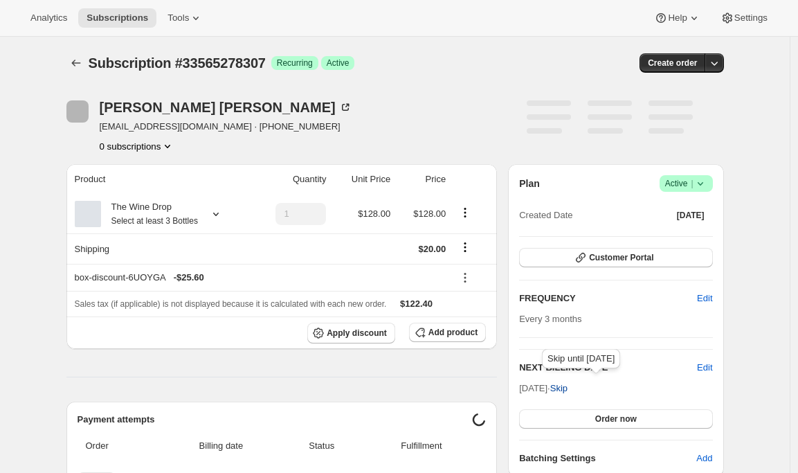
click at [568, 391] on span "Skip" at bounding box center [558, 388] width 17 height 14
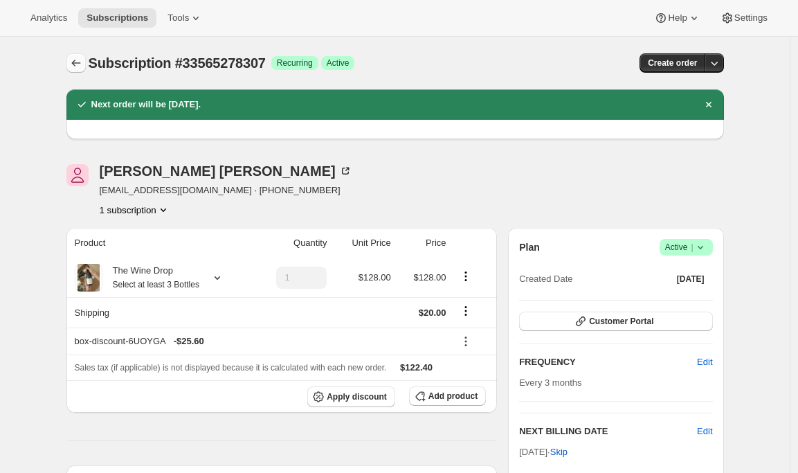
click at [75, 68] on icon "Subscriptions" at bounding box center [76, 63] width 14 height 14
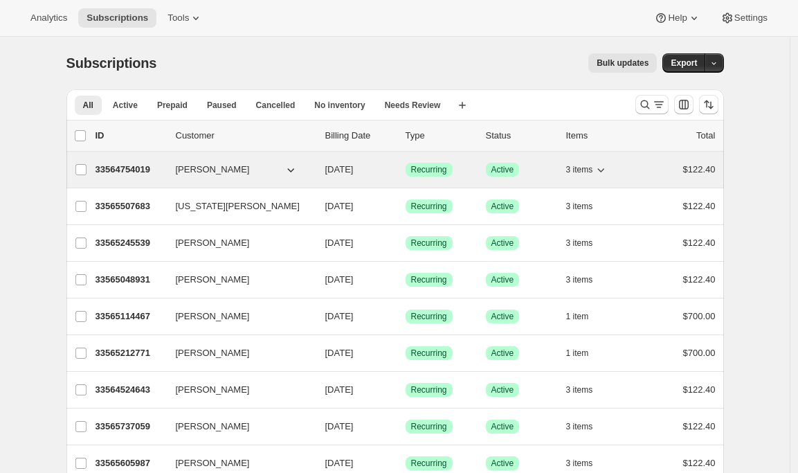
click at [125, 168] on p "33564754019" at bounding box center [130, 170] width 69 height 14
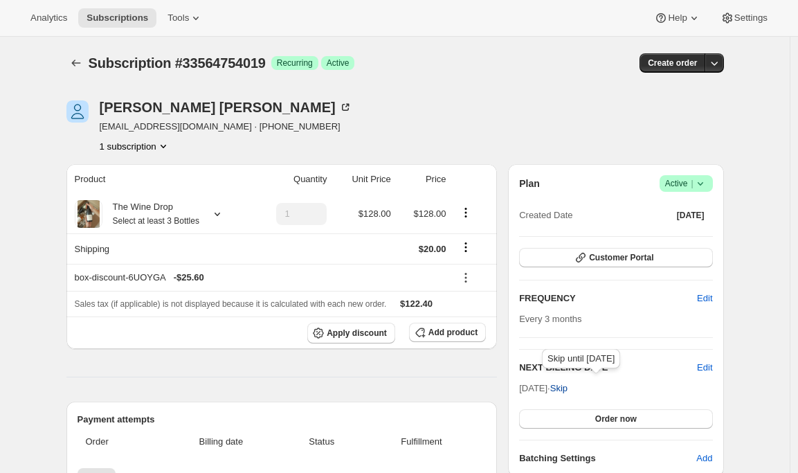
click at [568, 387] on span "Skip" at bounding box center [558, 388] width 17 height 14
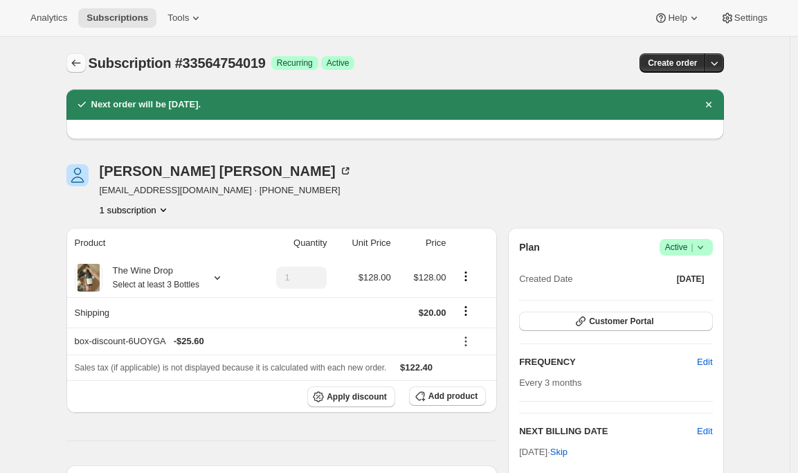
click at [80, 62] on icon "Subscriptions" at bounding box center [76, 63] width 14 height 14
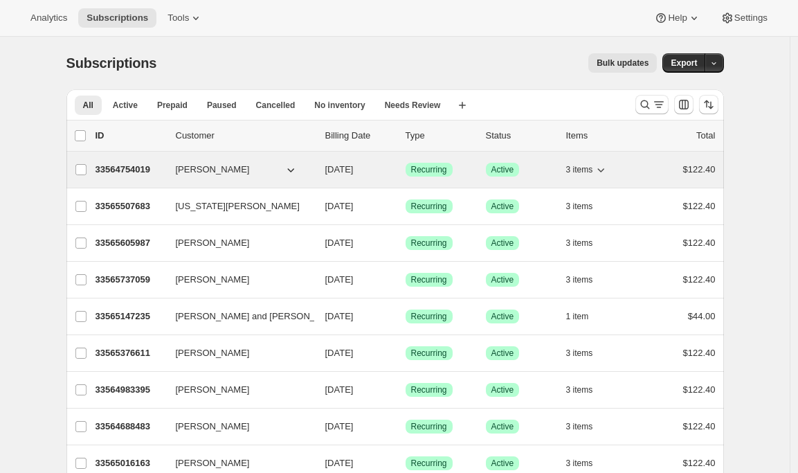
click at [133, 173] on p "33564754019" at bounding box center [130, 170] width 69 height 14
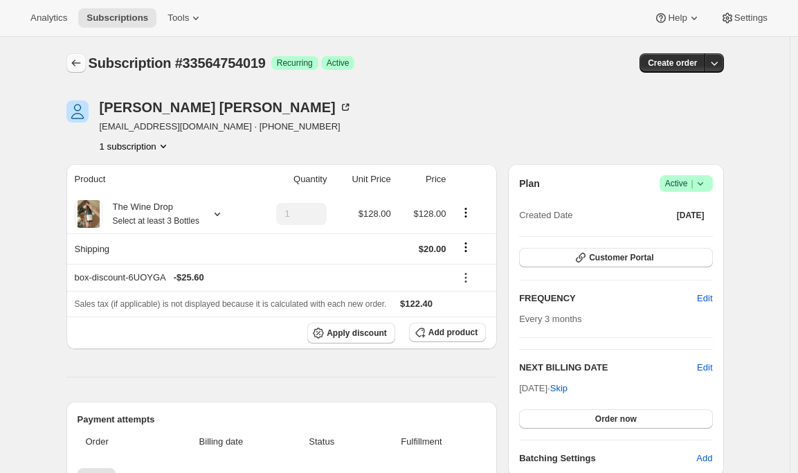
click at [77, 63] on icon "Subscriptions" at bounding box center [76, 63] width 14 height 14
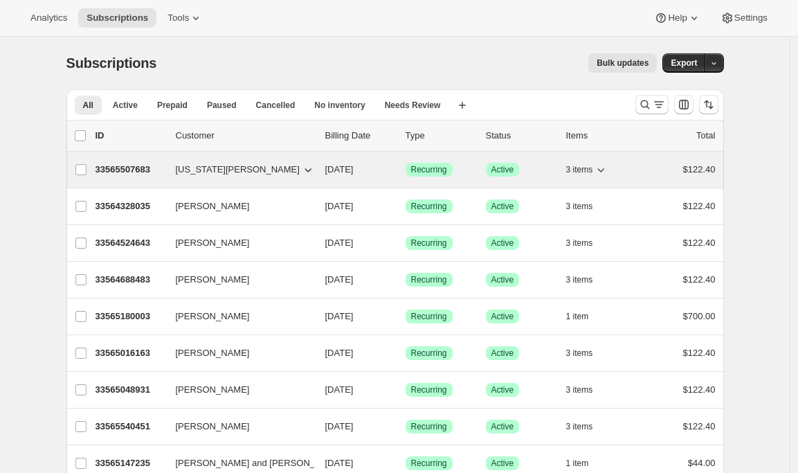
click at [118, 173] on p "33565507683" at bounding box center [130, 170] width 69 height 14
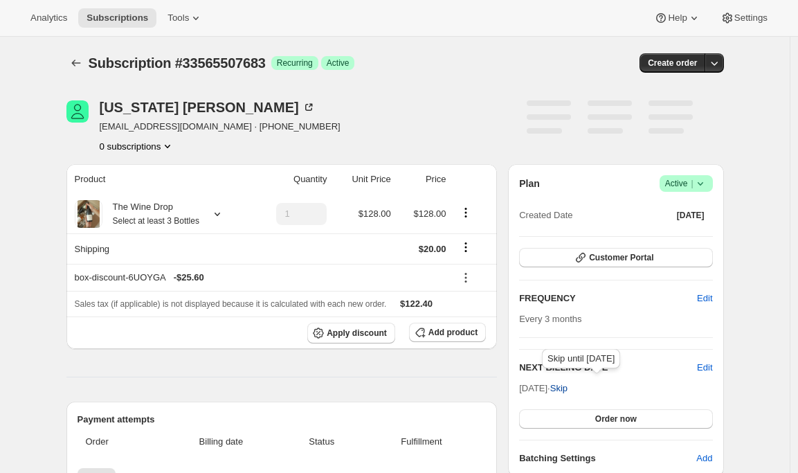
click at [568, 390] on span "Skip" at bounding box center [558, 388] width 17 height 14
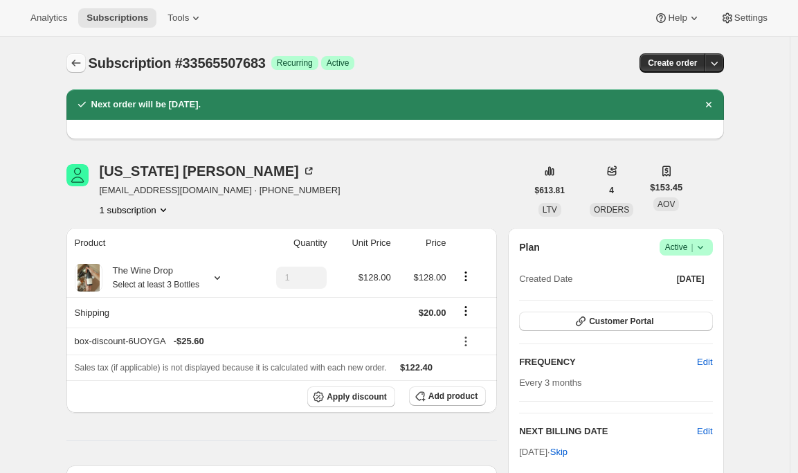
click at [77, 53] on button "Subscriptions" at bounding box center [75, 62] width 19 height 19
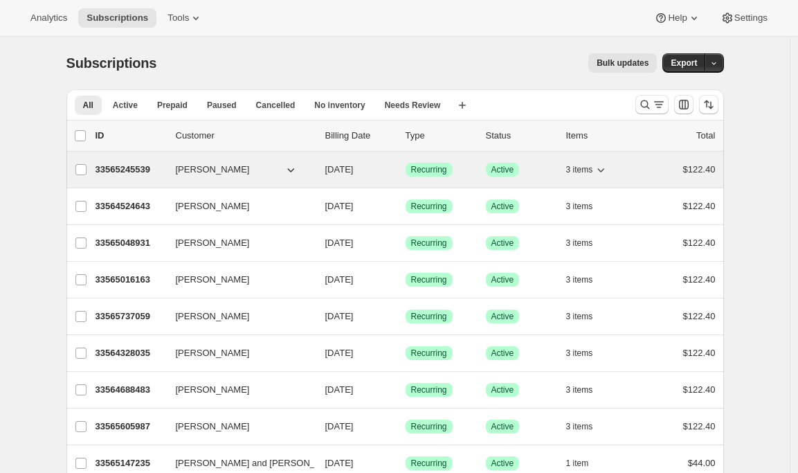
click at [148, 169] on p "33565245539" at bounding box center [130, 170] width 69 height 14
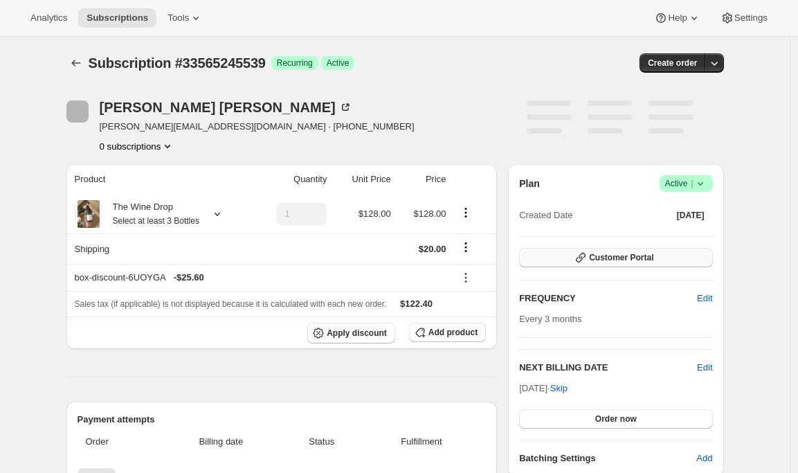
click at [602, 253] on span "Customer Portal" at bounding box center [621, 257] width 64 height 11
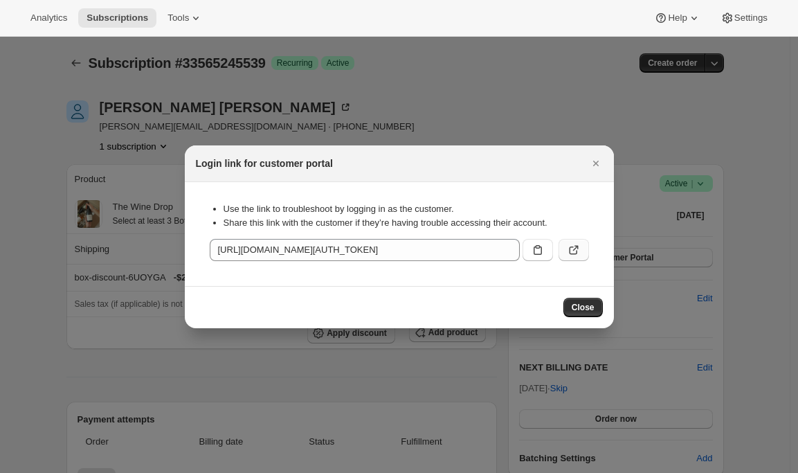
click at [581, 250] on button ":r3a2:" at bounding box center [574, 250] width 30 height 22
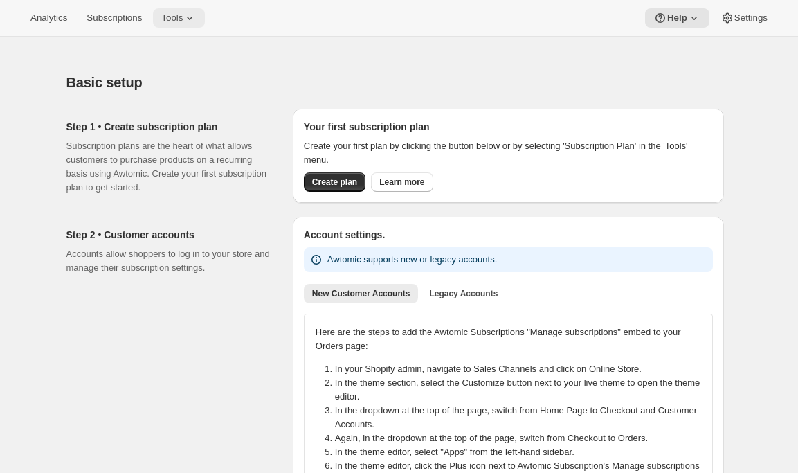
click at [197, 17] on icon at bounding box center [190, 18] width 14 height 14
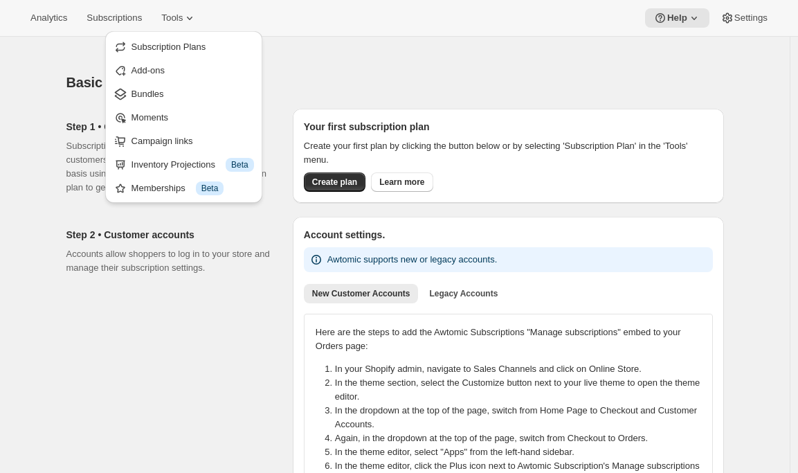
click at [460, 24] on div "Analytics Subscriptions Tools Help Settings" at bounding box center [399, 18] width 798 height 37
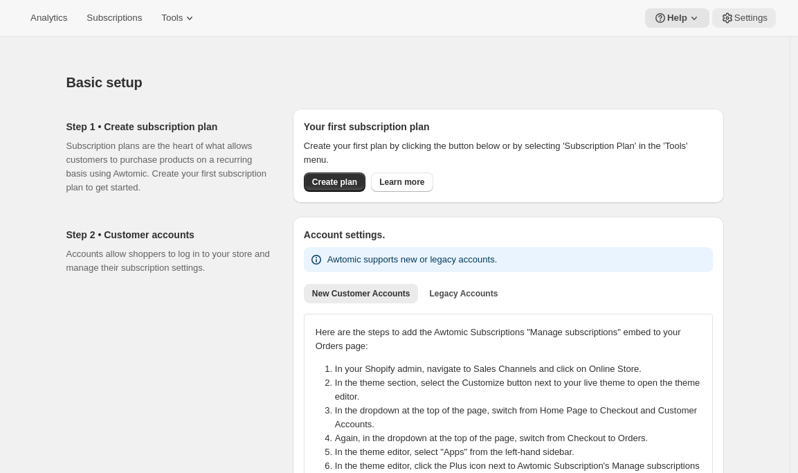
click at [736, 17] on span "Settings" at bounding box center [750, 17] width 33 height 11
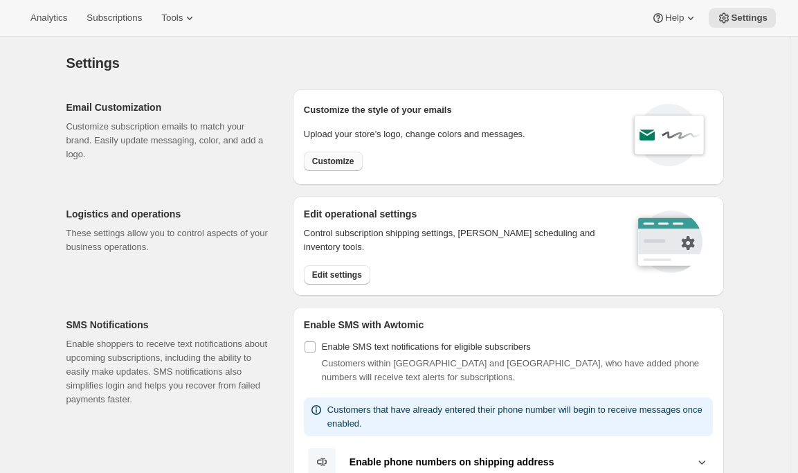
click at [339, 165] on span "Customize" at bounding box center [333, 161] width 42 height 11
select select "subscriptionMessage"
select select "5"
select select "15"
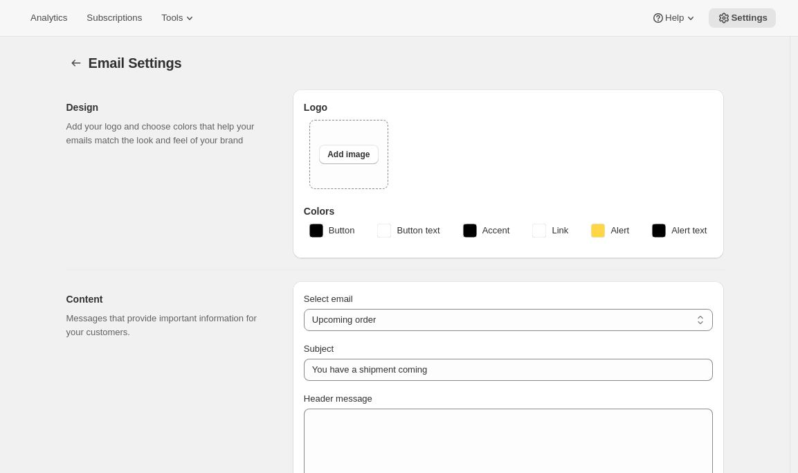
type input "Your Maxwell Wine delivery is coming soon"
type textarea "Get ready for a delicious delivery of your favourite Maxwell wines, coming soon."
select select "14"
type input "Maxwell Wines"
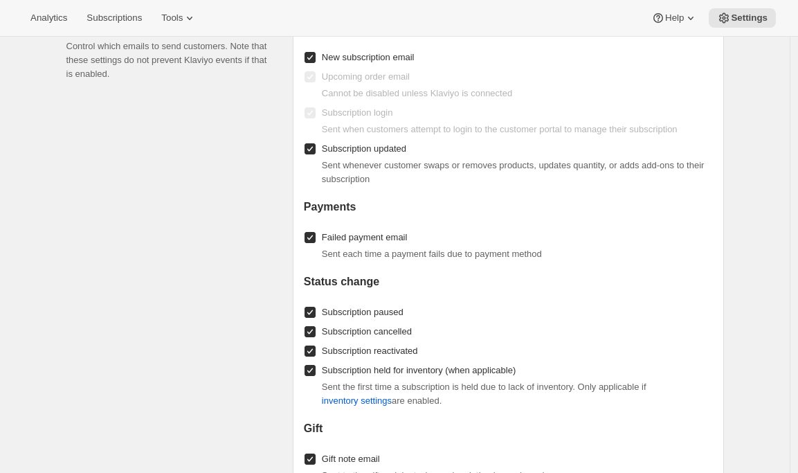
scroll to position [1054, 0]
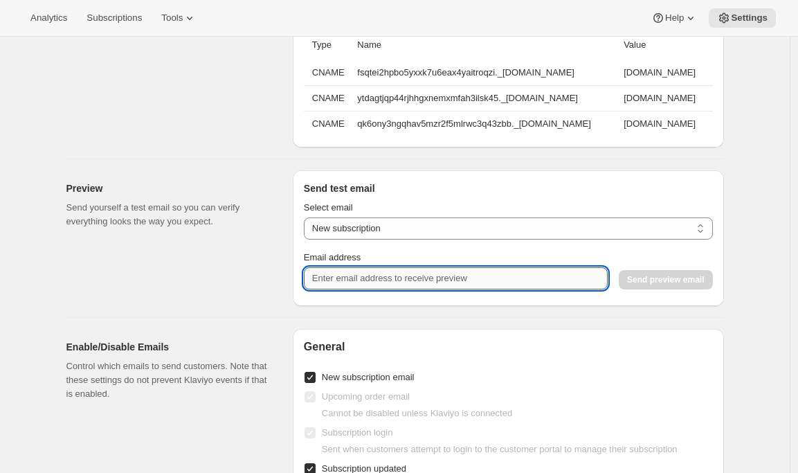
click at [365, 286] on input "Email address" at bounding box center [456, 278] width 304 height 22
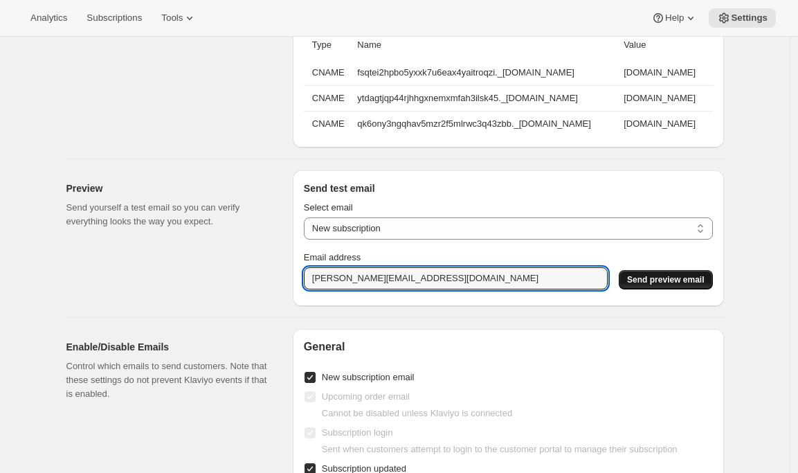
type input "emily@awtomic.com"
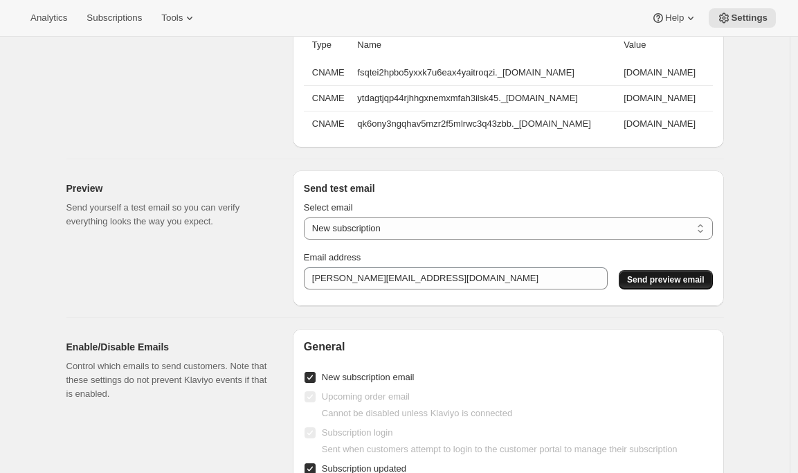
click at [644, 285] on span "Send preview email" at bounding box center [665, 279] width 77 height 11
click at [111, 24] on button "Subscriptions" at bounding box center [114, 17] width 72 height 19
click at [114, 19] on span "Subscriptions" at bounding box center [114, 17] width 55 height 11
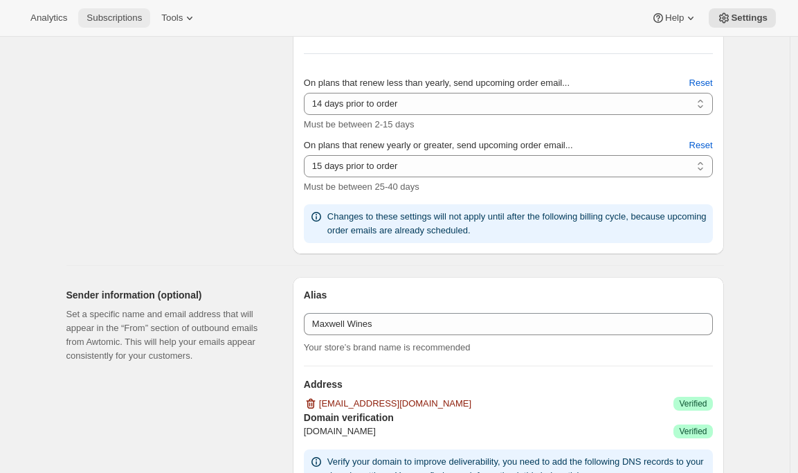
click at [104, 11] on button "Subscriptions" at bounding box center [114, 17] width 72 height 19
